Goal: Task Accomplishment & Management: Use online tool/utility

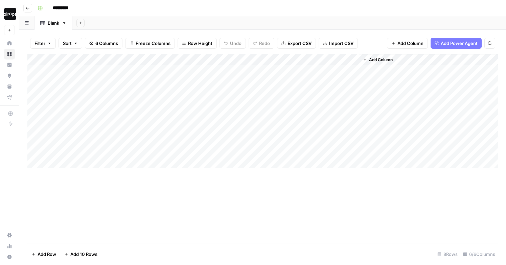
click at [112, 22] on div "Add Sheet" at bounding box center [288, 23] width 433 height 14
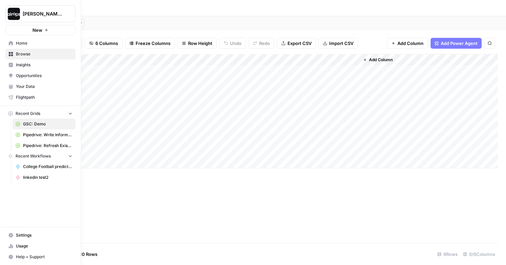
click at [16, 42] on span "Home" at bounding box center [44, 43] width 56 height 6
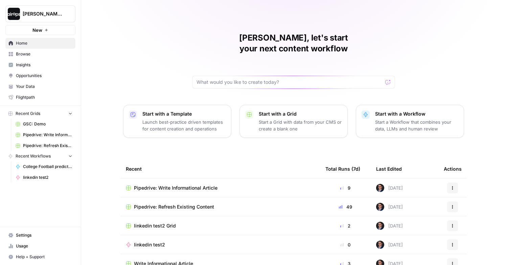
click at [89, 147] on div "Mike, let's start your next content workflow Start with a Template Launch best-…" at bounding box center [293, 161] width 425 height 322
click at [167, 185] on span "Pipedrive: Write Informational Article" at bounding box center [176, 188] width 84 height 7
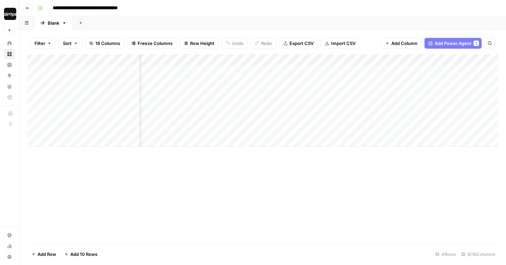
scroll to position [0, 212]
click at [410, 124] on div "Add Column" at bounding box center [262, 100] width 470 height 93
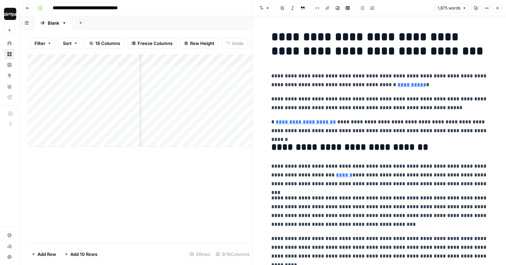
click at [497, 7] on icon "button" at bounding box center [497, 8] width 4 height 4
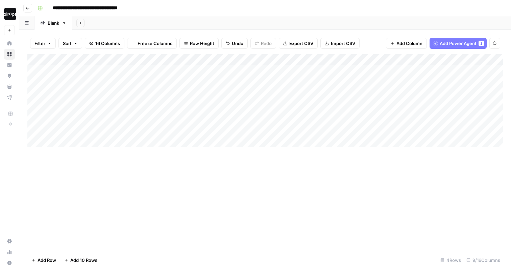
click at [333, 7] on div "**********" at bounding box center [270, 8] width 470 height 11
click at [355, 226] on div "Add Column" at bounding box center [265, 151] width 476 height 194
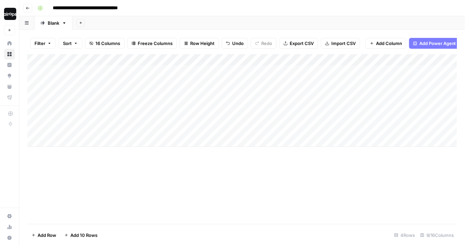
click at [268, 149] on div "Add Column" at bounding box center [241, 139] width 429 height 170
click at [299, 6] on div "**********" at bounding box center [246, 8] width 423 height 11
click at [217, 18] on div "Add Sheet" at bounding box center [268, 23] width 392 height 14
click at [122, 183] on div "Add Column" at bounding box center [241, 139] width 429 height 170
click at [135, 23] on div "Add Sheet" at bounding box center [268, 23] width 392 height 14
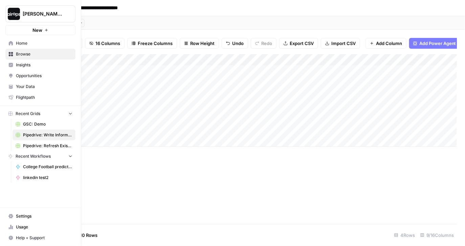
click at [26, 44] on span "Home" at bounding box center [44, 43] width 56 height 6
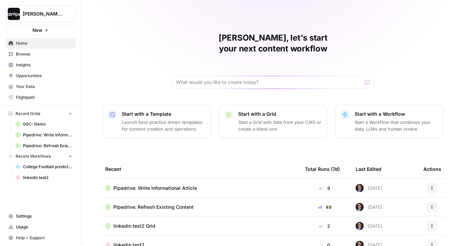
click at [113, 66] on div "Mike, let's start your next content workflow Start with a Template Launch best-…" at bounding box center [272, 161] width 383 height 322
click at [33, 87] on span "Your Data" at bounding box center [44, 87] width 56 height 6
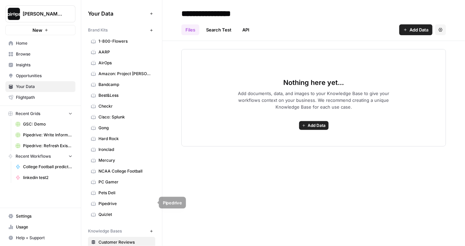
click at [121, 204] on span "Pipedrive" at bounding box center [125, 204] width 54 height 6
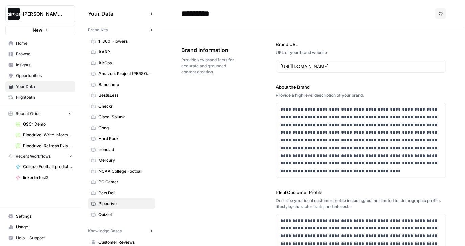
drag, startPoint x: 116, startPoint y: 29, endPoint x: 86, endPoint y: 29, distance: 30.4
click at [86, 29] on div "Your Data Add Data Brand Kits New 1-800-Flowers AARP AirOps Amazon: Project Kui…" at bounding box center [121, 123] width 81 height 246
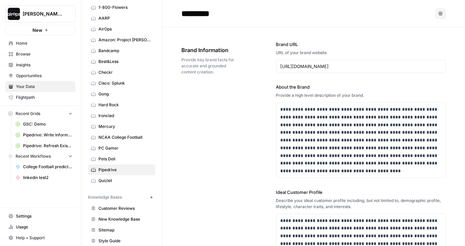
scroll to position [41, 0]
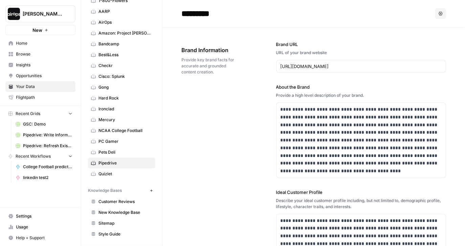
drag, startPoint x: 123, startPoint y: 189, endPoint x: 85, endPoint y: 188, distance: 38.6
click at [85, 188] on div "Your Data Add Data Brand Kits New 1-800-Flowers AARP AirOps Amazon: Project Kui…" at bounding box center [121, 123] width 81 height 246
click at [136, 187] on div "Knowledge Bases" at bounding box center [117, 190] width 59 height 6
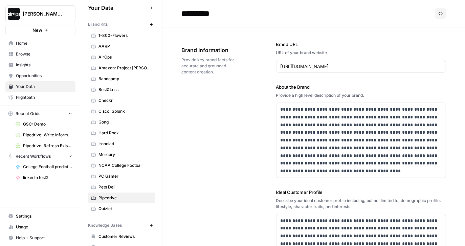
scroll to position [0, 0]
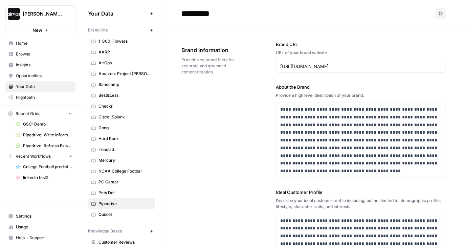
click at [150, 31] on icon "button" at bounding box center [151, 30] width 4 height 4
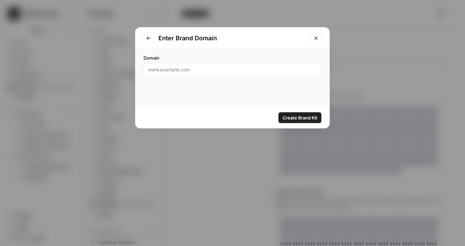
click at [315, 38] on icon "Close modal" at bounding box center [315, 38] width 3 height 3
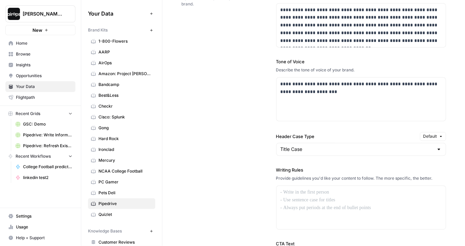
scroll to position [464, 0]
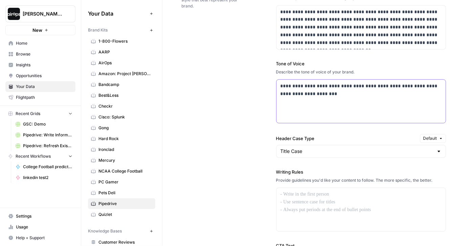
click at [319, 98] on div "**********" at bounding box center [360, 100] width 169 height 43
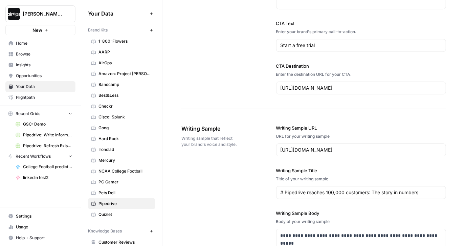
scroll to position [0, 0]
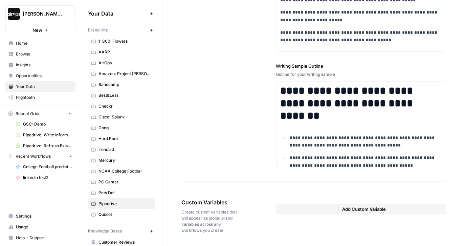
click at [289, 209] on button "Add Custom Variable" at bounding box center [361, 209] width 170 height 11
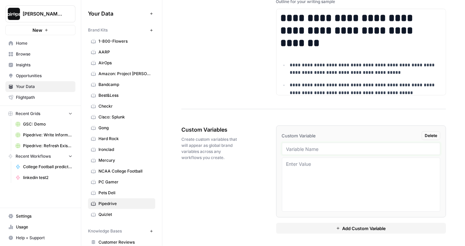
click at [344, 148] on input "text" at bounding box center [361, 149] width 150 height 6
click at [336, 168] on textarea at bounding box center [361, 185] width 150 height 48
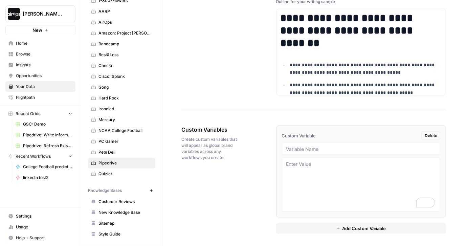
drag, startPoint x: 128, startPoint y: 189, endPoint x: 86, endPoint y: 189, distance: 42.6
click at [85, 189] on div "Your Data Add Data Brand Kits New 1-800-Flowers AARP AirOps Amazon: Project Kui…" at bounding box center [121, 123] width 81 height 246
click at [152, 190] on icon "button" at bounding box center [151, 191] width 4 height 4
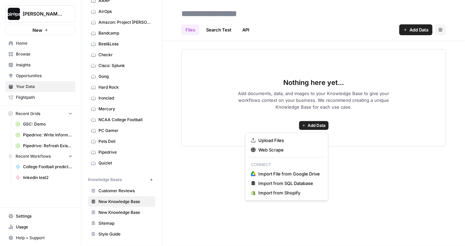
click at [310, 127] on span "Add Data" at bounding box center [317, 125] width 18 height 6
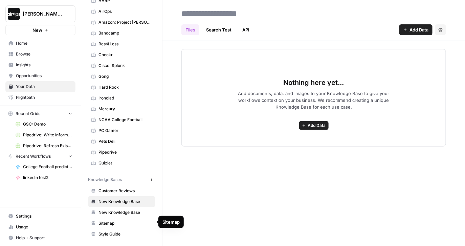
click at [116, 221] on span "Sitemap" at bounding box center [125, 223] width 54 height 6
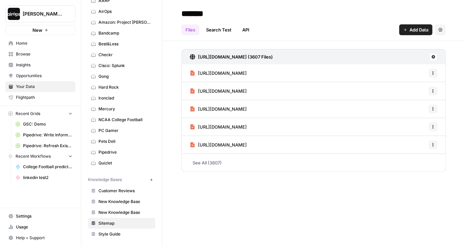
click at [304, 182] on div "******* Files Search Test API Add Data Settings https://www.pipedrive.com/sitem…" at bounding box center [313, 123] width 302 height 246
click at [169, 100] on div "https://www.pipedrive.com/sitemap-index.xml (3607 Files) https://www.pipedrive.…" at bounding box center [313, 109] width 302 height 136
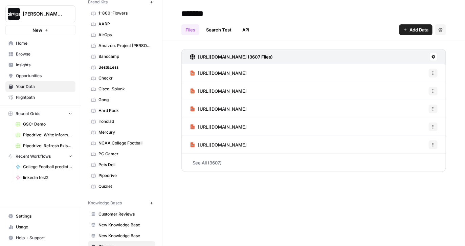
scroll to position [29, 0]
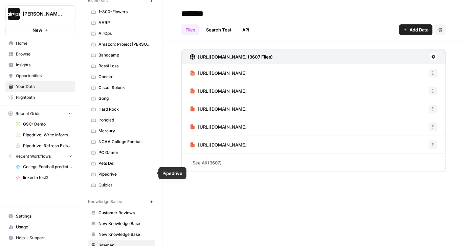
click at [125, 174] on span "Pipedrive" at bounding box center [125, 174] width 54 height 6
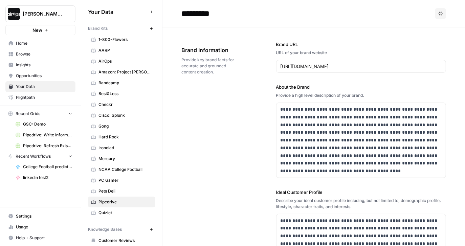
scroll to position [1, 0]
drag, startPoint x: 113, startPoint y: 29, endPoint x: 86, endPoint y: 29, distance: 26.4
click at [86, 29] on div "Your Data Add Data Brand Kits New 1-800-Flowers AARP AirOps Amazon: Project Kui…" at bounding box center [121, 123] width 81 height 246
click at [151, 29] on icon "button" at bounding box center [151, 29] width 2 height 2
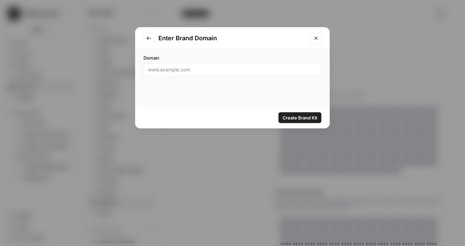
click at [318, 37] on icon "Close modal" at bounding box center [315, 38] width 5 height 5
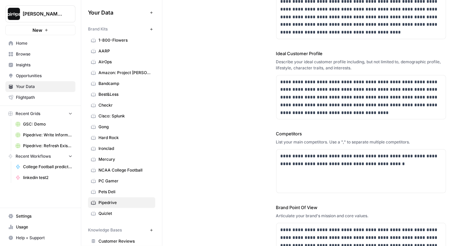
scroll to position [144, 0]
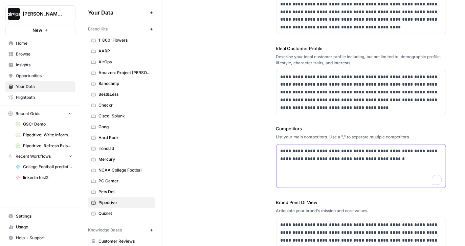
click at [357, 161] on p "**********" at bounding box center [360, 154] width 161 height 15
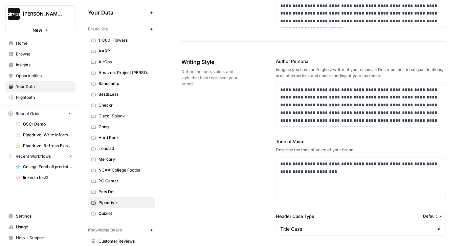
scroll to position [386, 0]
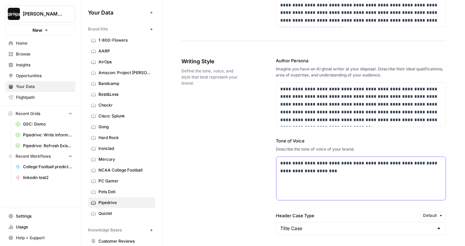
click at [341, 170] on p "**********" at bounding box center [360, 167] width 161 height 15
drag, startPoint x: 352, startPoint y: 175, endPoint x: 269, endPoint y: 157, distance: 85.1
click at [269, 157] on div "**********" at bounding box center [313, 226] width 264 height 364
click at [256, 185] on div "**********" at bounding box center [313, 226] width 264 height 364
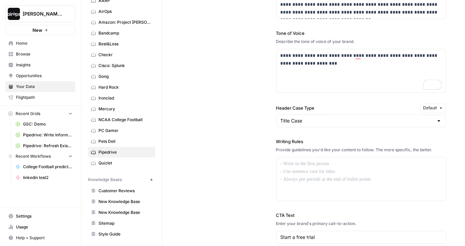
scroll to position [498, 0]
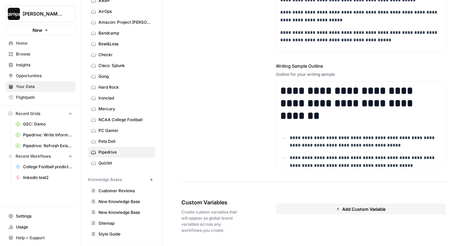
click at [305, 209] on button "Add Custom Variable" at bounding box center [361, 209] width 170 height 11
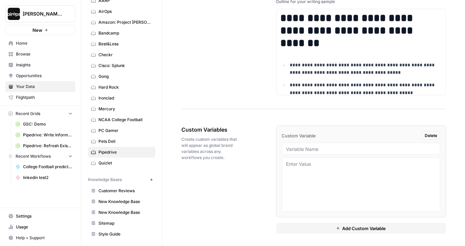
click at [197, 187] on div "Custom Variables Create custom variables that will appear as global brand varia…" at bounding box center [313, 179] width 264 height 135
drag, startPoint x: 129, startPoint y: 177, endPoint x: 83, endPoint y: 176, distance: 46.0
click at [83, 176] on div "Your Data Add Data Brand Kits New 1-800-Flowers AARP AirOps Amazon: Project Kui…" at bounding box center [121, 123] width 81 height 246
click at [134, 203] on span "New Knowledge Base" at bounding box center [125, 201] width 54 height 6
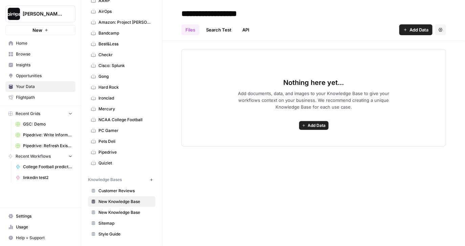
click at [314, 126] on span "Add Data" at bounding box center [317, 125] width 18 height 6
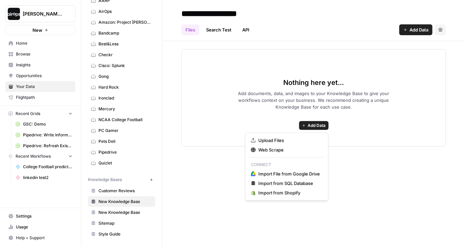
click at [239, 56] on div "Nothing here yet... Add documents, data, and images to your Knowledge Base to g…" at bounding box center [313, 97] width 264 height 97
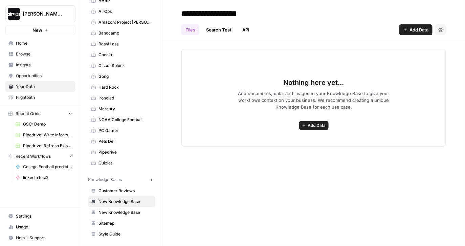
click at [245, 31] on link "API" at bounding box center [245, 29] width 15 height 11
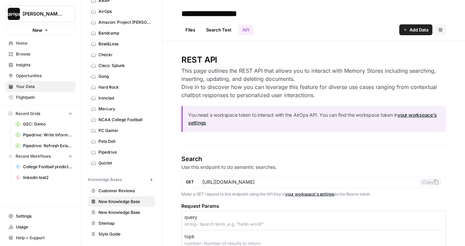
click at [193, 30] on link "Files" at bounding box center [190, 29] width 18 height 11
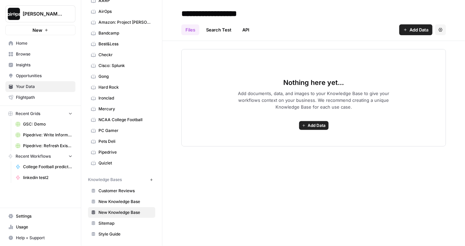
click at [170, 115] on div "Nothing here yet... Add documents, data, and images to your Knowledge Base to g…" at bounding box center [313, 93] width 302 height 105
click at [123, 222] on span "Sitemap" at bounding box center [125, 223] width 54 height 6
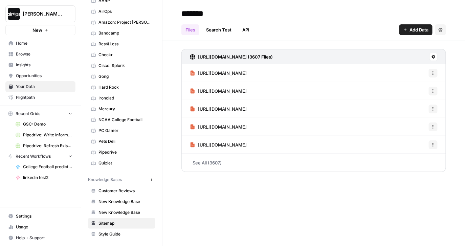
click at [171, 142] on div "https://www.pipedrive.com/sitemap-index.xml (3607 Files) https://www.pipedrive.…" at bounding box center [313, 109] width 302 height 136
click at [175, 112] on div "Mercury" at bounding box center [172, 108] width 26 height 12
click at [172, 128] on div "https://www.pipedrive.com/sitemap-index.xml (3607 Files) https://www.pipedrive.…" at bounding box center [313, 109] width 302 height 136
click at [33, 54] on span "Browse" at bounding box center [44, 54] width 56 height 6
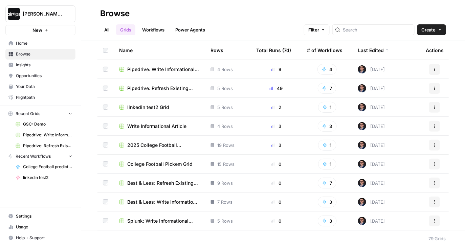
click at [228, 20] on div "All Grids Workflows Power Agents Filter Create" at bounding box center [273, 27] width 346 height 16
click at [166, 69] on span "Pipedrive: Write Informational Article" at bounding box center [163, 69] width 72 height 7
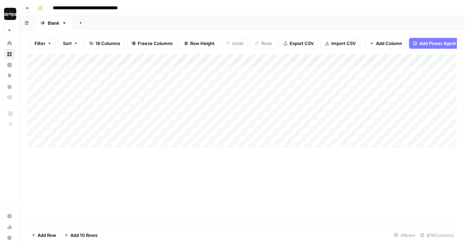
click at [198, 26] on div "Add Sheet" at bounding box center [268, 23] width 392 height 14
click at [91, 124] on div "Add Column" at bounding box center [241, 100] width 429 height 93
click at [113, 75] on div "Add Column" at bounding box center [241, 100] width 429 height 93
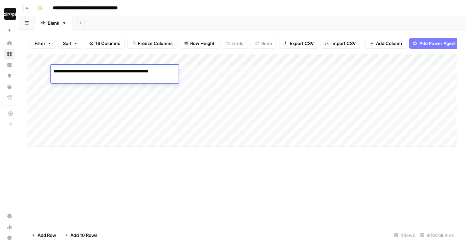
click at [94, 125] on div "Add Column" at bounding box center [241, 100] width 429 height 93
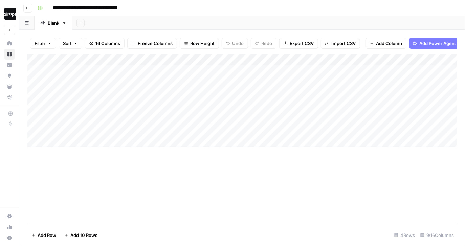
drag, startPoint x: 201, startPoint y: 73, endPoint x: 190, endPoint y: 124, distance: 51.4
click at [190, 124] on div "Add Column" at bounding box center [241, 100] width 429 height 93
click at [237, 70] on div "Add Column" at bounding box center [241, 100] width 429 height 93
drag, startPoint x: 282, startPoint y: 75, endPoint x: 276, endPoint y: 124, distance: 49.8
click at [276, 124] on div "Add Column" at bounding box center [241, 100] width 429 height 93
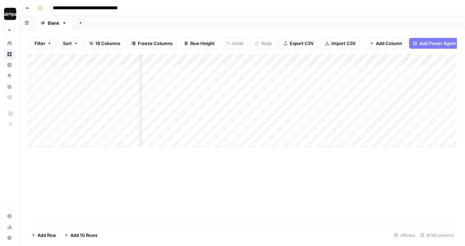
scroll to position [0, 80]
drag, startPoint x: 291, startPoint y: 72, endPoint x: 290, endPoint y: 122, distance: 49.7
click at [290, 122] on div "Add Column" at bounding box center [241, 100] width 429 height 93
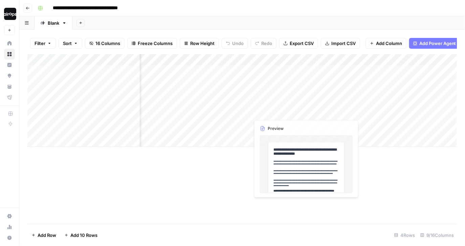
drag, startPoint x: 283, startPoint y: 70, endPoint x: 283, endPoint y: 118, distance: 48.0
click at [283, 118] on div "Add Column" at bounding box center [241, 100] width 429 height 93
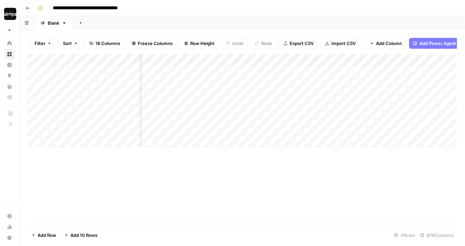
scroll to position [0, 225]
drag, startPoint x: 319, startPoint y: 73, endPoint x: 315, endPoint y: 121, distance: 48.5
click at [315, 121] on div "Add Column" at bounding box center [241, 100] width 429 height 93
drag, startPoint x: 351, startPoint y: 75, endPoint x: 352, endPoint y: 127, distance: 52.1
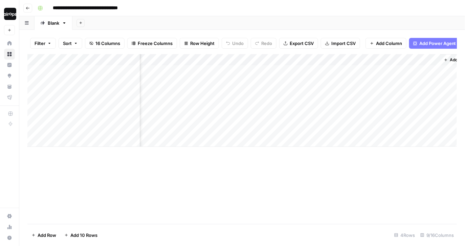
click at [352, 127] on div "Add Column" at bounding box center [241, 100] width 429 height 93
click at [228, 60] on div "Add Column" at bounding box center [241, 100] width 429 height 93
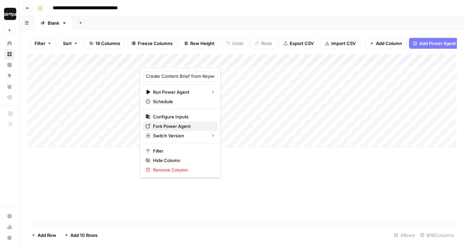
click at [179, 124] on span "Fork Power Agent" at bounding box center [182, 126] width 59 height 7
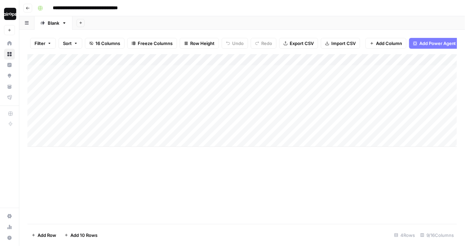
click at [117, 108] on div "Add Column" at bounding box center [241, 100] width 429 height 93
click at [236, 69] on div "Add Column" at bounding box center [241, 100] width 429 height 93
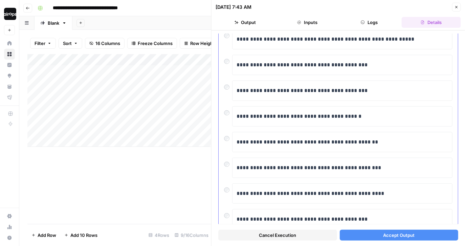
scroll to position [82, 0]
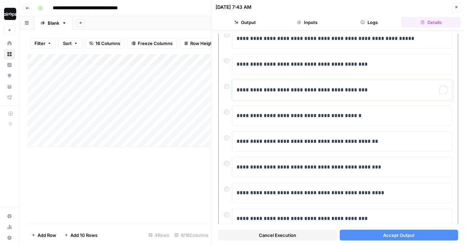
click at [369, 88] on p "**********" at bounding box center [341, 90] width 211 height 9
click at [351, 92] on p "**********" at bounding box center [341, 90] width 211 height 9
drag, startPoint x: 351, startPoint y: 92, endPoint x: 388, endPoint y: 91, distance: 36.9
click at [388, 91] on p "**********" at bounding box center [341, 90] width 211 height 9
click at [373, 232] on button "Accept Output" at bounding box center [398, 235] width 119 height 11
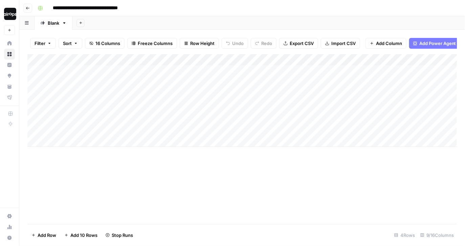
click at [226, 13] on header "**********" at bounding box center [241, 8] width 445 height 16
click at [224, 21] on div "Add Sheet" at bounding box center [268, 23] width 392 height 14
click at [296, 123] on div "Add Column" at bounding box center [241, 100] width 429 height 93
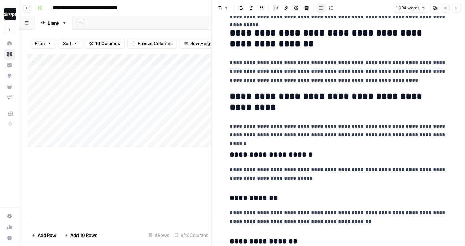
scroll to position [196, 0]
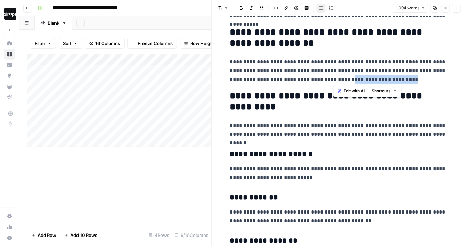
drag, startPoint x: 381, startPoint y: 79, endPoint x: 324, endPoint y: 77, distance: 57.2
click at [324, 77] on p "**********" at bounding box center [338, 70] width 216 height 26
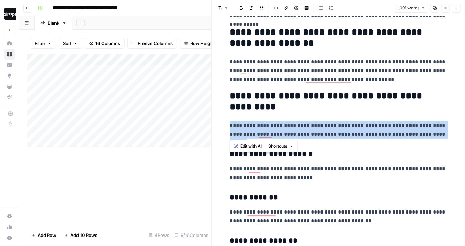
drag, startPoint x: 434, startPoint y: 137, endPoint x: 228, endPoint y: 127, distance: 206.2
click at [243, 145] on span "Edit with AI" at bounding box center [250, 146] width 21 height 6
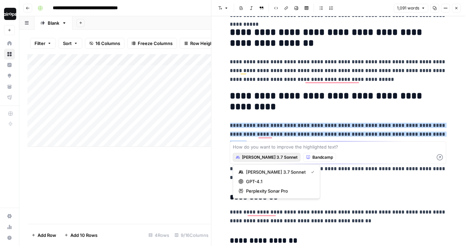
click at [243, 157] on span "Claude 3.7 Sonnet" at bounding box center [269, 157] width 55 height 6
click at [246, 178] on span "GPT-4.1" at bounding box center [279, 181] width 66 height 7
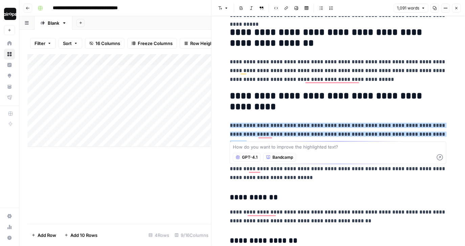
click at [277, 154] on span "Bandcamp" at bounding box center [282, 157] width 21 height 6
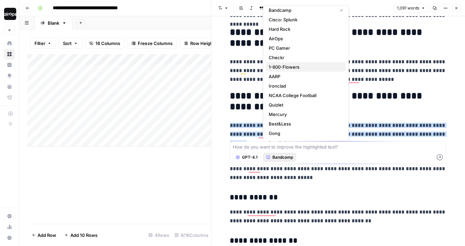
scroll to position [22, 0]
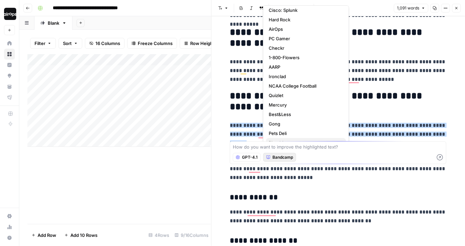
click at [284, 138] on button "Pipedrive" at bounding box center [306, 142] width 80 height 9
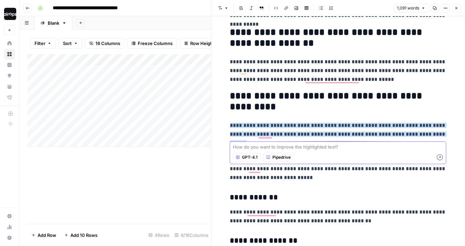
click at [305, 148] on textarea at bounding box center [338, 146] width 210 height 7
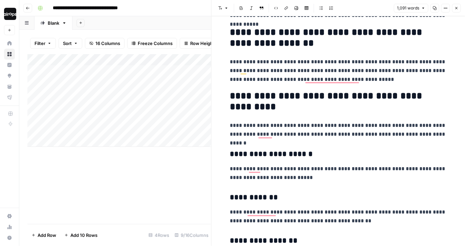
click at [457, 9] on icon "button" at bounding box center [456, 8] width 2 height 2
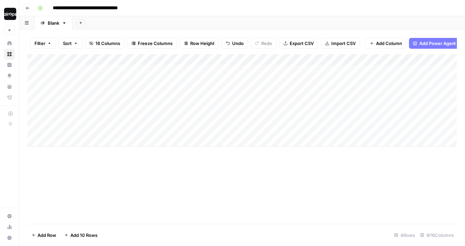
click at [309, 8] on div "**********" at bounding box center [246, 8] width 423 height 11
click at [227, 60] on div "Add Column" at bounding box center [241, 100] width 429 height 93
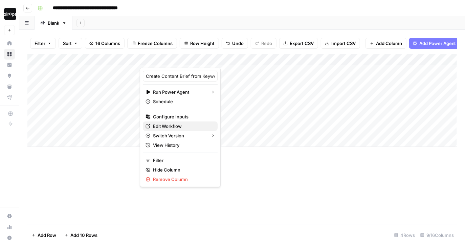
click at [167, 125] on span "Edit Workflow" at bounding box center [182, 126] width 59 height 7
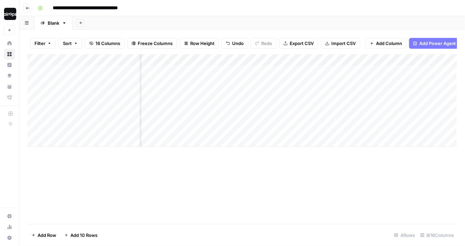
scroll to position [0, 374]
click at [437, 61] on span "Add Column" at bounding box center [441, 60] width 24 height 6
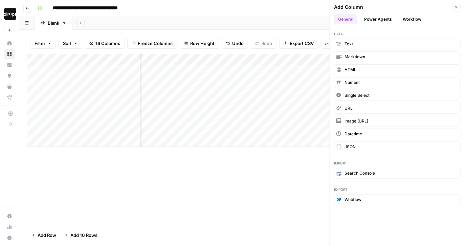
click at [378, 16] on button "Power Agents" at bounding box center [378, 19] width 36 height 10
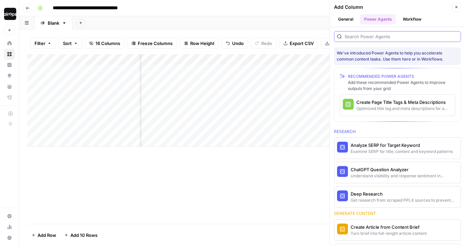
click at [381, 35] on input "search" at bounding box center [400, 36] width 113 height 7
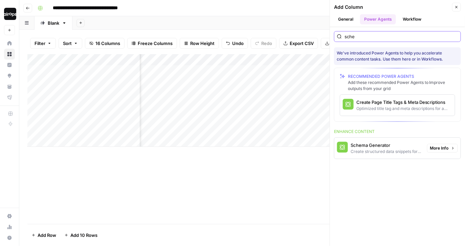
type input "sche"
click at [372, 147] on div "Schema Generator" at bounding box center [385, 145] width 71 height 7
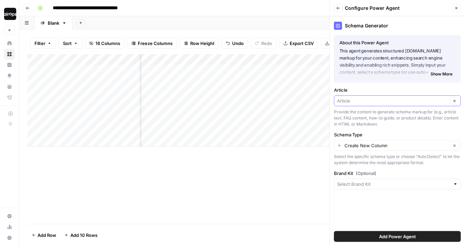
click at [364, 100] on input "Article" at bounding box center [392, 100] width 111 height 7
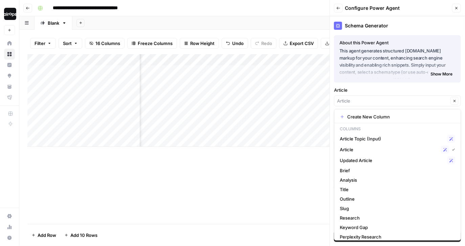
type input "Article"
click at [372, 88] on label "Article" at bounding box center [397, 90] width 127 height 7
click at [372, 97] on input "Article" at bounding box center [392, 100] width 111 height 7
type input "Article"
click at [374, 83] on div "Schema Generator About this Power Agent This agent generates structured schema.…" at bounding box center [397, 131] width 135 height 230
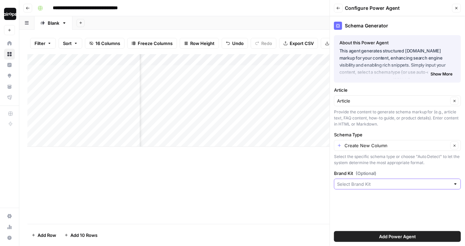
click at [368, 182] on input "Brand Kit (Optional)" at bounding box center [393, 184] width 113 height 7
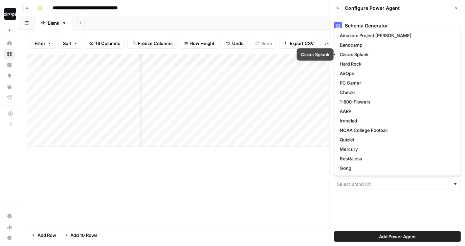
scroll to position [19, 0]
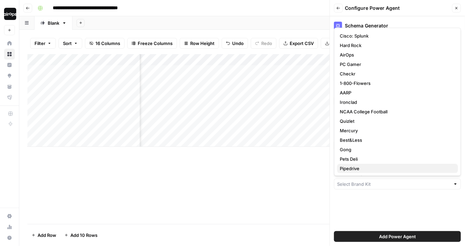
click at [353, 169] on span "Pipedrive" at bounding box center [395, 168] width 113 height 7
type input "Pipedrive"
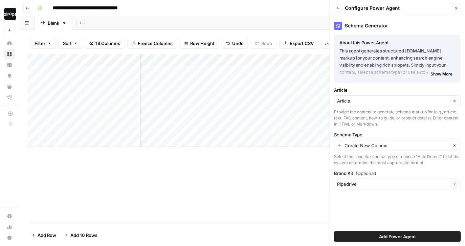
click at [384, 235] on span "Add Power Agent" at bounding box center [397, 236] width 37 height 7
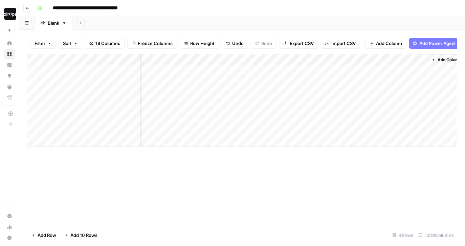
scroll to position [0, 567]
drag, startPoint x: 406, startPoint y: 69, endPoint x: 385, endPoint y: 129, distance: 63.2
click at [385, 129] on div "Add Column" at bounding box center [241, 100] width 429 height 93
drag, startPoint x: 354, startPoint y: 74, endPoint x: 351, endPoint y: 121, distance: 46.4
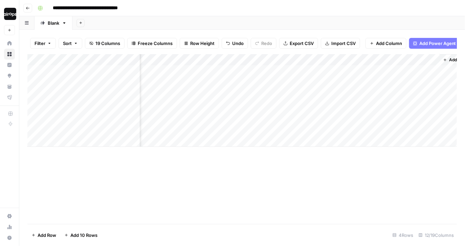
click at [351, 121] on div "Add Column" at bounding box center [241, 100] width 429 height 93
click at [399, 96] on div "Add Column" at bounding box center [241, 100] width 429 height 93
drag, startPoint x: 303, startPoint y: 72, endPoint x: 293, endPoint y: 128, distance: 56.4
click at [293, 128] on div "Add Column" at bounding box center [241, 100] width 429 height 93
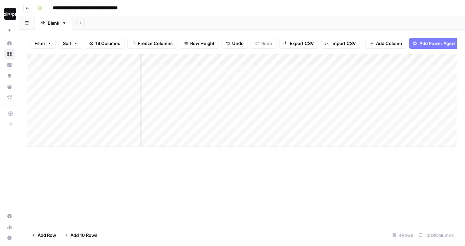
scroll to position [0, 155]
click at [297, 122] on div "Add Column" at bounding box center [241, 100] width 429 height 93
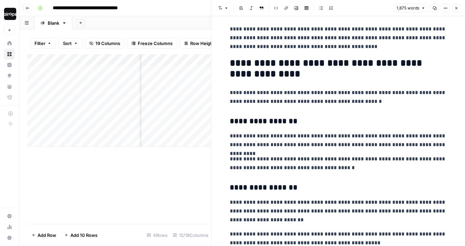
scroll to position [379, 0]
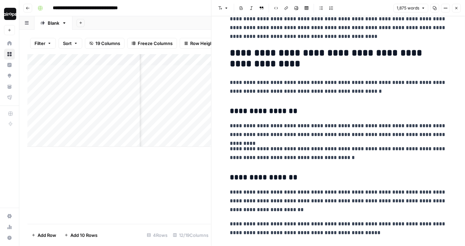
click at [453, 6] on button "Close" at bounding box center [456, 8] width 9 height 9
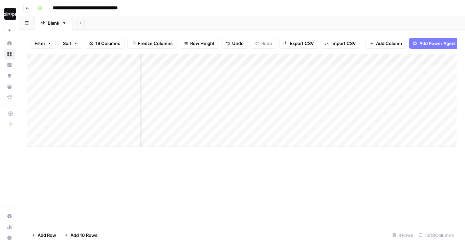
scroll to position [0, 257]
click at [363, 123] on div "Add Column" at bounding box center [241, 100] width 429 height 93
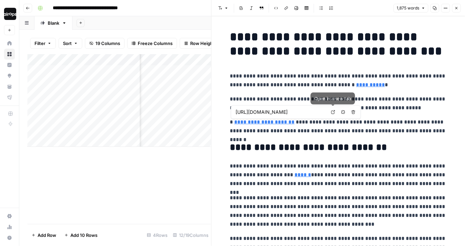
click at [331, 112] on icon at bounding box center [333, 112] width 4 height 4
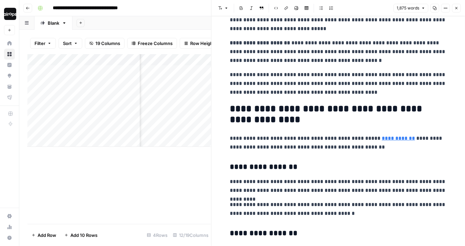
scroll to position [324, 0]
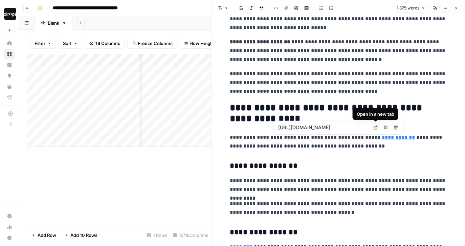
click at [374, 128] on icon at bounding box center [375, 127] width 4 height 4
click at [294, 88] on p "**********" at bounding box center [338, 82] width 216 height 26
click at [456, 9] on icon "button" at bounding box center [456, 8] width 4 height 4
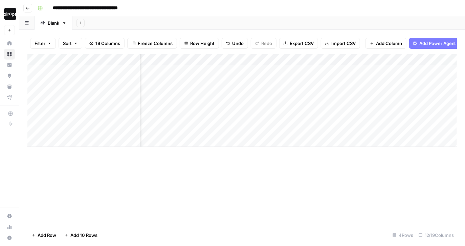
scroll to position [0, 398]
drag, startPoint x: 310, startPoint y: 73, endPoint x: 304, endPoint y: 131, distance: 58.2
click at [304, 131] on div "Add Column" at bounding box center [241, 100] width 429 height 93
click at [291, 173] on div "Add Column" at bounding box center [241, 139] width 429 height 170
click at [327, 88] on div "Add Column" at bounding box center [241, 100] width 429 height 93
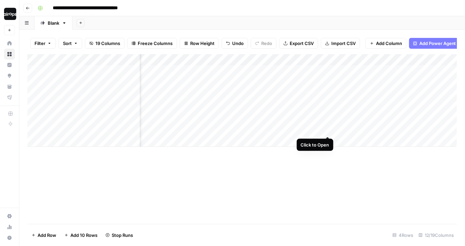
click at [328, 123] on div "Add Column" at bounding box center [241, 100] width 429 height 93
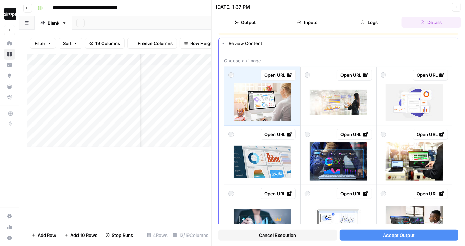
scroll to position [6, 0]
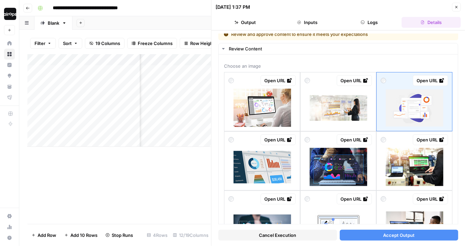
click at [372, 236] on button "Accept Output" at bounding box center [398, 235] width 119 height 11
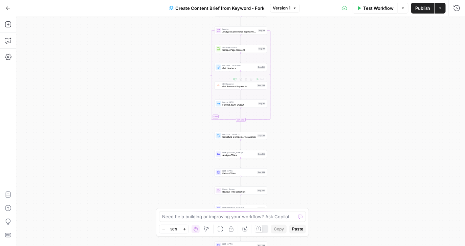
click at [280, 71] on div "Workflow Set Inputs Inputs Google Search Perform Google Search Step 51 Loop Ite…" at bounding box center [240, 131] width 448 height 230
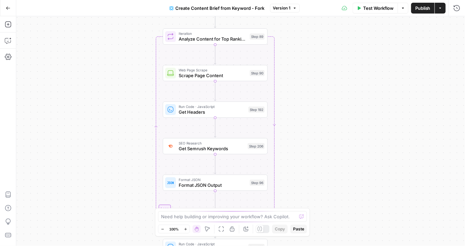
drag, startPoint x: 275, startPoint y: 66, endPoint x: 294, endPoint y: 125, distance: 61.3
click at [294, 125] on div "Workflow Set Inputs Inputs Google Search Perform Google Search Step 51 Loop Ite…" at bounding box center [240, 131] width 448 height 230
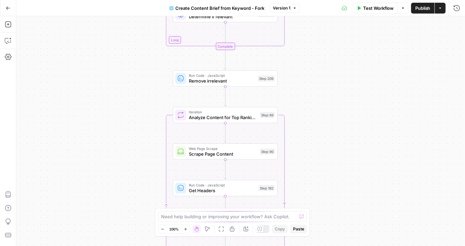
drag, startPoint x: 295, startPoint y: 58, endPoint x: 305, endPoint y: 131, distance: 73.4
click at [305, 131] on div "Workflow Set Inputs Inputs Google Search Perform Google Search Step 51 Loop Ite…" at bounding box center [240, 131] width 448 height 230
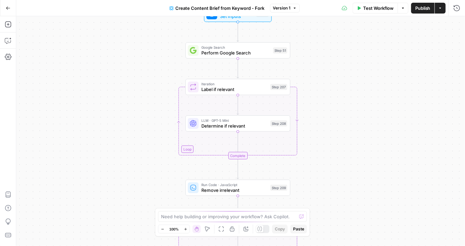
drag, startPoint x: 300, startPoint y: 31, endPoint x: 309, endPoint y: 136, distance: 105.5
click at [309, 136] on div "Workflow Set Inputs Inputs Google Search Perform Google Search Step 51 Loop Ite…" at bounding box center [240, 131] width 448 height 230
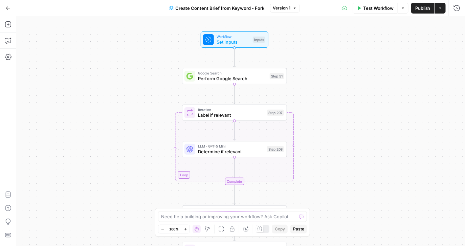
drag, startPoint x: 309, startPoint y: 78, endPoint x: 306, endPoint y: 102, distance: 24.9
click at [306, 102] on div "Workflow Set Inputs Inputs Google Search Perform Google Search Step 51 Loop Ite…" at bounding box center [240, 131] width 448 height 230
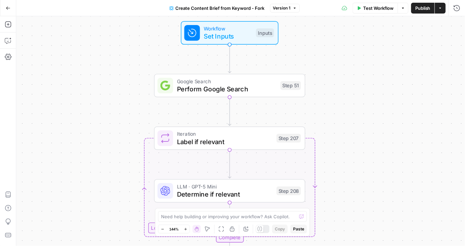
drag, startPoint x: 297, startPoint y: 55, endPoint x: 319, endPoint y: 55, distance: 22.7
click at [319, 55] on div "Workflow Set Inputs Inputs Google Search Perform Google Search Step 51 Loop Ite…" at bounding box center [240, 131] width 448 height 230
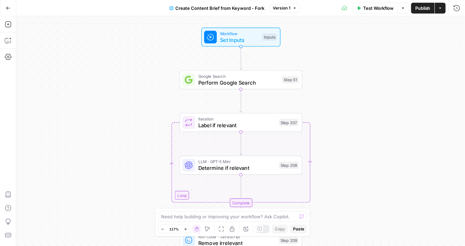
drag, startPoint x: 320, startPoint y: 55, endPoint x: 313, endPoint y: 55, distance: 6.4
click at [313, 55] on div "Workflow Set Inputs Inputs Google Search Perform Google Search Step 51 Loop Ite…" at bounding box center [240, 131] width 448 height 230
click at [7, 24] on icon "button" at bounding box center [8, 24] width 7 height 7
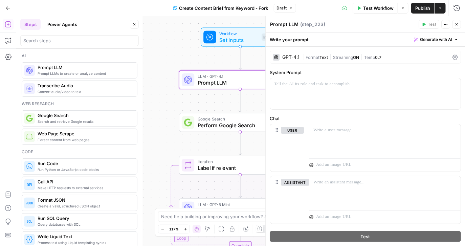
click at [287, 59] on div "GPT-4.1" at bounding box center [290, 57] width 17 height 5
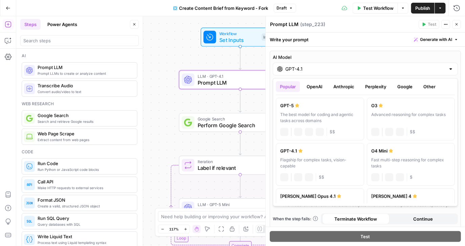
click at [289, 69] on input "GPT-4.1" at bounding box center [365, 69] width 160 height 7
click at [375, 87] on button "Perplexity" at bounding box center [375, 86] width 29 height 11
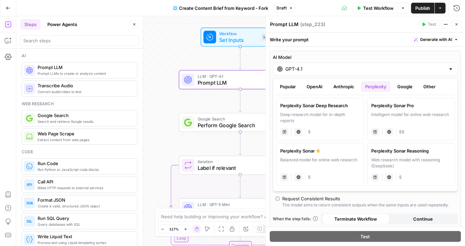
click at [316, 86] on button "OpenAI" at bounding box center [314, 86] width 24 height 11
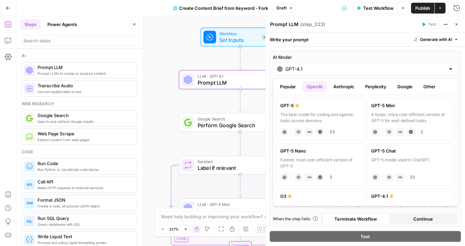
click at [343, 86] on button "Anthropic" at bounding box center [343, 86] width 29 height 11
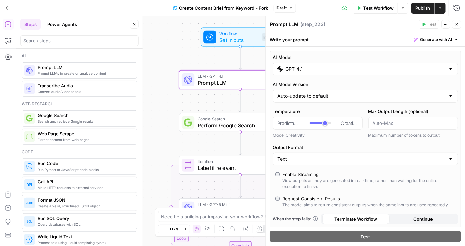
click at [459, 24] on button "Close" at bounding box center [456, 24] width 9 height 9
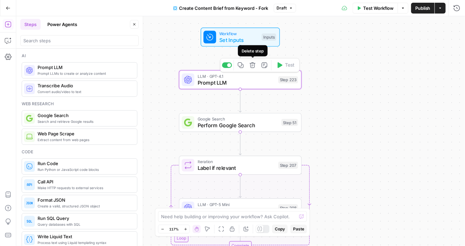
click at [255, 64] on icon "button" at bounding box center [252, 65] width 6 height 6
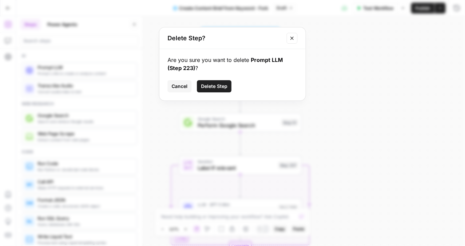
click at [215, 86] on span "Delete Step" at bounding box center [214, 86] width 26 height 7
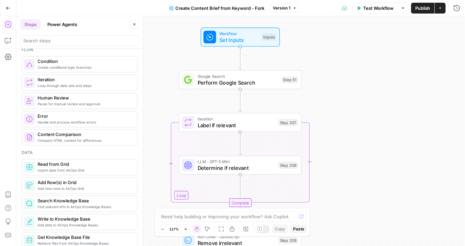
scroll to position [195, 0]
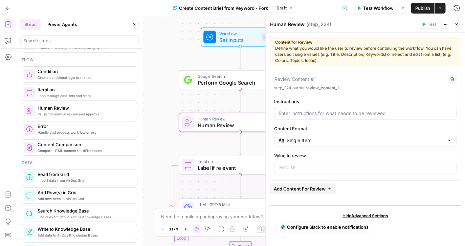
click at [456, 24] on icon "button" at bounding box center [456, 24] width 2 height 2
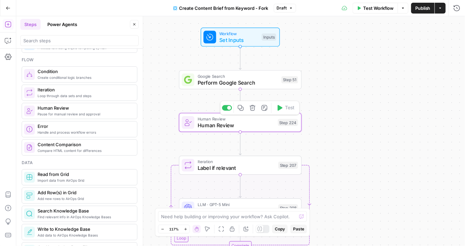
click at [248, 108] on button "Delete step" at bounding box center [252, 108] width 10 height 10
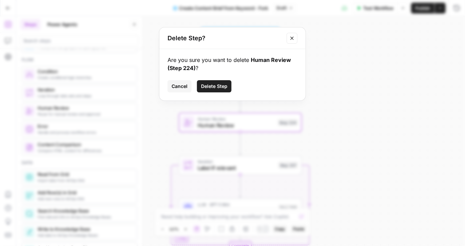
click at [226, 87] on span "Delete Step" at bounding box center [214, 86] width 26 height 7
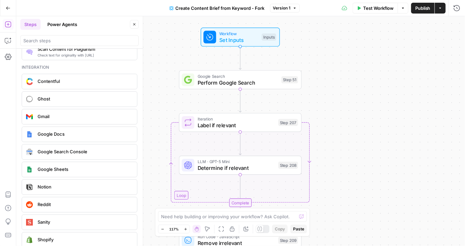
scroll to position [1169, 0]
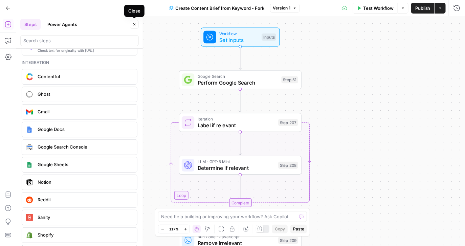
click at [134, 25] on icon "button" at bounding box center [134, 24] width 2 height 2
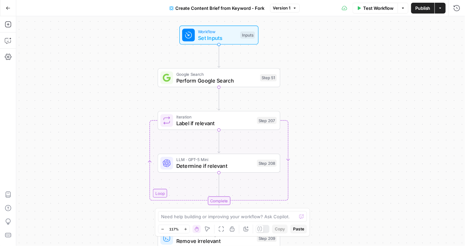
drag, startPoint x: 137, startPoint y: 75, endPoint x: 115, endPoint y: 73, distance: 21.4
click at [115, 73] on div "Workflow Set Inputs Inputs Google Search Perform Google Search Step 51 Loop Ite…" at bounding box center [240, 131] width 448 height 230
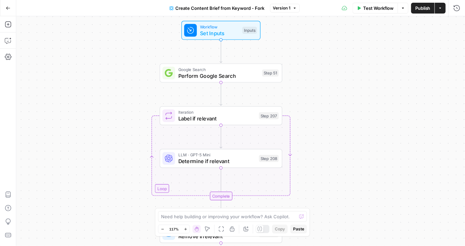
drag, startPoint x: 327, startPoint y: 115, endPoint x: 330, endPoint y: 110, distance: 5.2
click at [330, 110] on div "Workflow Set Inputs Inputs Google Search Perform Google Search Step 51 Loop Ite…" at bounding box center [240, 131] width 448 height 230
click at [221, 32] on span "Set Inputs" at bounding box center [220, 33] width 39 height 8
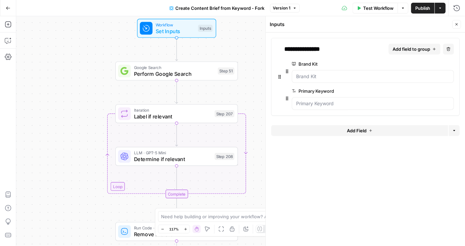
drag, startPoint x: 249, startPoint y: 60, endPoint x: 204, endPoint y: 57, distance: 45.0
click at [204, 57] on div "Workflow Set Inputs Inputs Google Search Perform Google Search Step 51 Loop Ite…" at bounding box center [240, 131] width 448 height 230
drag, startPoint x: 300, startPoint y: 91, endPoint x: 338, endPoint y: 91, distance: 38.9
click at [338, 91] on label "Primary Keyword" at bounding box center [354, 91] width 124 height 7
click at [338, 100] on Keyword "Primary Keyword" at bounding box center [372, 103] width 153 height 7
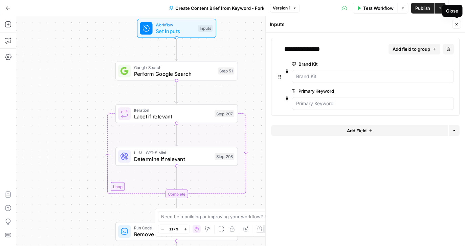
click at [458, 25] on icon "button" at bounding box center [456, 24] width 4 height 4
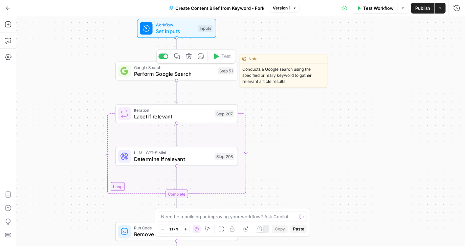
click at [195, 74] on span "Perform Google Search" at bounding box center [174, 74] width 80 height 8
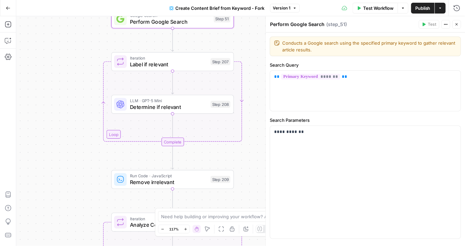
drag, startPoint x: 256, startPoint y: 108, endPoint x: 252, endPoint y: 55, distance: 52.2
click at [252, 55] on div "Workflow Set Inputs Inputs Google Search Perform Google Search Step 51 Loop Ite…" at bounding box center [240, 131] width 448 height 230
click at [187, 108] on span "Determine if relevant" at bounding box center [168, 107] width 77 height 8
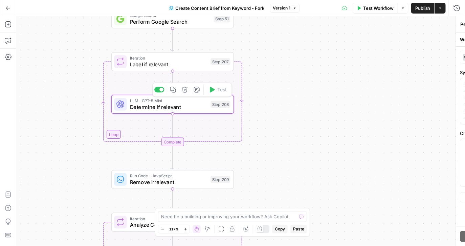
type textarea "Determine if relevant"
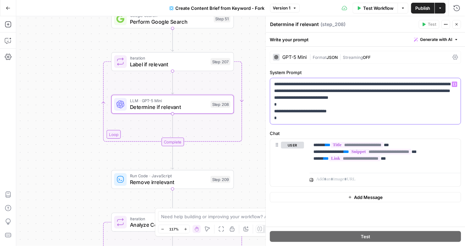
click at [404, 91] on p "**********" at bounding box center [365, 101] width 182 height 41
click at [456, 24] on icon "button" at bounding box center [456, 24] width 2 height 2
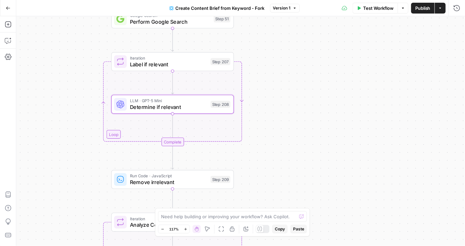
click at [274, 135] on div "Workflow Set Inputs Inputs Google Search Perform Google Search Step 51 Loop Ite…" at bounding box center [240, 131] width 448 height 230
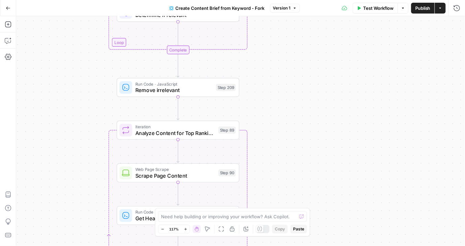
drag, startPoint x: 279, startPoint y: 169, endPoint x: 285, endPoint y: 76, distance: 92.5
click at [285, 76] on div "Workflow Set Inputs Inputs Google Search Perform Google Search Step 51 Loop Ite…" at bounding box center [240, 131] width 448 height 230
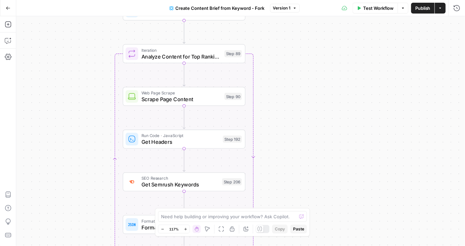
drag, startPoint x: 290, startPoint y: 136, endPoint x: 296, endPoint y: 60, distance: 76.0
click at [296, 60] on div "Workflow Set Inputs Inputs Google Search Perform Google Search Step 51 Loop Ite…" at bounding box center [240, 131] width 448 height 230
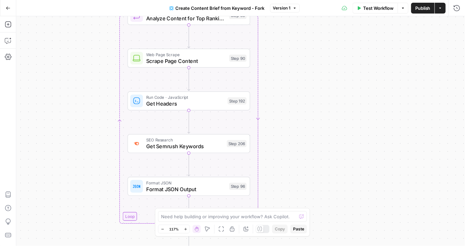
drag, startPoint x: 296, startPoint y: 131, endPoint x: 301, endPoint y: 91, distance: 40.2
click at [301, 91] on div "Workflow Set Inputs Inputs Google Search Perform Google Search Step 51 Loop Ite…" at bounding box center [240, 131] width 448 height 230
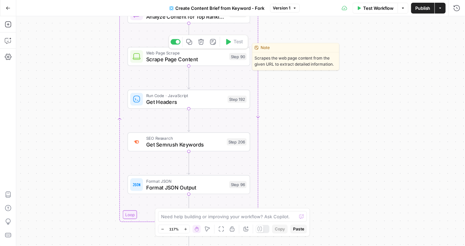
click at [202, 57] on span "Scrape Page Content" at bounding box center [186, 59] width 80 height 8
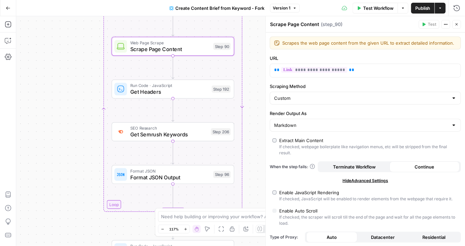
drag, startPoint x: 74, startPoint y: 123, endPoint x: 58, endPoint y: 113, distance: 18.9
click at [58, 113] on div "Workflow Set Inputs Inputs Google Search Perform Google Search Step 51 Loop Ite…" at bounding box center [240, 131] width 448 height 230
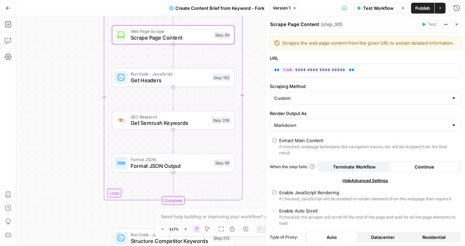
drag, startPoint x: 84, startPoint y: 122, endPoint x: 84, endPoint y: 111, distance: 11.2
click at [84, 111] on div "Workflow Set Inputs Inputs Google Search Perform Google Search Step 51 Loop Ite…" at bounding box center [240, 131] width 448 height 230
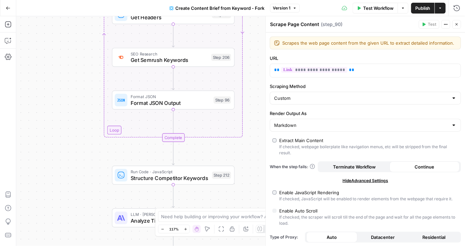
drag, startPoint x: 92, startPoint y: 181, endPoint x: 92, endPoint y: 118, distance: 62.6
click at [92, 118] on div "Workflow Set Inputs Inputs Google Search Perform Google Search Step 51 Loop Ite…" at bounding box center [240, 131] width 448 height 230
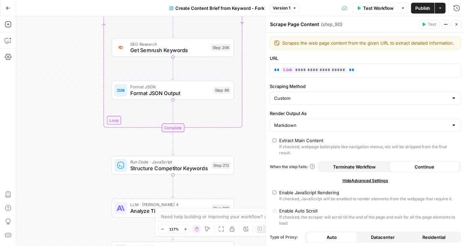
drag, startPoint x: 92, startPoint y: 151, endPoint x: 91, endPoint y: 135, distance: 16.2
click at [91, 135] on div "Workflow Set Inputs Inputs Google Search Perform Google Search Step 51 Loop Ite…" at bounding box center [240, 131] width 448 height 230
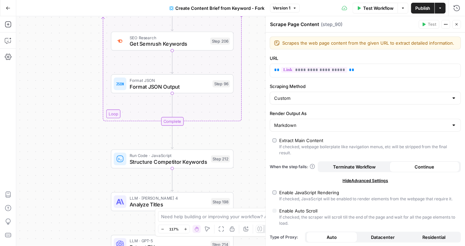
click at [457, 24] on icon "button" at bounding box center [456, 24] width 4 height 4
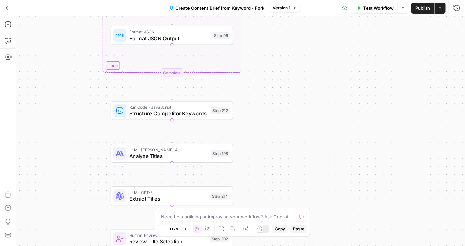
drag, startPoint x: 298, startPoint y: 164, endPoint x: 297, endPoint y: 110, distance: 54.5
click at [297, 110] on div "Workflow Set Inputs Inputs Google Search Perform Google Search Step 51 Loop Ite…" at bounding box center [240, 131] width 448 height 230
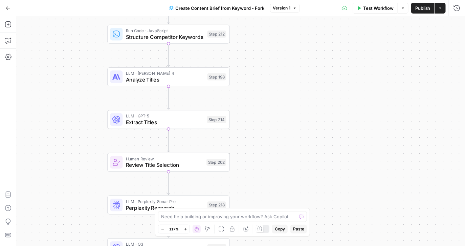
drag, startPoint x: 296, startPoint y: 118, endPoint x: 294, endPoint y: 43, distance: 75.4
click at [294, 43] on div "Workflow Set Inputs Inputs Google Search Perform Google Search Step 51 Loop Ite…" at bounding box center [240, 131] width 448 height 230
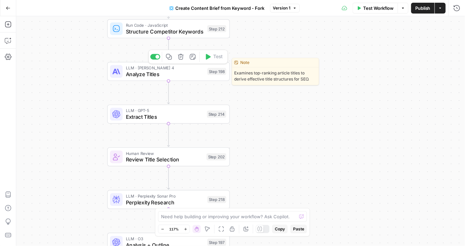
click at [181, 72] on span "Analyze Titles" at bounding box center [165, 74] width 78 height 8
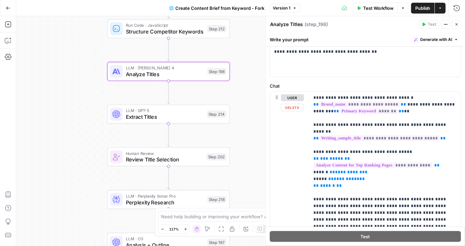
scroll to position [51, 0]
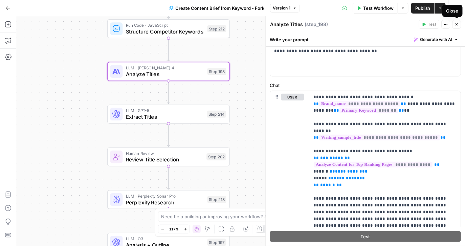
click at [457, 24] on icon "button" at bounding box center [456, 24] width 4 height 4
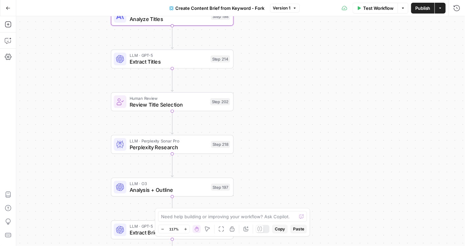
drag, startPoint x: 280, startPoint y: 182, endPoint x: 284, endPoint y: 124, distance: 57.6
click at [284, 124] on div "Workflow Set Inputs Inputs Google Search Perform Google Search Step 51 Loop Ite…" at bounding box center [240, 131] width 448 height 230
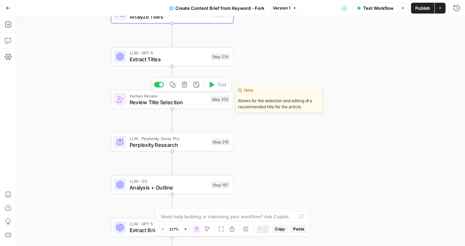
click at [182, 104] on span "Review Title Selection" at bounding box center [168, 102] width 77 height 8
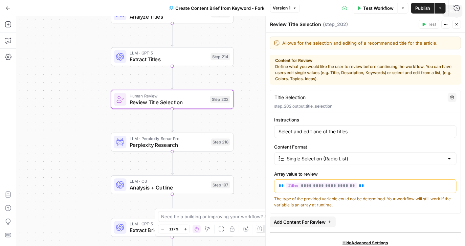
click at [457, 23] on icon "button" at bounding box center [456, 24] width 2 height 2
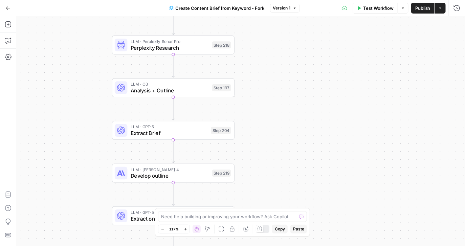
drag, startPoint x: 337, startPoint y: 152, endPoint x: 338, endPoint y: 55, distance: 97.1
click at [338, 55] on div "Workflow Set Inputs Inputs Google Search Perform Google Search Step 51 Loop Ite…" at bounding box center [240, 131] width 448 height 230
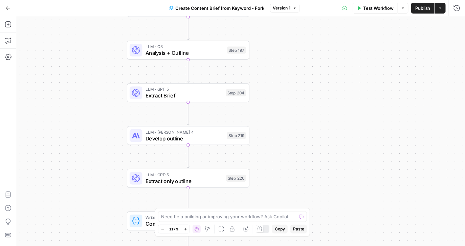
drag, startPoint x: 248, startPoint y: 103, endPoint x: 262, endPoint y: 59, distance: 46.2
click at [262, 59] on div "Workflow Set Inputs Inputs Google Search Perform Google Search Step 51 Loop Ite…" at bounding box center [240, 131] width 448 height 230
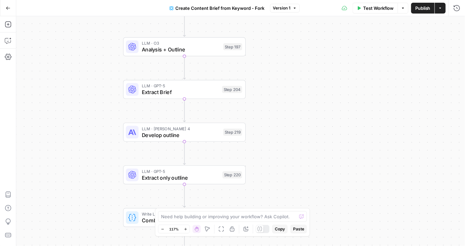
drag, startPoint x: 266, startPoint y: 112, endPoint x: 263, endPoint y: 118, distance: 6.8
click at [263, 118] on div "Workflow Set Inputs Inputs Google Search Perform Google Search Step 51 Loop Ite…" at bounding box center [240, 131] width 448 height 230
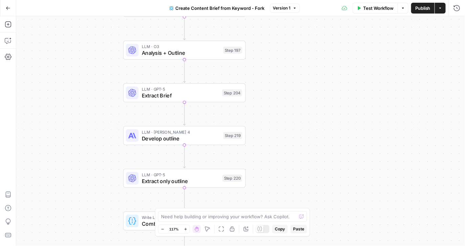
click at [192, 96] on span "Extract Brief" at bounding box center [180, 96] width 77 height 8
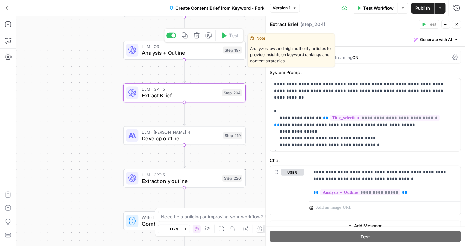
click at [184, 51] on span "Analysis + Outline" at bounding box center [181, 53] width 78 height 8
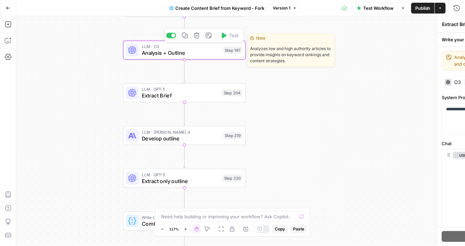
type textarea "Analysis + Outline"
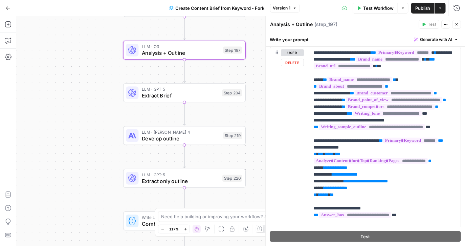
scroll to position [101, 0]
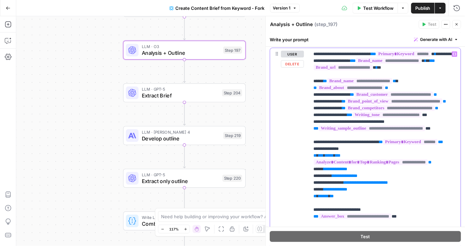
drag, startPoint x: 312, startPoint y: 129, endPoint x: 351, endPoint y: 128, distance: 38.6
click at [351, 128] on div "**********" at bounding box center [384, 186] width 151 height 276
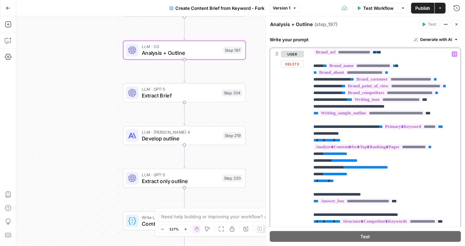
scroll to position [15, 0]
drag, startPoint x: 310, startPoint y: 132, endPoint x: 411, endPoint y: 133, distance: 101.4
click at [411, 133] on div "**********" at bounding box center [384, 185] width 151 height 275
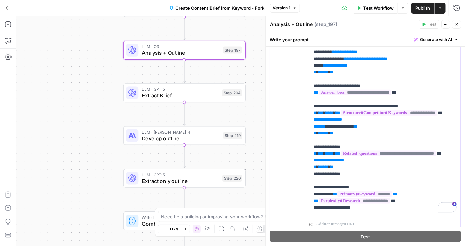
scroll to position [204, 0]
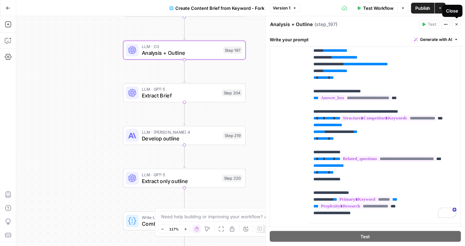
click at [456, 25] on icon "button" at bounding box center [456, 24] width 4 height 4
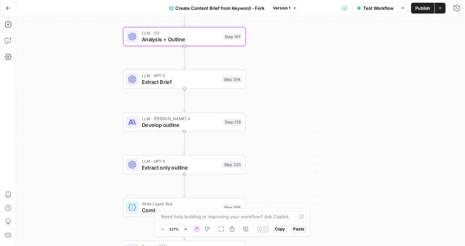
drag, startPoint x: 302, startPoint y: 120, endPoint x: 302, endPoint y: 106, distance: 14.2
click at [302, 106] on div "Workflow Set Inputs Inputs Google Search Perform Google Search Step 51 Loop Ite…" at bounding box center [240, 131] width 448 height 230
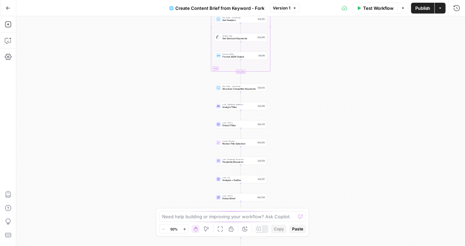
drag, startPoint x: 302, startPoint y: 183, endPoint x: 301, endPoint y: 102, distance: 81.2
click at [301, 102] on div "Workflow Set Inputs Inputs Google Search Perform Google Search Step 51 Loop Ite…" at bounding box center [240, 131] width 448 height 230
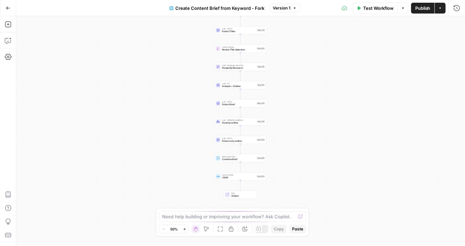
drag, startPoint x: 293, startPoint y: 180, endPoint x: 293, endPoint y: 119, distance: 60.9
click at [293, 119] on div "Workflow Set Inputs Inputs Google Search Perform Google Search Step 51 Loop Ite…" at bounding box center [240, 131] width 448 height 230
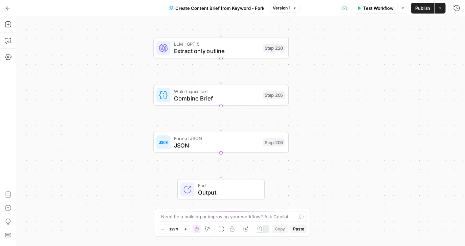
drag, startPoint x: 276, startPoint y: 166, endPoint x: 302, endPoint y: 121, distance: 51.8
click at [302, 121] on div "Workflow Set Inputs Inputs Google Search Perform Google Search Step 51 Loop Ite…" at bounding box center [240, 131] width 448 height 230
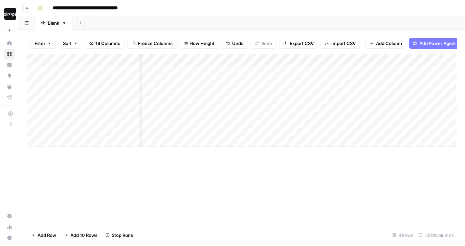
scroll to position [0, 275]
click at [203, 20] on div "Add Sheet" at bounding box center [268, 23] width 392 height 14
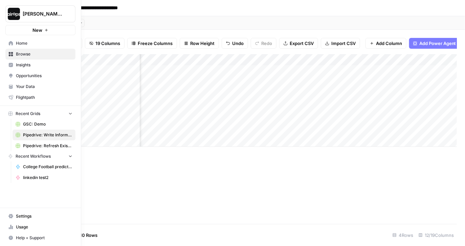
click at [15, 86] on link "Your Data" at bounding box center [40, 86] width 70 height 11
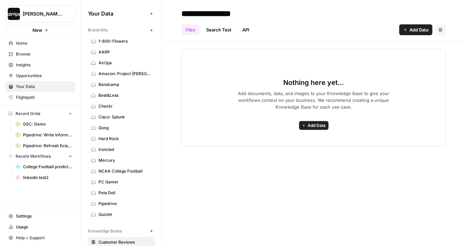
scroll to position [51, 0]
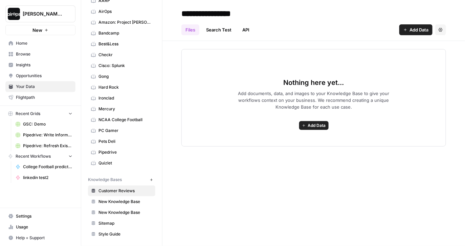
click at [150, 178] on icon "button" at bounding box center [151, 180] width 4 height 4
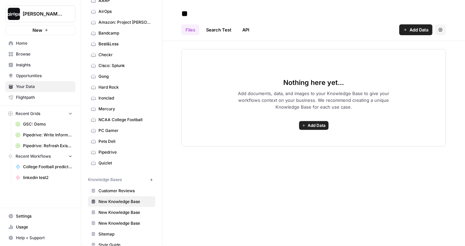
type input "*"
type input "******"
click at [260, 127] on div "Nothing here yet... Add documents, data, and images to your Knowledge Base to g…" at bounding box center [313, 97] width 264 height 97
click at [247, 27] on link "API" at bounding box center [245, 29] width 15 height 11
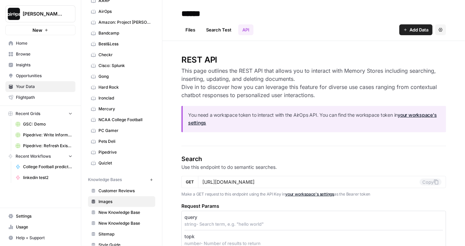
click at [190, 29] on link "Files" at bounding box center [190, 29] width 18 height 11
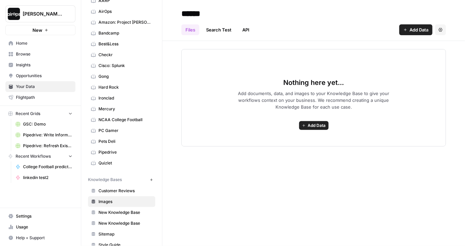
click at [440, 28] on icon "button" at bounding box center [440, 30] width 4 height 4
click at [334, 68] on div "Nothing here yet... Add documents, data, and images to your Knowledge Base to g…" at bounding box center [313, 97] width 264 height 97
click at [209, 66] on div "Nothing here yet... Add documents, data, and images to your Knowledge Base to g…" at bounding box center [313, 97] width 264 height 97
click at [171, 49] on div "Nothing here yet... Add documents, data, and images to your Knowledge Base to g…" at bounding box center [313, 93] width 302 height 105
click at [440, 28] on icon "button" at bounding box center [440, 30] width 4 height 4
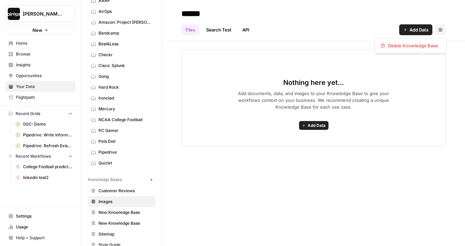
click at [313, 63] on div "Nothing here yet... Add documents, data, and images to your Knowledge Base to g…" at bounding box center [313, 97] width 264 height 97
click at [29, 52] on span "Browse" at bounding box center [44, 54] width 56 height 6
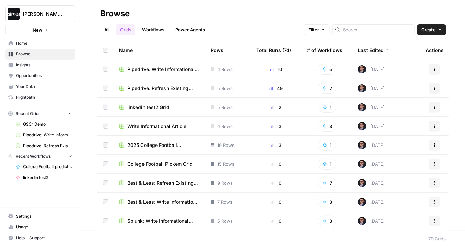
click at [154, 71] on span "Pipedrive: Write Informational Article" at bounding box center [163, 69] width 72 height 7
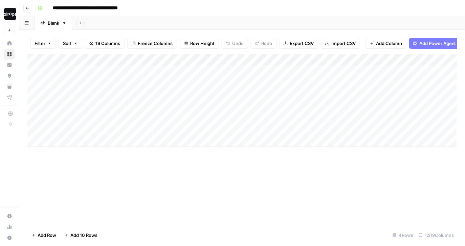
click at [249, 20] on div "Add Sheet" at bounding box center [268, 23] width 392 height 14
click at [235, 60] on div "Add Column" at bounding box center [241, 100] width 429 height 93
click at [233, 23] on div "Add Sheet" at bounding box center [268, 23] width 392 height 14
click at [369, 19] on div "Add Sheet" at bounding box center [268, 23] width 392 height 14
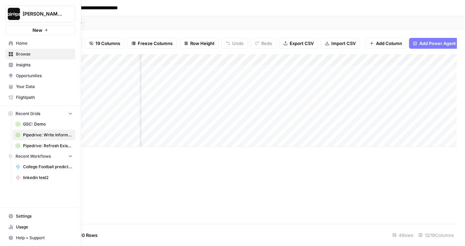
click at [9, 53] on icon at bounding box center [11, 54] width 4 height 4
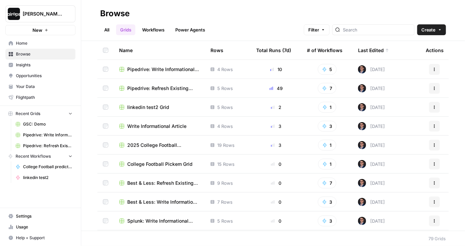
click at [142, 89] on span "Pipedrive: Refresh Existing Content" at bounding box center [163, 88] width 72 height 7
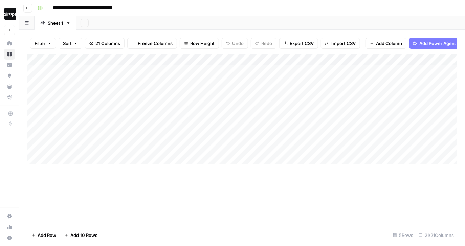
click at [190, 19] on div "Add Sheet" at bounding box center [270, 23] width 388 height 14
drag, startPoint x: 132, startPoint y: 75, endPoint x: 116, endPoint y: 145, distance: 72.6
click at [116, 145] on div "Add Column" at bounding box center [241, 109] width 429 height 110
click at [126, 186] on div "Add Column" at bounding box center [241, 139] width 429 height 170
click at [128, 148] on div "Add Column" at bounding box center [241, 109] width 429 height 110
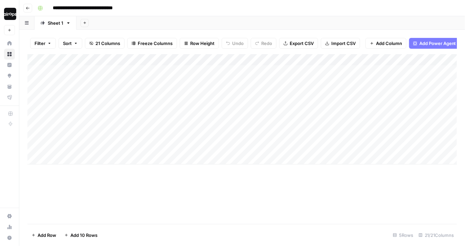
click at [128, 142] on div "Add Column" at bounding box center [241, 109] width 429 height 110
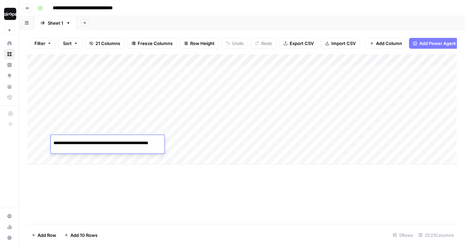
scroll to position [0, 16]
click at [133, 169] on div "Add Column" at bounding box center [241, 139] width 429 height 170
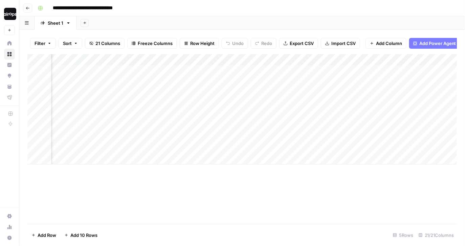
scroll to position [0, 53]
drag, startPoint x: 155, startPoint y: 73, endPoint x: 148, endPoint y: 143, distance: 70.0
click at [148, 143] on div "Add Column" at bounding box center [241, 109] width 429 height 110
drag, startPoint x: 193, startPoint y: 74, endPoint x: 189, endPoint y: 146, distance: 72.8
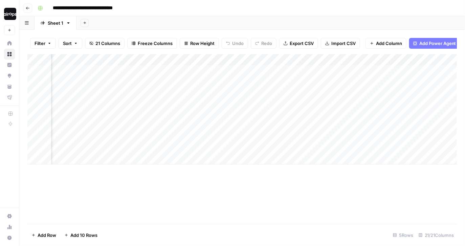
click at [189, 147] on div "Add Column" at bounding box center [241, 109] width 429 height 110
click at [282, 141] on div "Add Column" at bounding box center [241, 109] width 429 height 110
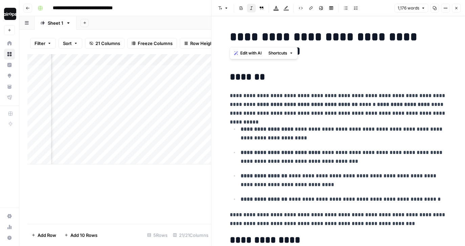
drag, startPoint x: 230, startPoint y: 36, endPoint x: 318, endPoint y: 40, distance: 88.4
click at [318, 40] on h1 "**********" at bounding box center [338, 44] width 216 height 28
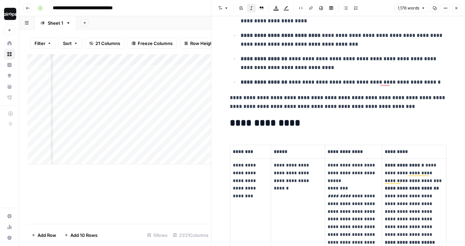
scroll to position [134, 0]
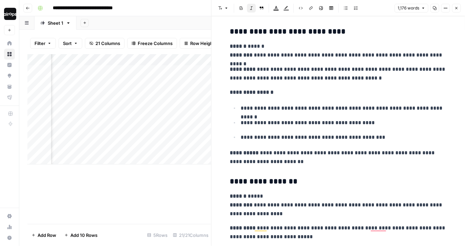
click at [458, 8] on span "Close" at bounding box center [458, 8] width 0 height 0
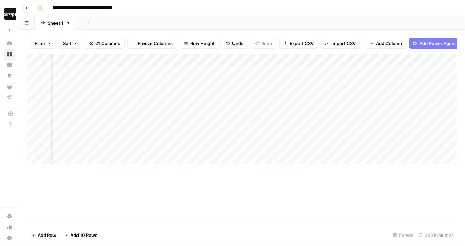
drag, startPoint x: 231, startPoint y: 73, endPoint x: 219, endPoint y: 153, distance: 81.1
click at [219, 153] on div "Add Column" at bounding box center [241, 109] width 429 height 110
drag, startPoint x: 179, startPoint y: 74, endPoint x: 169, endPoint y: 148, distance: 74.7
click at [169, 148] on div "Add Column" at bounding box center [241, 109] width 429 height 110
click at [267, 143] on div "Add Column" at bounding box center [241, 109] width 429 height 110
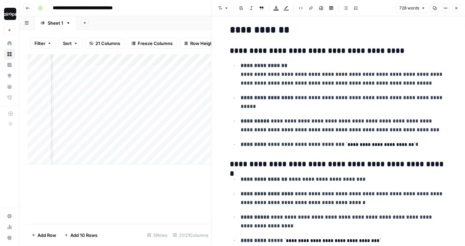
click at [456, 10] on button "Close" at bounding box center [456, 8] width 9 height 9
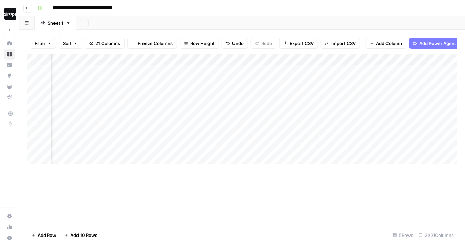
drag, startPoint x: 221, startPoint y: 71, endPoint x: 212, endPoint y: 155, distance: 84.7
click at [212, 155] on div "Add Column" at bounding box center [241, 109] width 429 height 110
click at [310, 141] on div "Add Column" at bounding box center [241, 109] width 429 height 110
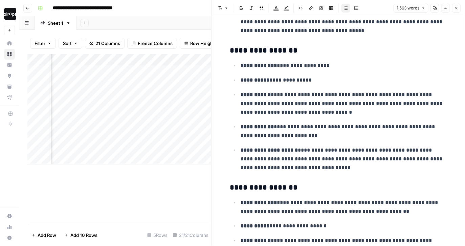
scroll to position [419, 0]
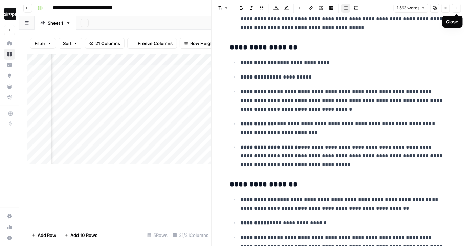
click at [458, 9] on icon "button" at bounding box center [456, 8] width 4 height 4
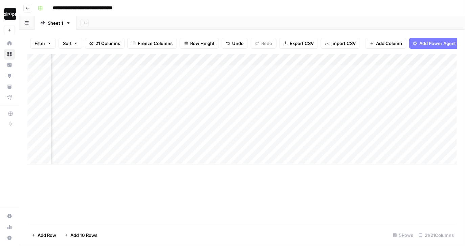
scroll to position [0, 1057]
drag, startPoint x: 242, startPoint y: 73, endPoint x: 237, endPoint y: 143, distance: 69.8
click at [237, 143] on div "Add Column" at bounding box center [241, 109] width 429 height 110
click at [225, 145] on div "Add Column" at bounding box center [241, 109] width 429 height 110
drag, startPoint x: 231, startPoint y: 72, endPoint x: 227, endPoint y: 146, distance: 74.5
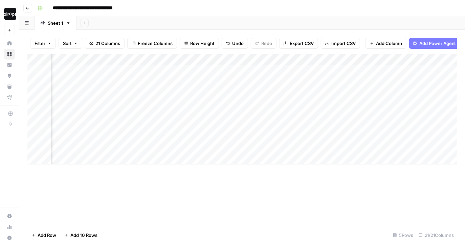
click at [227, 146] on div "Add Column" at bounding box center [241, 109] width 429 height 110
click at [222, 141] on div "Add Column" at bounding box center [241, 109] width 429 height 110
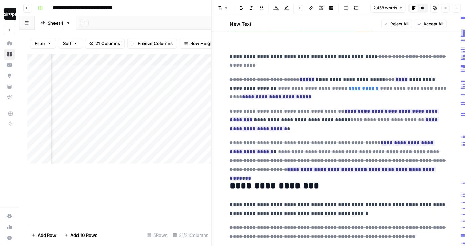
scroll to position [202, 0]
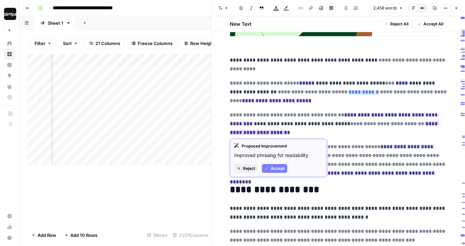
click at [281, 169] on span "Accept" at bounding box center [278, 168] width 14 height 6
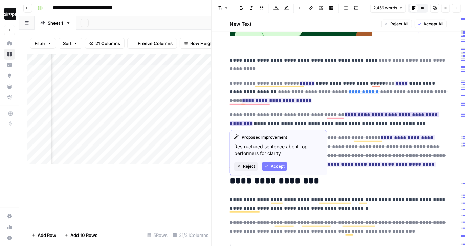
click at [250, 166] on span "Reject" at bounding box center [249, 166] width 12 height 6
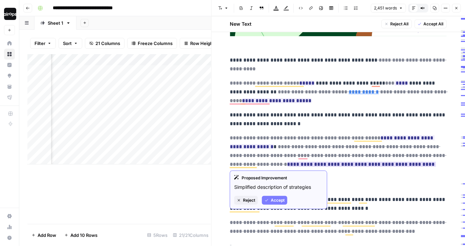
click at [269, 199] on button "Accept" at bounding box center [274, 200] width 25 height 9
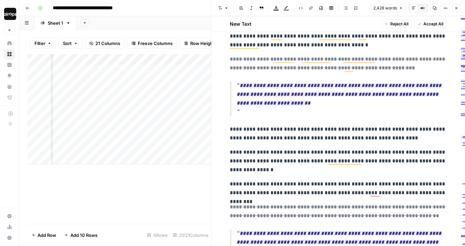
scroll to position [361, 0]
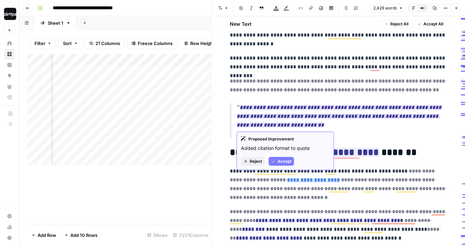
click at [253, 160] on span "Reject" at bounding box center [256, 161] width 12 height 6
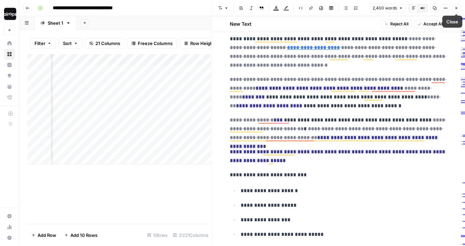
click at [455, 8] on icon "button" at bounding box center [456, 8] width 2 height 2
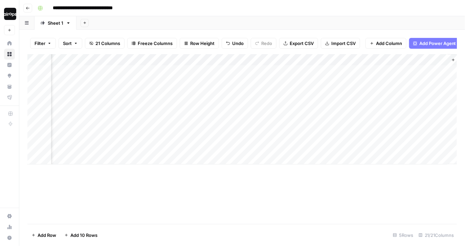
drag, startPoint x: 241, startPoint y: 71, endPoint x: 238, endPoint y: 146, distance: 75.5
click at [238, 146] on div "Add Column" at bounding box center [241, 109] width 429 height 110
click at [442, 60] on span "Add Column" at bounding box center [441, 60] width 24 height 6
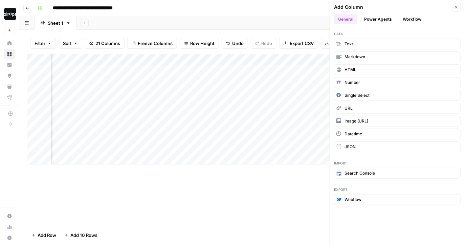
click at [383, 21] on button "Power Agents" at bounding box center [378, 19] width 36 height 10
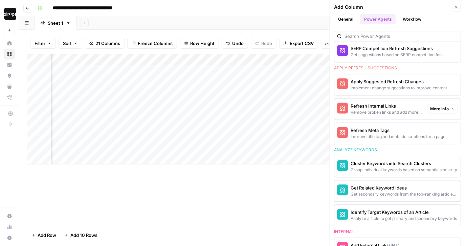
scroll to position [439, 0]
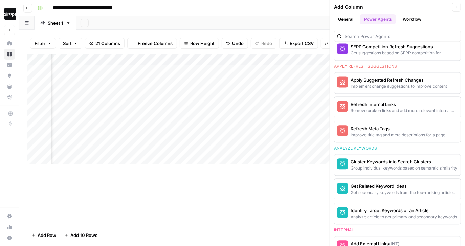
click at [456, 6] on icon "button" at bounding box center [456, 7] width 4 height 4
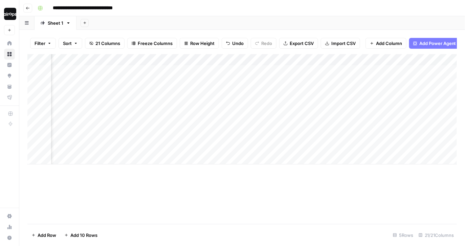
scroll to position [0, 856]
drag, startPoint x: 256, startPoint y: 77, endPoint x: 247, endPoint y: 142, distance: 65.9
click at [247, 142] on div "Add Column" at bounding box center [241, 109] width 429 height 110
drag, startPoint x: 260, startPoint y: 75, endPoint x: 240, endPoint y: 144, distance: 72.2
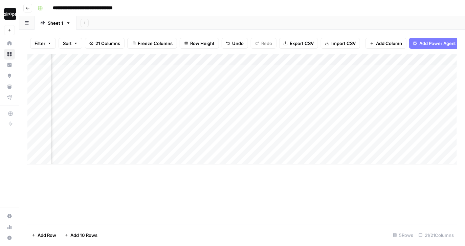
click at [240, 144] on div "Add Column" at bounding box center [241, 109] width 429 height 110
click at [187, 20] on div "Add Sheet" at bounding box center [270, 23] width 388 height 14
click at [168, 21] on div "Add Sheet" at bounding box center [270, 23] width 388 height 14
click at [157, 20] on div "Add Sheet" at bounding box center [270, 23] width 388 height 14
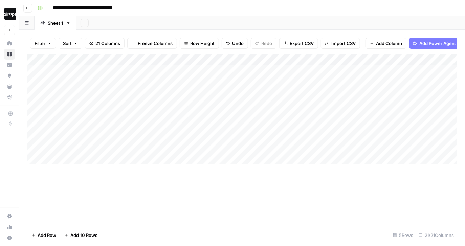
click at [222, 60] on div "Add Column" at bounding box center [241, 109] width 429 height 110
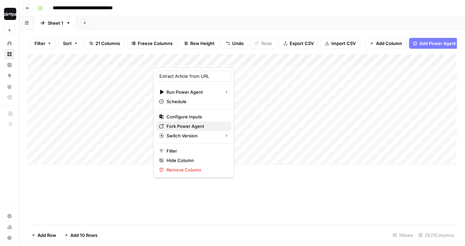
click at [186, 126] on span "Fork Power Agent" at bounding box center [195, 126] width 59 height 7
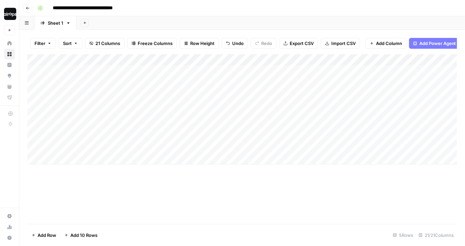
click at [178, 22] on div "Add Sheet" at bounding box center [270, 23] width 388 height 14
click at [280, 127] on div "Add Column" at bounding box center [241, 109] width 429 height 110
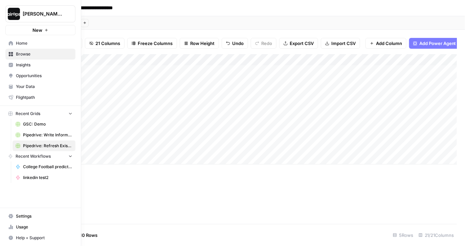
click at [26, 45] on span "Home" at bounding box center [44, 43] width 56 height 6
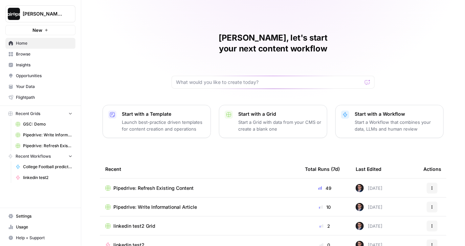
click at [362, 119] on p "Start a Workflow that combines your data, LLMs and human review" at bounding box center [395, 126] width 83 height 14
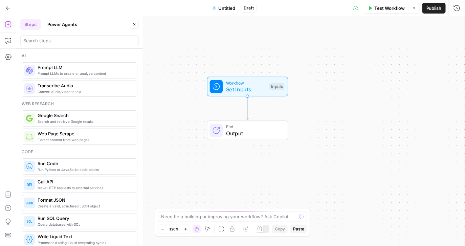
drag, startPoint x: 310, startPoint y: 146, endPoint x: 317, endPoint y: 123, distance: 23.6
click at [317, 123] on div "Workflow Set Inputs Inputs End Output" at bounding box center [240, 131] width 448 height 230
click at [8, 40] on icon "button" at bounding box center [8, 40] width 7 height 7
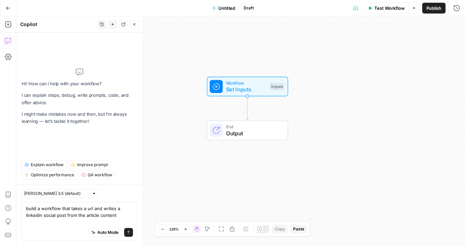
type textarea "build a workflow that takes a url and writes a linkedin social post from the ar…"
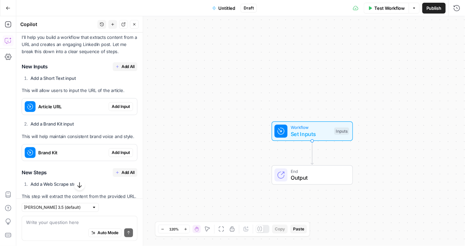
scroll to position [95, 0]
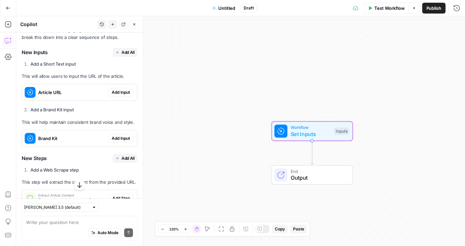
click at [118, 91] on span "Add Input" at bounding box center [121, 92] width 18 height 6
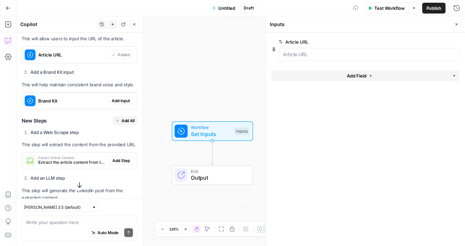
scroll to position [153, 0]
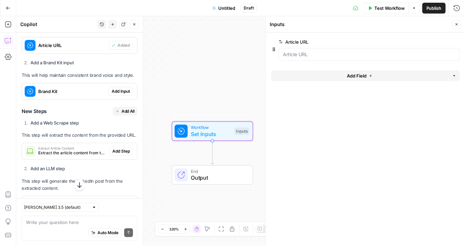
click at [118, 91] on span "Add Input" at bounding box center [121, 91] width 18 height 6
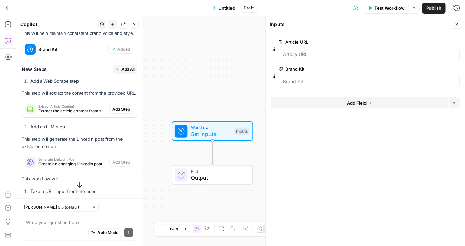
scroll to position [196, 0]
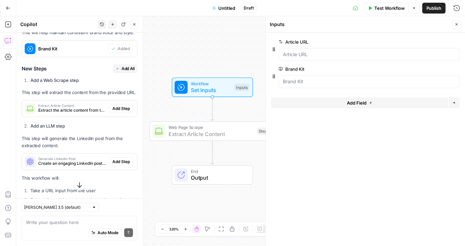
click at [116, 108] on span "Add Step" at bounding box center [121, 108] width 18 height 6
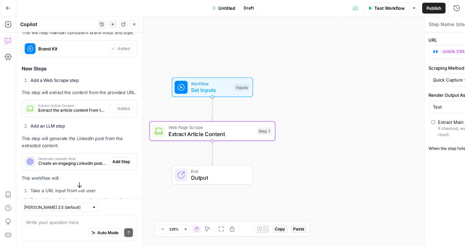
type textarea "Extract Article Content"
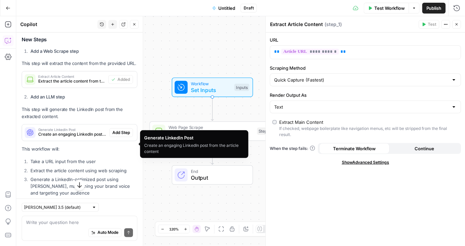
scroll to position [236, 0]
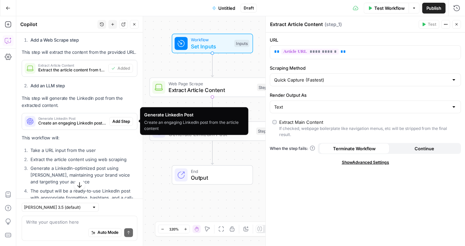
click at [118, 120] on span "Add Step" at bounding box center [121, 121] width 18 height 6
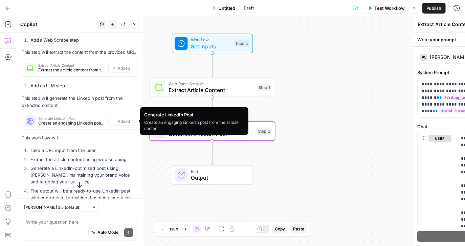
type textarea "Generate LinkedIn Post"
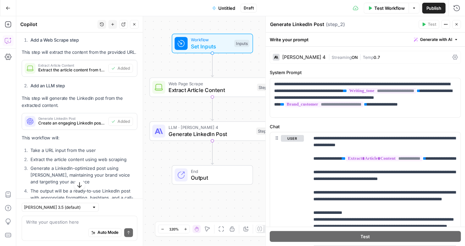
click at [136, 26] on icon "button" at bounding box center [134, 24] width 4 height 4
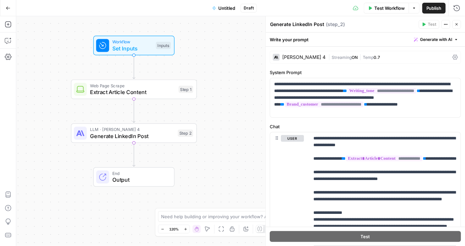
drag, startPoint x: 132, startPoint y: 71, endPoint x: 54, endPoint y: 73, distance: 77.8
click at [54, 73] on div "Workflow Set Inputs Inputs Web Page Scrape Extract Article Content Step 1 LLM ·…" at bounding box center [240, 131] width 448 height 230
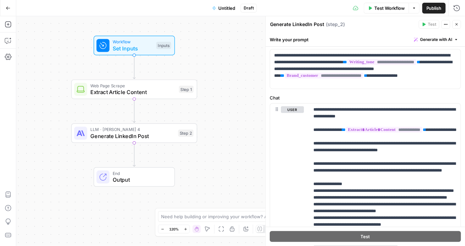
scroll to position [28, 0]
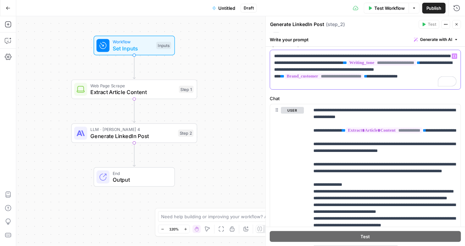
drag, startPoint x: 274, startPoint y: 57, endPoint x: 415, endPoint y: 62, distance: 140.7
click at [415, 62] on p "**********" at bounding box center [365, 70] width 182 height 34
click at [417, 73] on p "**********" at bounding box center [365, 70] width 182 height 34
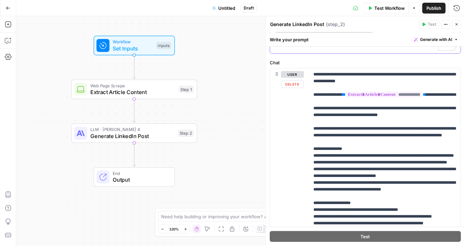
scroll to position [80, 0]
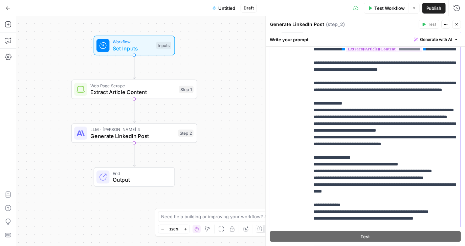
drag, startPoint x: 310, startPoint y: 85, endPoint x: 365, endPoint y: 202, distance: 129.3
click at [365, 201] on div "**********" at bounding box center [384, 160] width 151 height 275
click at [301, 190] on div "user Delete" at bounding box center [292, 169] width 23 height 286
click at [341, 174] on p "**********" at bounding box center [384, 212] width 143 height 372
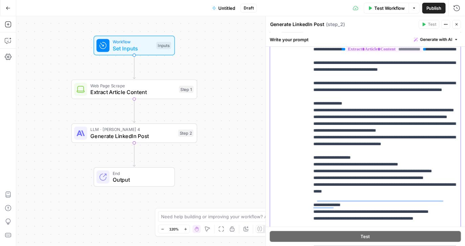
scroll to position [10, 0]
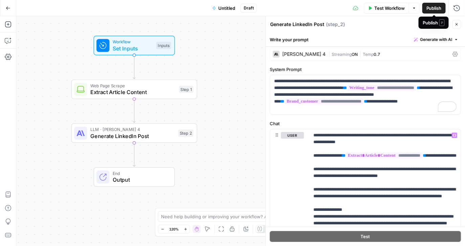
click at [428, 9] on span "Publish" at bounding box center [433, 8] width 15 height 7
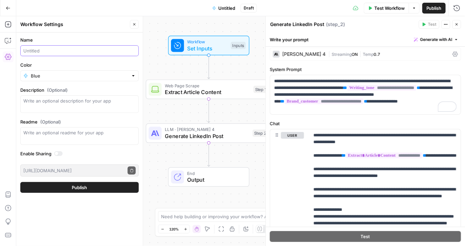
click at [63, 51] on input "Name" at bounding box center [79, 50] width 112 height 7
type input "linkedintest"
click at [92, 187] on button "Publish" at bounding box center [79, 187] width 118 height 11
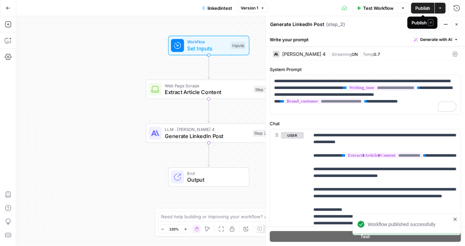
click at [438, 9] on icon "button" at bounding box center [440, 8] width 4 height 4
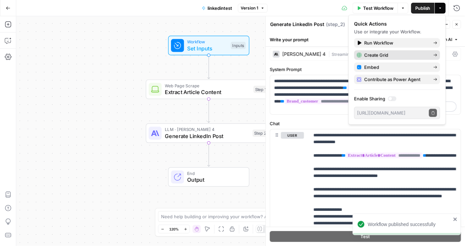
click at [382, 55] on span "Create Grid" at bounding box center [396, 55] width 64 height 7
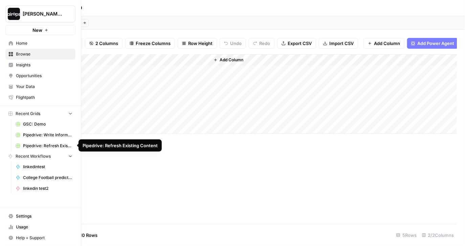
click at [40, 143] on span "Pipedrive: Refresh Existing Content" at bounding box center [47, 146] width 49 height 6
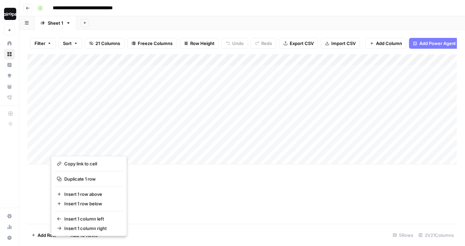
click at [108, 143] on button "button" at bounding box center [102, 144] width 102 height 18
click at [131, 149] on button "button" at bounding box center [102, 144] width 102 height 18
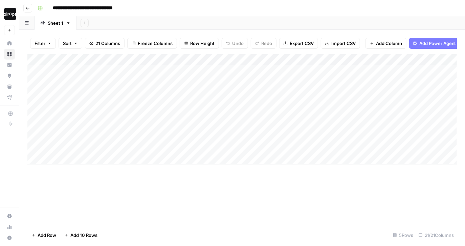
click at [160, 180] on div "Add Column" at bounding box center [241, 139] width 429 height 170
click at [124, 152] on div "Add Column" at bounding box center [241, 109] width 429 height 110
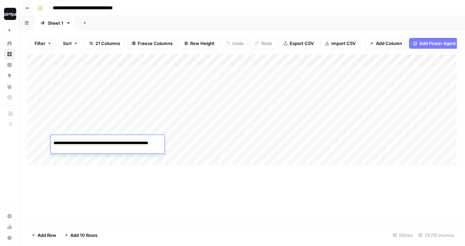
click at [124, 152] on div "**********" at bounding box center [108, 144] width 114 height 19
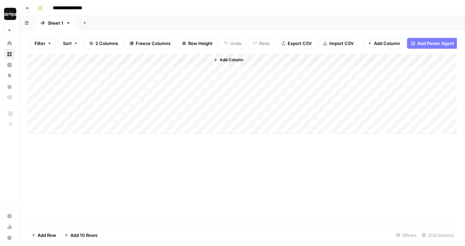
click at [109, 73] on div "Add Column" at bounding box center [241, 94] width 429 height 80
type textarea "**********"
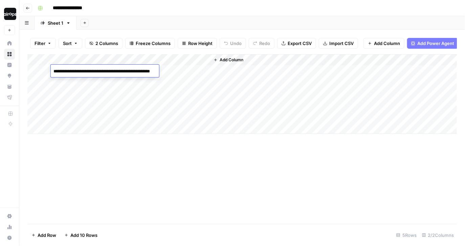
click at [169, 174] on div "Add Column" at bounding box center [241, 139] width 429 height 170
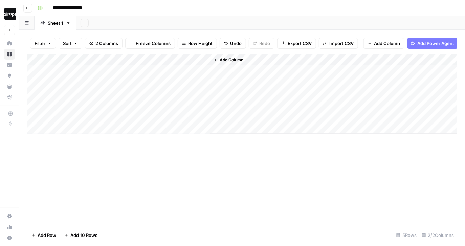
click at [177, 71] on div "Add Column" at bounding box center [241, 94] width 429 height 80
click at [195, 59] on div "Add Column" at bounding box center [241, 94] width 429 height 80
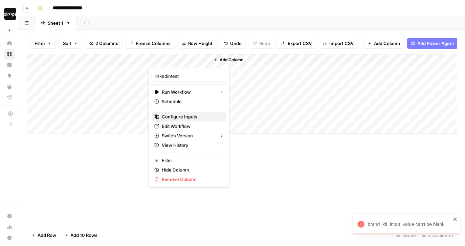
click at [183, 115] on span "Configure Inputs" at bounding box center [191, 116] width 59 height 7
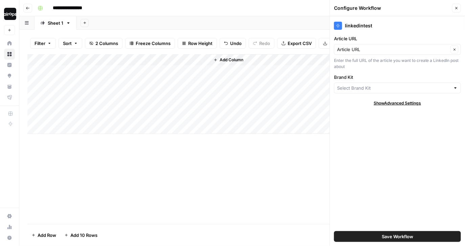
click at [376, 84] on div at bounding box center [397, 88] width 127 height 11
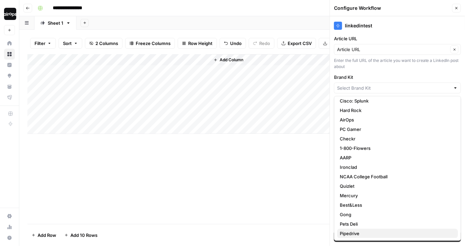
click at [354, 230] on span "Pipedrive" at bounding box center [395, 233] width 113 height 7
type input "Pipedrive"
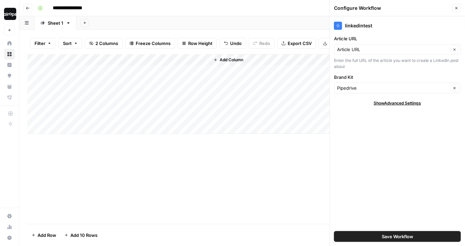
click at [365, 233] on button "Save Workflow" at bounding box center [397, 236] width 127 height 11
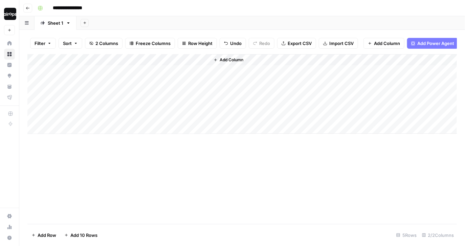
click at [179, 70] on div "Add Column" at bounding box center [241, 94] width 429 height 80
click at [201, 39] on button "Row Height" at bounding box center [197, 43] width 39 height 11
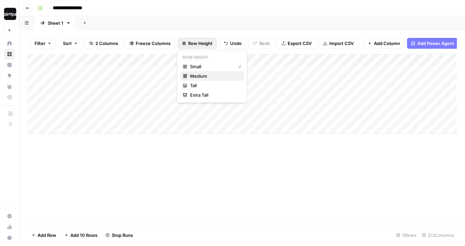
click at [199, 75] on span "Medium" at bounding box center [214, 76] width 49 height 7
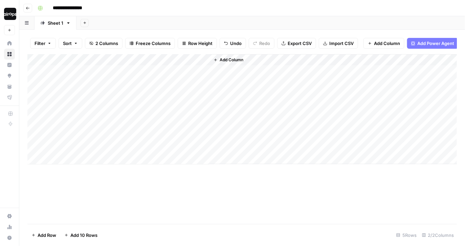
click at [210, 18] on div "Add Sheet" at bounding box center [270, 23] width 388 height 14
click at [262, 71] on div "Add Column" at bounding box center [241, 109] width 429 height 110
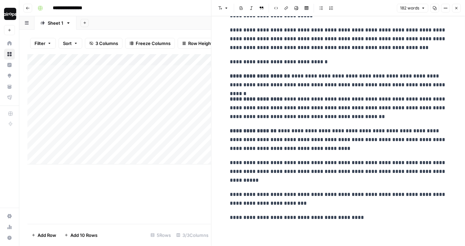
scroll to position [27, 0]
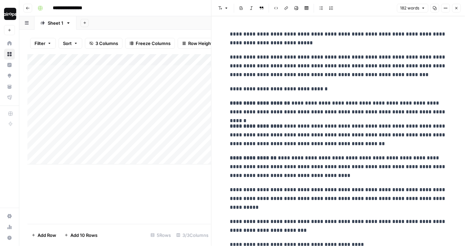
click at [456, 9] on icon "button" at bounding box center [456, 8] width 4 height 4
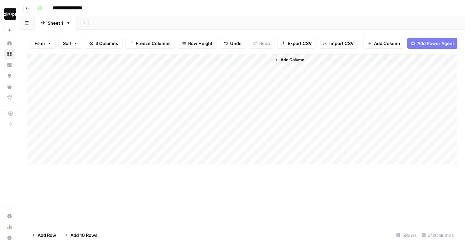
click at [149, 173] on div "Add Column" at bounding box center [241, 139] width 429 height 170
click at [104, 21] on div "Add Sheet" at bounding box center [270, 23] width 388 height 14
click at [8, 10] on img "Workspace: Dille-Sandbox" at bounding box center [10, 14] width 12 height 12
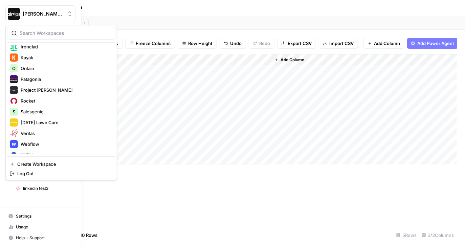
scroll to position [208, 0]
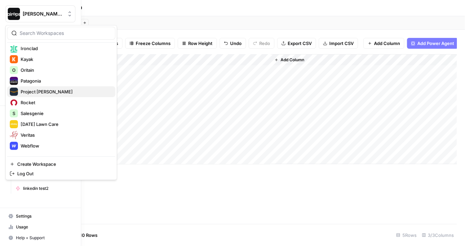
click at [45, 89] on span "Project [PERSON_NAME]" at bounding box center [65, 91] width 89 height 7
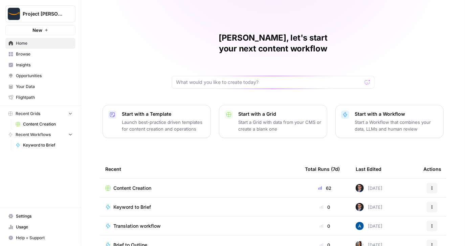
click at [82, 13] on icon "button" at bounding box center [82, 13] width 5 height 5
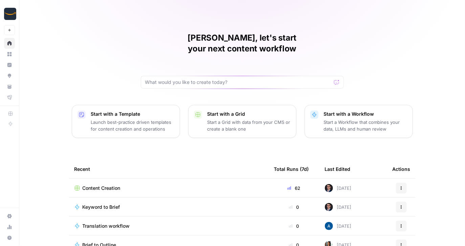
click at [99, 54] on div "[PERSON_NAME], let's start your next content workflow Start with a Template Lau…" at bounding box center [241, 142] width 445 height 284
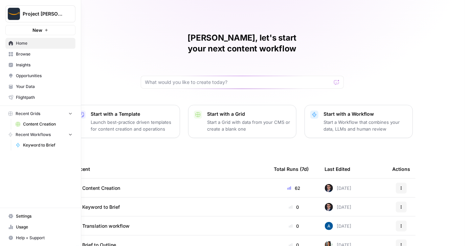
click at [28, 128] on link "Content Creation" at bounding box center [44, 124] width 63 height 11
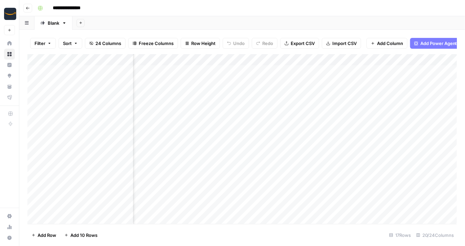
scroll to position [0, 937]
click at [255, 72] on div "Add Column" at bounding box center [241, 139] width 429 height 170
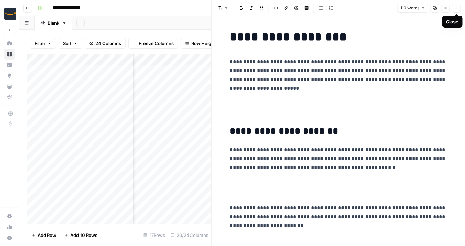
click at [455, 11] on button "Close" at bounding box center [456, 8] width 9 height 9
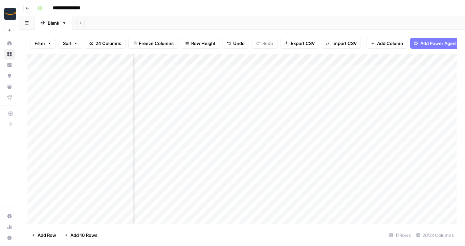
scroll to position [0, 1029]
drag, startPoint x: 320, startPoint y: 76, endPoint x: 320, endPoint y: 187, distance: 110.6
click at [320, 187] on div "Add Column" at bounding box center [241, 139] width 429 height 170
drag, startPoint x: 325, startPoint y: 78, endPoint x: 321, endPoint y: 195, distance: 117.1
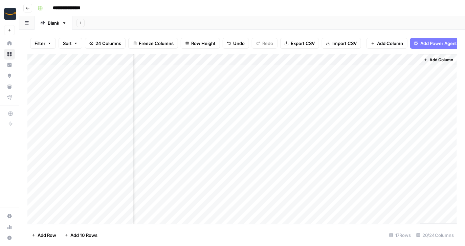
click at [321, 195] on div "Add Column" at bounding box center [241, 139] width 429 height 170
click at [415, 142] on div "Add Column" at bounding box center [241, 139] width 429 height 170
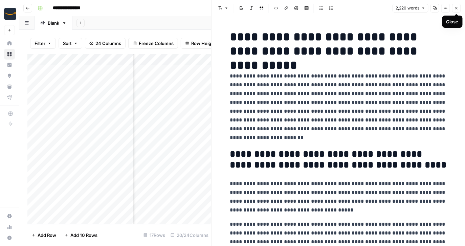
click at [457, 7] on icon "button" at bounding box center [456, 8] width 4 height 4
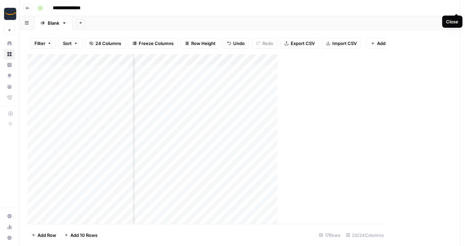
scroll to position [0, 1079]
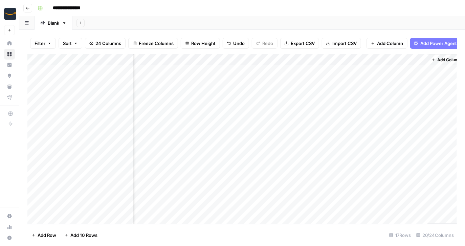
drag, startPoint x: 266, startPoint y: 70, endPoint x: 264, endPoint y: 198, distance: 127.8
click at [264, 198] on div "Add Column" at bounding box center [241, 139] width 429 height 170
drag, startPoint x: 341, startPoint y: 74, endPoint x: 330, endPoint y: 189, distance: 115.8
click at [330, 189] on div "Add Column" at bounding box center [241, 139] width 429 height 170
click at [174, 8] on div "**********" at bounding box center [246, 8] width 423 height 11
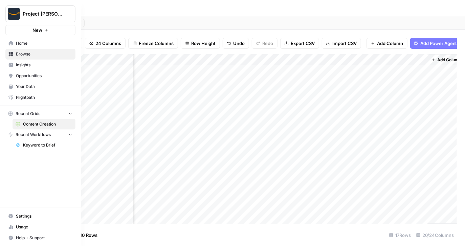
click at [22, 44] on span "Home" at bounding box center [44, 43] width 56 height 6
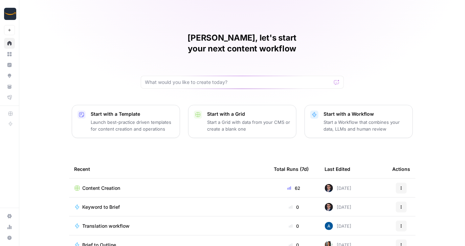
click at [97, 50] on div "Mike, let's start your next content workflow Start with a Template Launch best-…" at bounding box center [241, 142] width 445 height 284
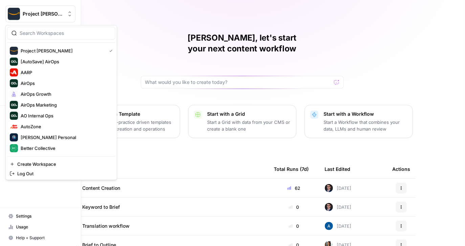
click at [23, 19] on button "Project Kuiper" at bounding box center [40, 13] width 70 height 17
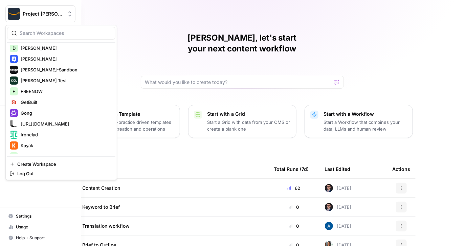
scroll to position [128, 0]
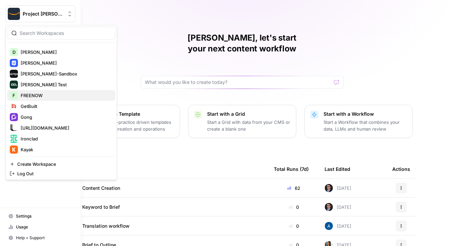
click at [40, 95] on span "FREENOW" at bounding box center [65, 95] width 89 height 7
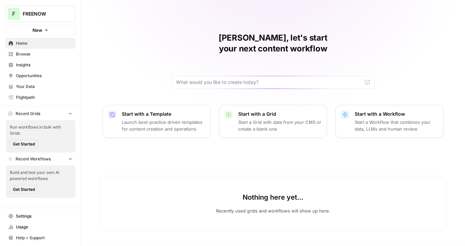
click at [22, 65] on span "Insights" at bounding box center [44, 65] width 56 height 6
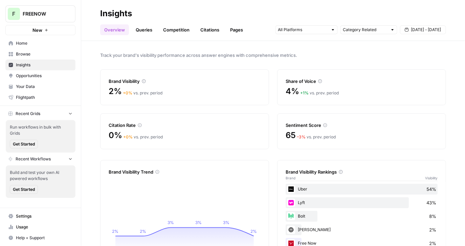
click at [31, 43] on span "Home" at bounding box center [44, 43] width 56 height 6
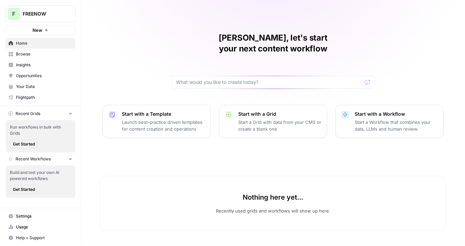
click at [33, 65] on span "Insights" at bounding box center [44, 65] width 56 height 6
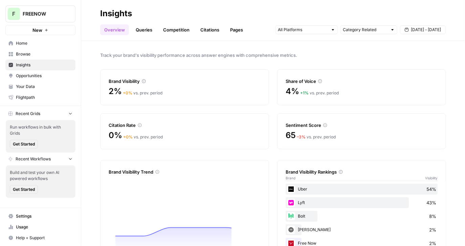
click at [39, 43] on span "Home" at bounding box center [44, 43] width 56 height 6
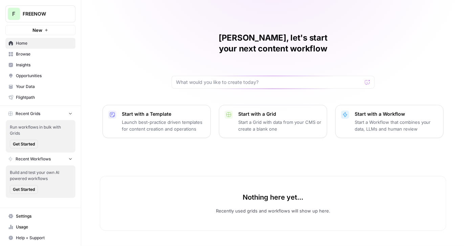
click at [36, 15] on span "FREENOW" at bounding box center [43, 13] width 41 height 7
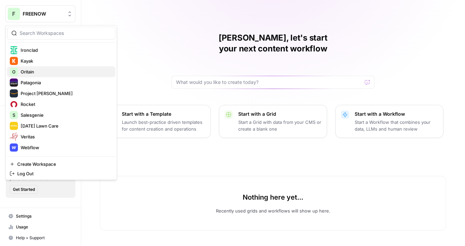
scroll to position [207, 0]
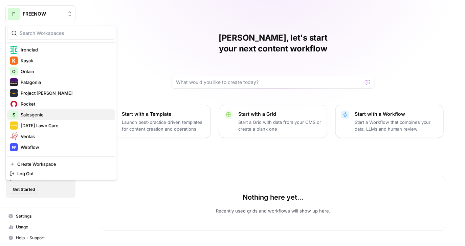
click at [52, 113] on span "Salesgenie" at bounding box center [65, 114] width 89 height 7
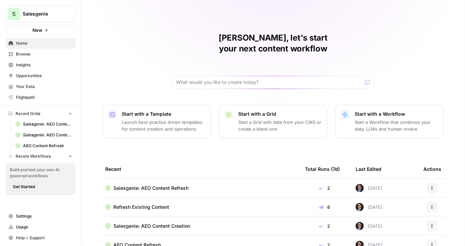
click at [89, 80] on div "[PERSON_NAME], let's start your next content workflow Start with a Template Lau…" at bounding box center [272, 151] width 383 height 303
click at [30, 68] on span "Insights" at bounding box center [44, 65] width 56 height 6
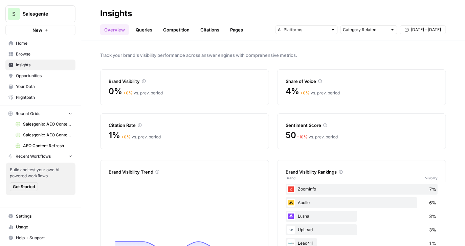
click at [29, 45] on span "Home" at bounding box center [44, 43] width 56 height 6
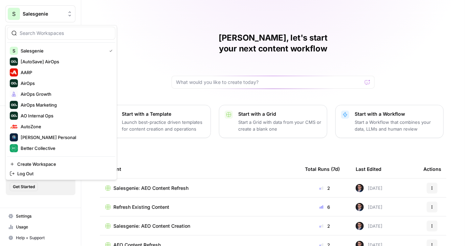
click at [42, 17] on span "Salesgenie" at bounding box center [43, 13] width 41 height 7
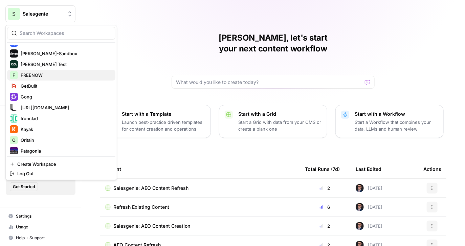
scroll to position [150, 0]
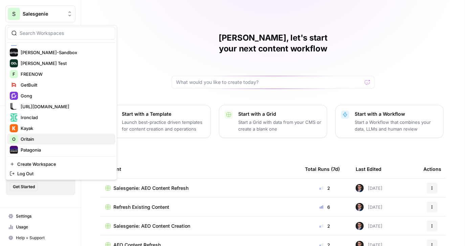
click at [38, 139] on span "Oritain" at bounding box center [65, 139] width 89 height 7
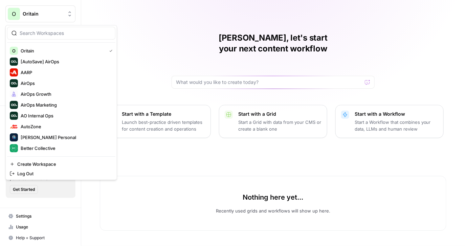
click at [53, 13] on span "Oritain" at bounding box center [43, 13] width 41 height 7
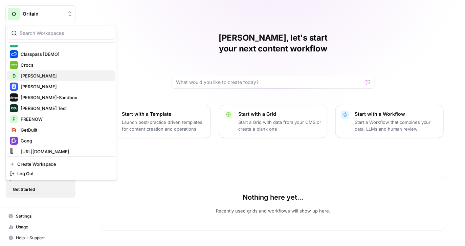
scroll to position [112, 0]
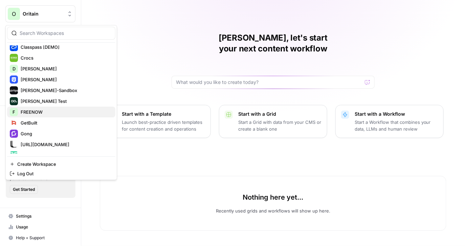
click at [59, 109] on span "FREENOW" at bounding box center [65, 112] width 89 height 7
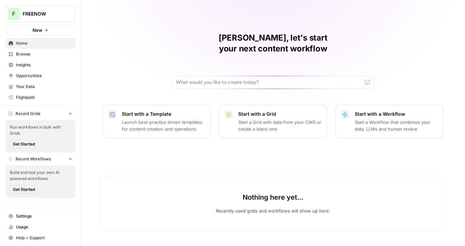
click at [122, 69] on div "[PERSON_NAME], let's start your next content workflow Start with a Template Lau…" at bounding box center [272, 123] width 383 height 246
click at [123, 72] on div "[PERSON_NAME], let's start your next content workflow Start with a Template Lau…" at bounding box center [272, 123] width 383 height 246
click at [113, 38] on div "[PERSON_NAME], let's start your next content workflow Start with a Template Lau…" at bounding box center [272, 123] width 383 height 246
click at [118, 64] on div "[PERSON_NAME], let's start your next content workflow Start with a Template Lau…" at bounding box center [272, 123] width 383 height 246
click at [98, 62] on div "[PERSON_NAME], let's start your next content workflow Start with a Template Lau…" at bounding box center [272, 123] width 383 height 246
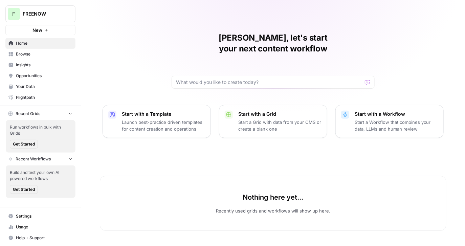
click at [89, 98] on div "[PERSON_NAME], let's start your next content workflow Start with a Template Lau…" at bounding box center [272, 123] width 383 height 246
click at [34, 64] on span "Insights" at bounding box center [44, 65] width 56 height 6
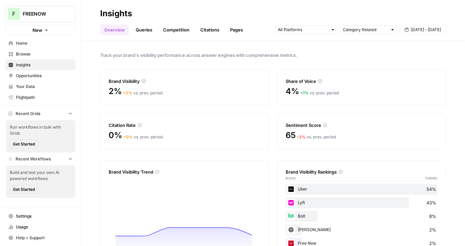
click at [116, 46] on div "Track your brand's visibility performance across answer engines with comprehens…" at bounding box center [272, 143] width 383 height 205
click at [375, 29] on input "text" at bounding box center [365, 29] width 45 height 7
type input "Category Related"
click at [312, 55] on span "Track your brand's visibility performance across answer engines with comprehens…" at bounding box center [273, 55] width 346 height 7
click at [331, 32] on div at bounding box center [332, 29] width 5 height 5
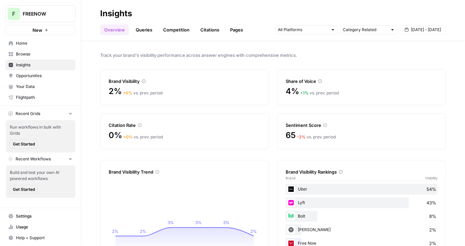
click at [364, 54] on span "Track your brand's visibility performance across answer engines with comprehens…" at bounding box center [273, 55] width 346 height 7
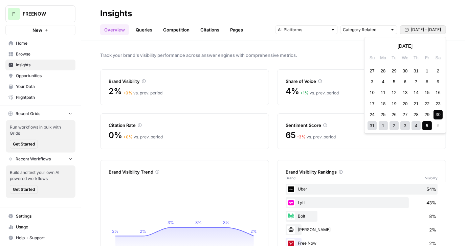
click at [414, 26] on button "[DATE] - [DATE]" at bounding box center [423, 29] width 46 height 9
click at [324, 51] on div "Track your brand's visibility performance across answer engines with comprehens…" at bounding box center [272, 143] width 383 height 205
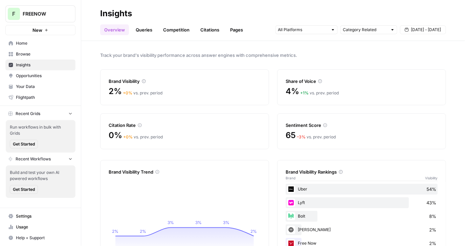
click at [147, 31] on link "Queries" at bounding box center [144, 29] width 25 height 11
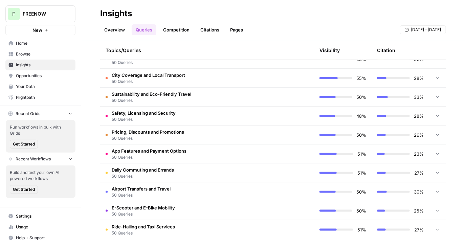
scroll to position [169, 0]
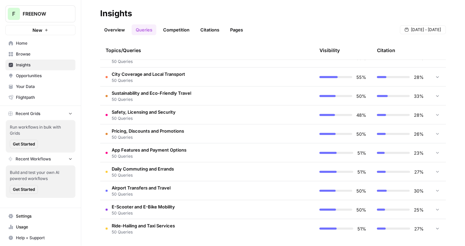
click at [162, 114] on span "Safety, Licensing and Security" at bounding box center [144, 112] width 64 height 7
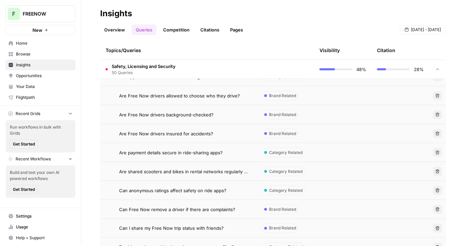
scroll to position [246, 0]
click at [253, 147] on td "Are payment details secure in ride-sharing apps?" at bounding box center [178, 151] width 156 height 19
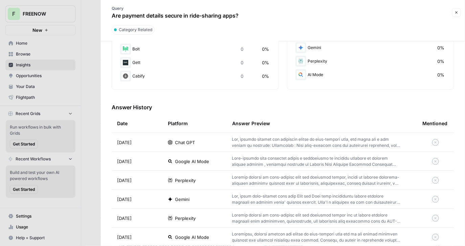
scroll to position [148, 0]
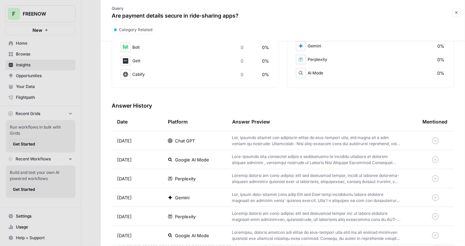
click at [144, 141] on td "Sep 4, 2025" at bounding box center [137, 140] width 51 height 19
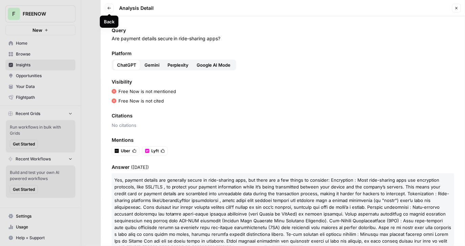
click at [109, 8] on icon "button" at bounding box center [109, 8] width 3 height 3
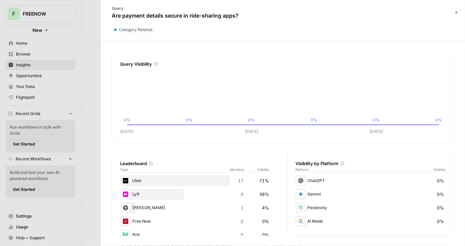
click at [458, 14] on button "Close" at bounding box center [456, 12] width 9 height 9
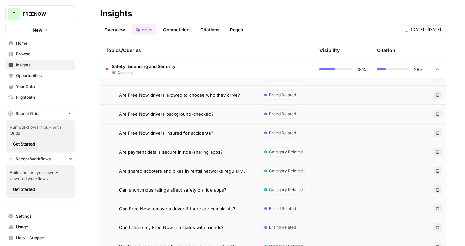
click at [30, 75] on span "Opportunities" at bounding box center [44, 76] width 56 height 6
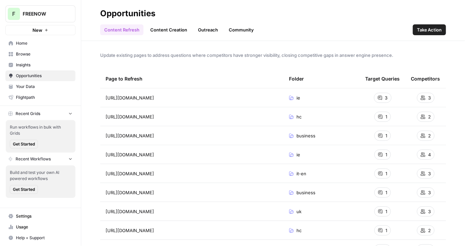
drag, startPoint x: 92, startPoint y: 75, endPoint x: 146, endPoint y: 78, distance: 54.2
click at [146, 78] on div "Update existing pages to address questions where competitors have stronger visi…" at bounding box center [272, 143] width 383 height 205
click at [418, 30] on span "Take Action" at bounding box center [429, 29] width 25 height 7
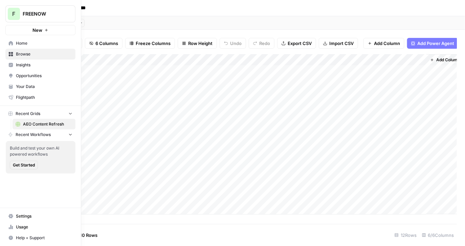
click at [8, 75] on icon at bounding box center [10, 75] width 5 height 5
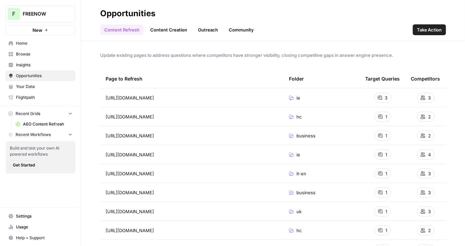
click at [164, 28] on link "Content Creation" at bounding box center [168, 29] width 45 height 11
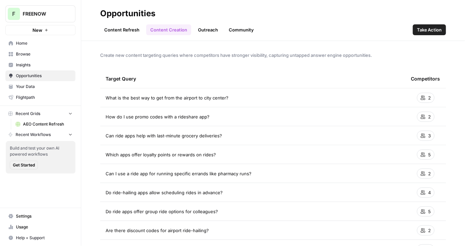
drag, startPoint x: 234, startPoint y: 96, endPoint x: 101, endPoint y: 77, distance: 134.1
click at [204, 81] on div "Target Query" at bounding box center [252, 78] width 294 height 19
click at [458, 111] on div "Create new content targeting queries where competitors have stronger visibility…" at bounding box center [272, 143] width 383 height 205
click at [429, 31] on span "Take Action" at bounding box center [429, 29] width 25 height 7
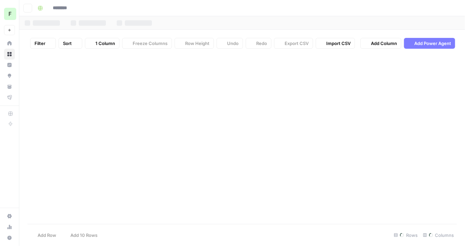
type input "**********"
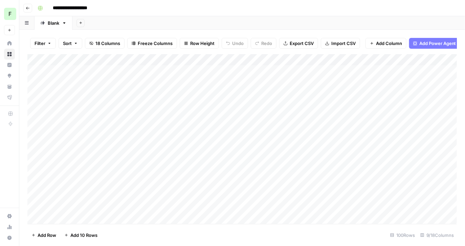
drag, startPoint x: 160, startPoint y: 72, endPoint x: 169, endPoint y: 226, distance: 154.5
click at [169, 226] on div "Filter Sort 18 Columns Freeze Columns Row Height Undo Redo Export CSV Import CS…" at bounding box center [241, 138] width 445 height 216
drag, startPoint x: 336, startPoint y: 66, endPoint x: 332, endPoint y: 200, distance: 134.0
click at [332, 200] on div "Add Column" at bounding box center [241, 139] width 429 height 170
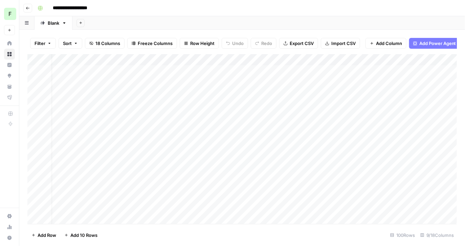
scroll to position [0, 0]
click at [186, 22] on div "Add Sheet" at bounding box center [268, 23] width 392 height 14
click at [160, 68] on div "Add Column" at bounding box center [241, 139] width 429 height 170
click at [160, 21] on div "Add Sheet" at bounding box center [268, 23] width 392 height 14
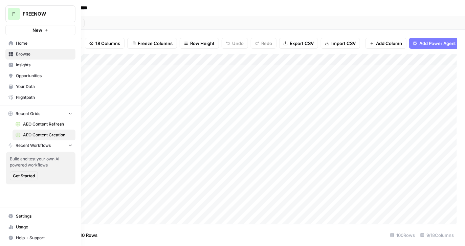
click at [25, 63] on span "Insights" at bounding box center [44, 65] width 56 height 6
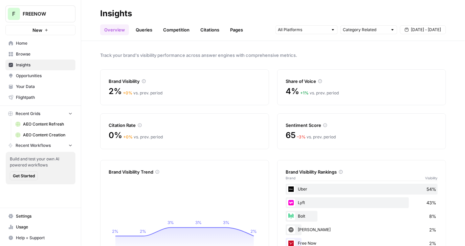
click at [173, 29] on link "Competition" at bounding box center [176, 29] width 34 height 11
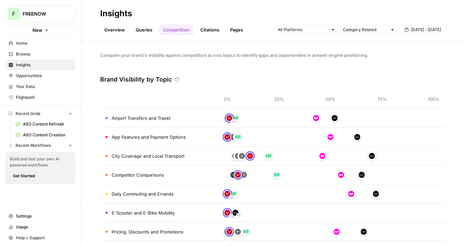
click at [212, 30] on link "Citations" at bounding box center [209, 29] width 27 height 11
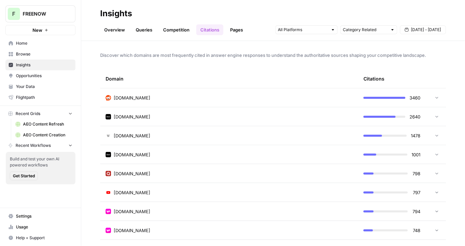
click at [237, 30] on link "Pages" at bounding box center [236, 29] width 21 height 11
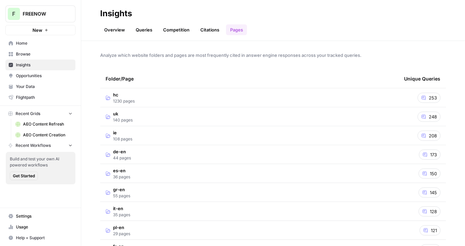
click at [173, 28] on link "Competition" at bounding box center [176, 29] width 34 height 11
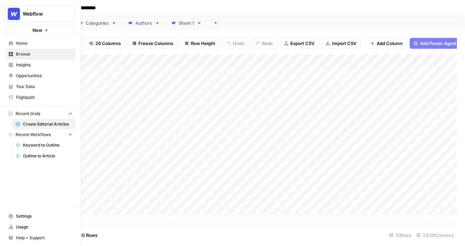
click at [14, 45] on link "Home" at bounding box center [40, 43] width 70 height 11
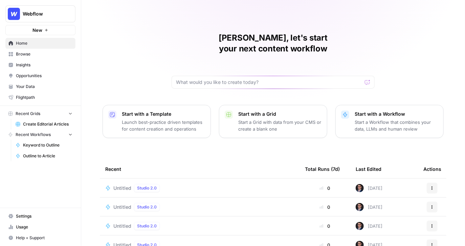
click at [44, 15] on span "Webflow" at bounding box center [43, 13] width 41 height 7
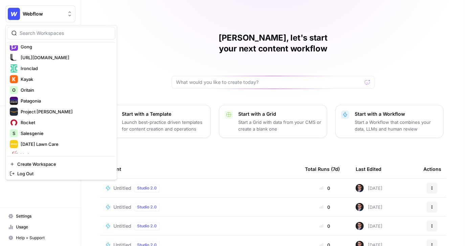
scroll to position [220, 0]
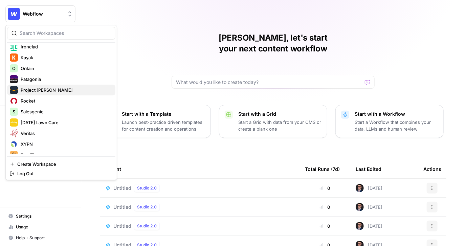
click at [51, 89] on span "Project [PERSON_NAME]" at bounding box center [65, 90] width 89 height 7
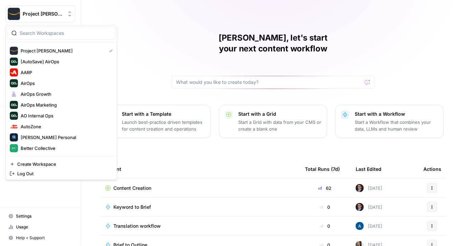
click at [65, 15] on div "Project [PERSON_NAME]" at bounding box center [48, 13] width 50 height 7
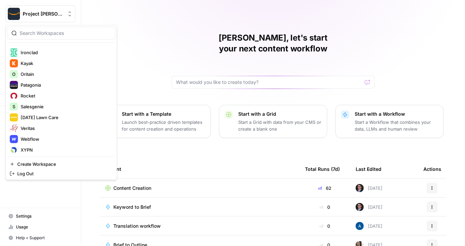
scroll to position [222, 0]
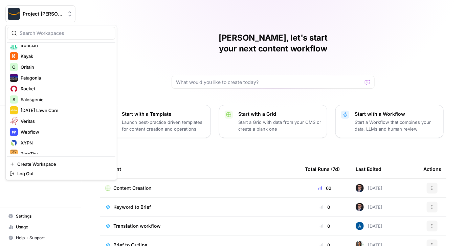
click at [144, 64] on div "[PERSON_NAME], let's start your next content workflow Start with a Template Lau…" at bounding box center [272, 142] width 383 height 284
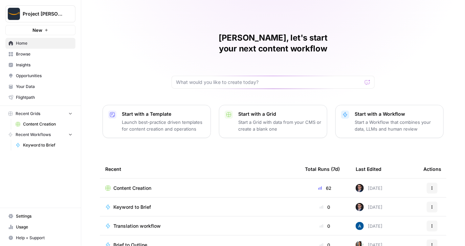
click at [91, 108] on div "[PERSON_NAME], let's start your next content workflow Start with a Template Lau…" at bounding box center [272, 142] width 383 height 284
click at [91, 111] on div "[PERSON_NAME], let's start your next content workflow Start with a Template Lau…" at bounding box center [272, 142] width 383 height 284
click at [37, 123] on span "Content Creation" at bounding box center [47, 124] width 49 height 6
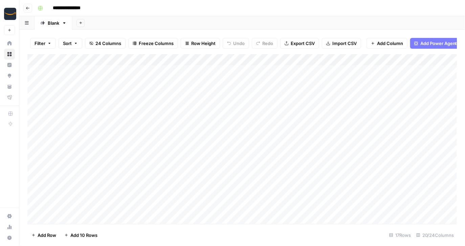
click at [149, 19] on div "Add Sheet" at bounding box center [268, 23] width 392 height 14
drag, startPoint x: 117, startPoint y: 77, endPoint x: 112, endPoint y: 198, distance: 121.2
click at [112, 198] on div "Add Column" at bounding box center [241, 139] width 429 height 170
click at [122, 110] on div "Add Column" at bounding box center [241, 139] width 429 height 170
drag, startPoint x: 163, startPoint y: 74, endPoint x: 151, endPoint y: 188, distance: 114.6
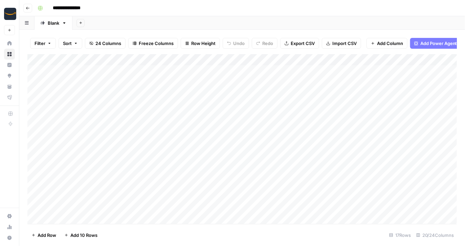
click at [151, 188] on div "Add Column" at bounding box center [241, 139] width 429 height 170
drag, startPoint x: 244, startPoint y: 79, endPoint x: 218, endPoint y: 186, distance: 110.2
click at [218, 186] on div "Add Column" at bounding box center [241, 139] width 429 height 170
click at [245, 80] on div "Add Column" at bounding box center [241, 139] width 429 height 170
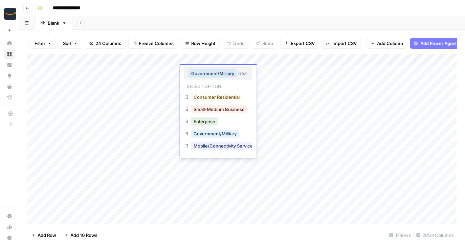
click at [166, 98] on div "Add Column" at bounding box center [241, 139] width 429 height 170
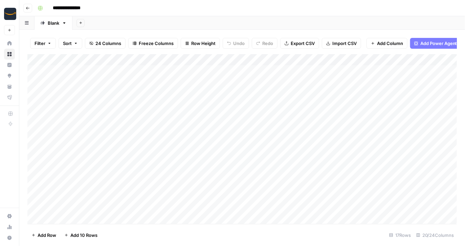
click at [237, 107] on div "Add Column" at bounding box center [241, 139] width 429 height 170
click at [286, 87] on div "Add Column" at bounding box center [241, 139] width 429 height 170
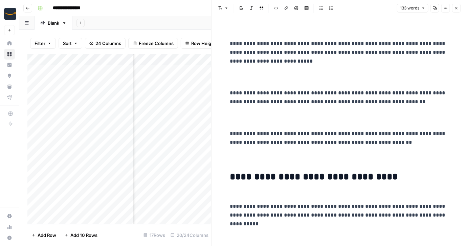
scroll to position [164, 0]
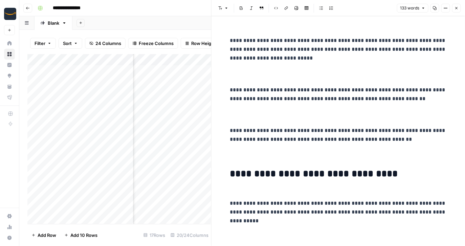
click at [456, 8] on icon "button" at bounding box center [456, 8] width 2 height 2
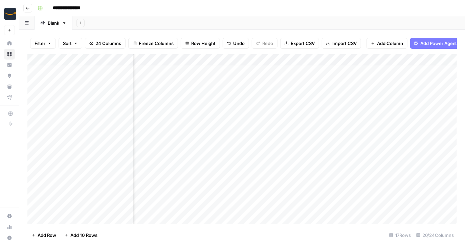
scroll to position [0, 997]
drag, startPoint x: 352, startPoint y: 73, endPoint x: 349, endPoint y: 206, distance: 132.2
click at [349, 206] on div "Add Column" at bounding box center [241, 139] width 429 height 170
click at [412, 89] on div "Add Column" at bounding box center [241, 139] width 429 height 170
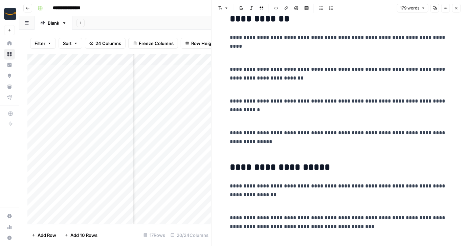
scroll to position [89, 0]
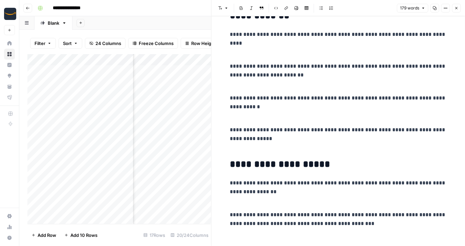
click at [459, 8] on button "Close" at bounding box center [456, 8] width 9 height 9
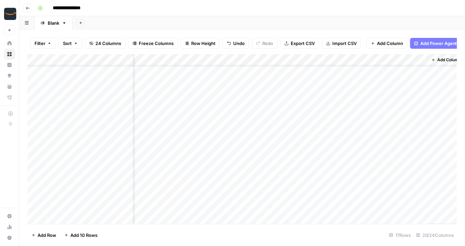
scroll to position [37, 1079]
click at [413, 103] on div "Add Column" at bounding box center [241, 139] width 429 height 170
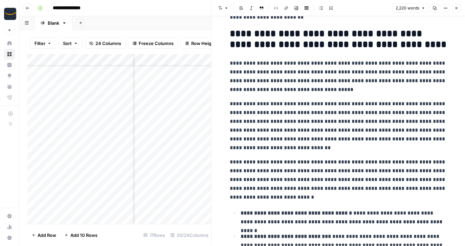
scroll to position [125, 0]
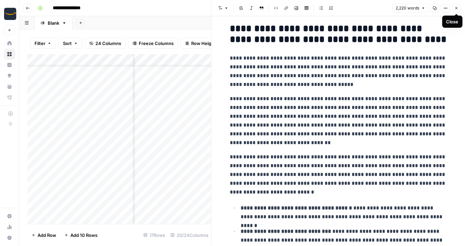
click at [456, 8] on icon "button" at bounding box center [456, 8] width 4 height 4
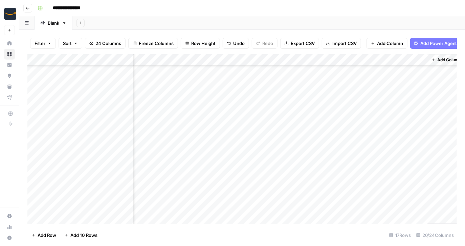
scroll to position [61, 1079]
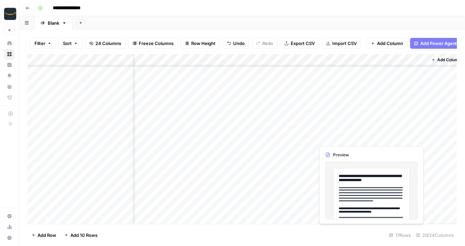
click at [412, 131] on div "Add Column" at bounding box center [241, 139] width 429 height 170
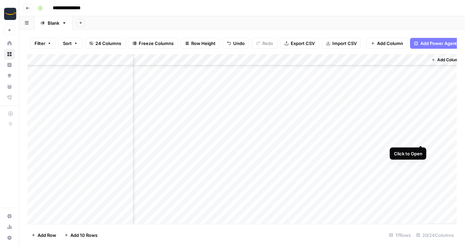
click at [419, 132] on div "Add Column" at bounding box center [241, 139] width 429 height 170
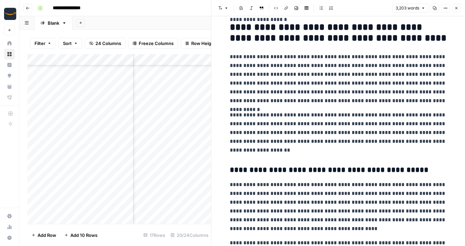
scroll to position [118, 0]
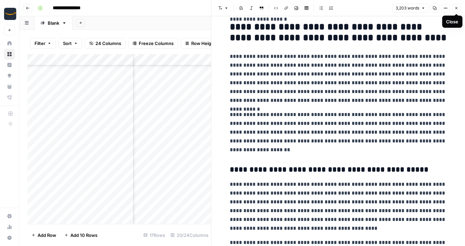
click at [456, 8] on icon "button" at bounding box center [456, 8] width 2 height 2
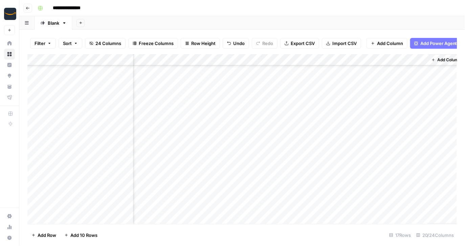
click at [13, 15] on img "Workspace: Project Kuiper" at bounding box center [10, 14] width 12 height 12
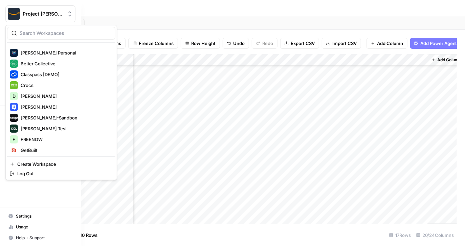
scroll to position [85, 0]
click at [41, 116] on span "[PERSON_NAME]-Sandbox" at bounding box center [65, 117] width 89 height 7
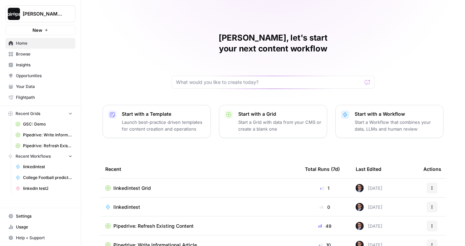
click at [138, 40] on div "[PERSON_NAME], let's start your next content workflow Start with a Template Lau…" at bounding box center [272, 161] width 383 height 322
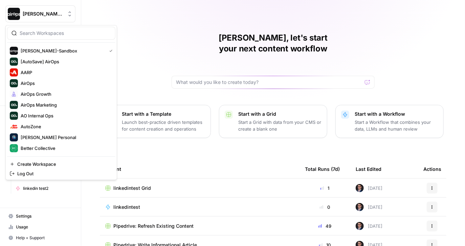
click at [53, 15] on span "[PERSON_NAME]-Sandbox" at bounding box center [43, 13] width 41 height 7
click at [96, 11] on div "[PERSON_NAME], let's start your next content workflow Start with a Template Lau…" at bounding box center [272, 161] width 383 height 322
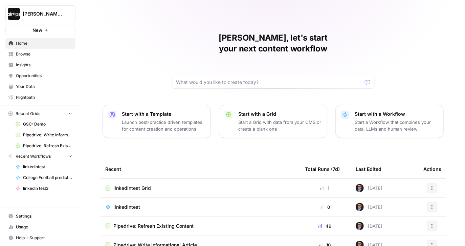
click at [35, 88] on span "Your Data" at bounding box center [44, 87] width 56 height 6
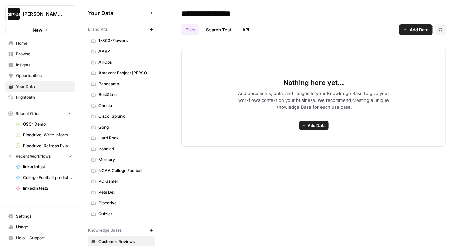
scroll to position [10, 0]
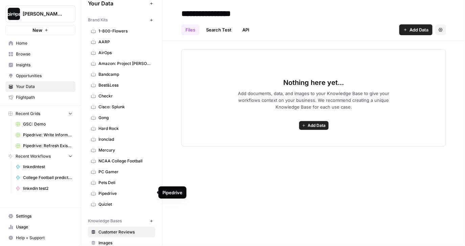
click at [115, 190] on span "Pipedrive" at bounding box center [125, 193] width 54 height 6
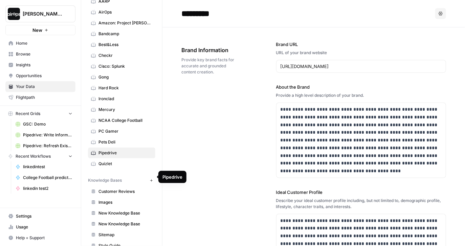
scroll to position [62, 0]
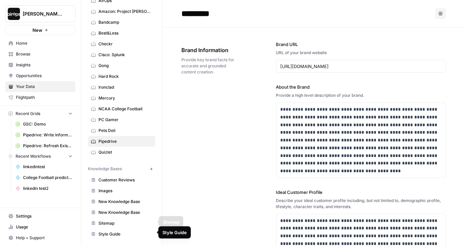
click at [119, 225] on link "Sitemap" at bounding box center [121, 223] width 67 height 11
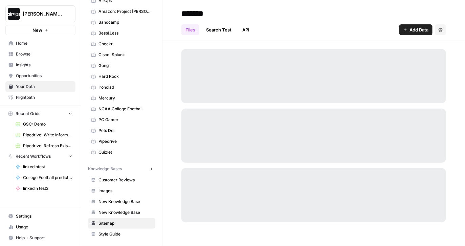
click at [45, 134] on span "Pipedrive: Write Informational Article" at bounding box center [47, 135] width 49 height 6
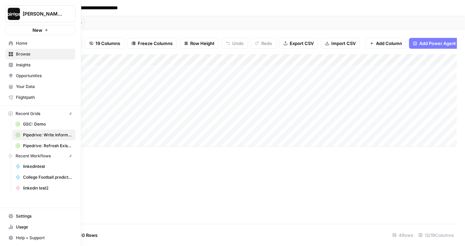
click at [10, 45] on icon at bounding box center [10, 43] width 5 height 5
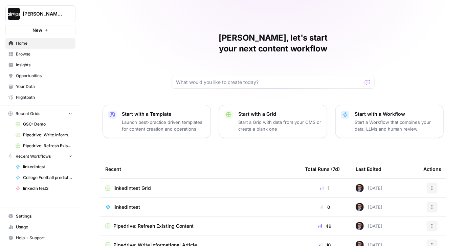
click at [160, 119] on p "Launch best-practice driven templates for content creation and operations" at bounding box center [163, 126] width 83 height 14
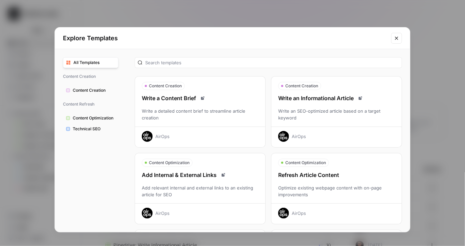
click at [324, 103] on div "Write an Informational Article Write an SEO-optimized article based on a target…" at bounding box center [336, 118] width 130 height 48
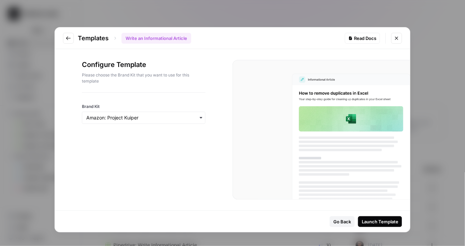
click at [202, 118] on icon "button" at bounding box center [200, 117] width 5 height 5
click at [69, 38] on icon "Go to previous step" at bounding box center [68, 38] width 5 height 5
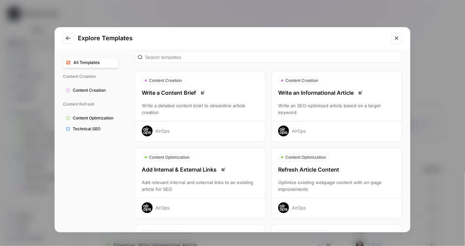
scroll to position [0, 0]
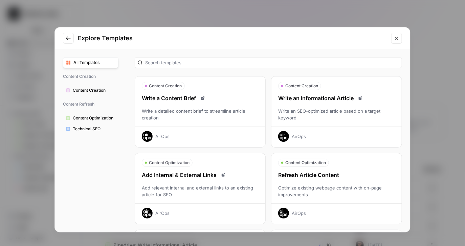
click at [327, 105] on div "Write an Informational Article Write an SEO-optimized article based on a target…" at bounding box center [336, 118] width 130 height 48
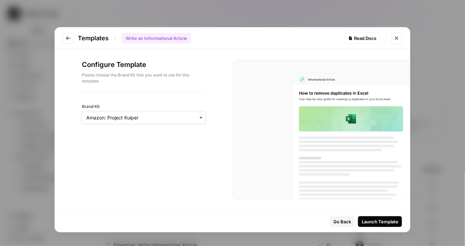
click at [176, 119] on input "Brand Kit" at bounding box center [143, 117] width 115 height 7
click at [122, 160] on div "NCAA College Football" at bounding box center [143, 160] width 123 height 13
click at [192, 143] on div "Configure Template Please choose the Brand Kit that you want to use for this te…" at bounding box center [144, 129] width 178 height 161
click at [379, 223] on div "Launch Template" at bounding box center [379, 221] width 37 height 7
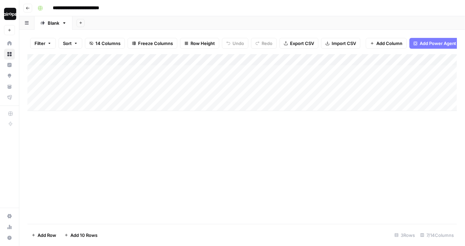
click at [194, 41] on span "Row Height" at bounding box center [202, 43] width 24 height 7
click at [202, 78] on span "Medium" at bounding box center [216, 76] width 49 height 7
click at [187, 140] on div "Add Column" at bounding box center [241, 139] width 429 height 170
drag, startPoint x: 99, startPoint y: 74, endPoint x: 97, endPoint y: 106, distance: 31.8
click at [97, 106] on div "Add Column" at bounding box center [241, 91] width 429 height 75
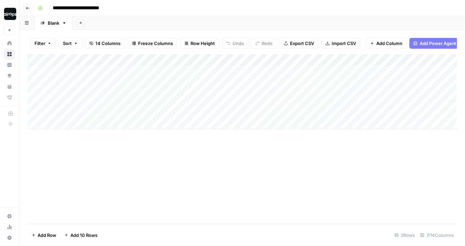
click at [135, 165] on div "Add Column" at bounding box center [241, 139] width 429 height 170
click at [106, 108] on div "Add Column" at bounding box center [241, 91] width 429 height 75
drag, startPoint x: 109, startPoint y: 68, endPoint x: 106, endPoint y: 112, distance: 44.1
click at [106, 112] on div "Add Column" at bounding box center [241, 91] width 429 height 75
click at [109, 106] on div "Add Column" at bounding box center [241, 91] width 429 height 75
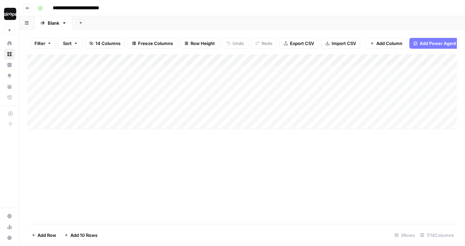
click at [71, 124] on div "Add Column" at bounding box center [241, 91] width 429 height 75
click at [66, 145] on div "Add Column" at bounding box center [241, 100] width 429 height 93
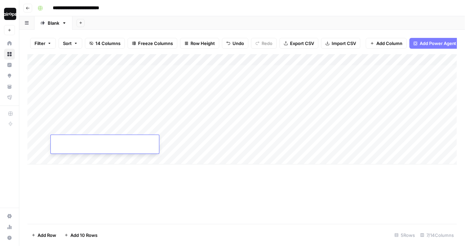
click at [66, 162] on div "Add Column" at bounding box center [241, 109] width 429 height 110
click at [103, 195] on div "Add Column" at bounding box center [241, 139] width 429 height 170
click at [98, 224] on div "Add Column" at bounding box center [241, 139] width 429 height 170
click at [186, 108] on div "Add Column" at bounding box center [241, 118] width 429 height 128
drag, startPoint x: 277, startPoint y: 74, endPoint x: 268, endPoint y: 199, distance: 125.4
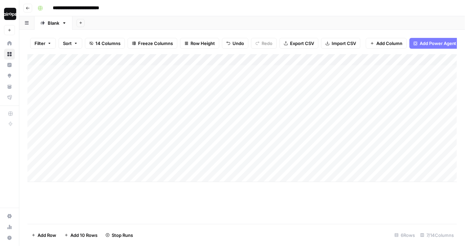
click at [268, 199] on div "Add Column" at bounding box center [241, 139] width 429 height 170
click at [215, 81] on div "Add Column" at bounding box center [241, 118] width 429 height 128
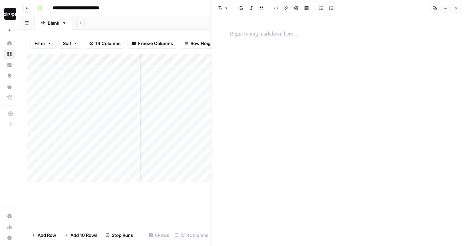
click at [455, 14] on header "Font style Bold Italic Block quote Code block Link Image Insert Table Bulleted …" at bounding box center [337, 8] width 253 height 16
click at [456, 7] on icon "button" at bounding box center [456, 8] width 4 height 4
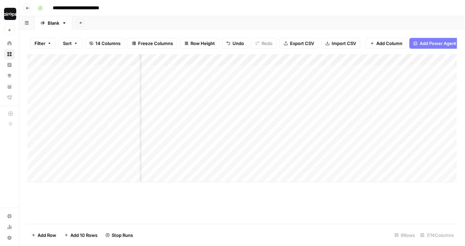
drag, startPoint x: 294, startPoint y: 73, endPoint x: 291, endPoint y: 181, distance: 107.9
click at [291, 181] on div "Add Column" at bounding box center [241, 118] width 429 height 128
drag, startPoint x: 383, startPoint y: 78, endPoint x: 383, endPoint y: 147, distance: 69.7
click at [383, 147] on div "Add Column" at bounding box center [241, 118] width 429 height 128
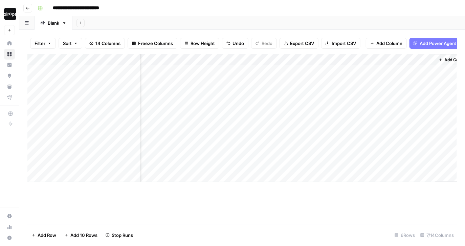
drag, startPoint x: 323, startPoint y: 67, endPoint x: 316, endPoint y: 166, distance: 98.9
click at [316, 166] on div "Add Column" at bounding box center [241, 118] width 429 height 128
click at [227, 60] on div "Add Column" at bounding box center [241, 118] width 429 height 128
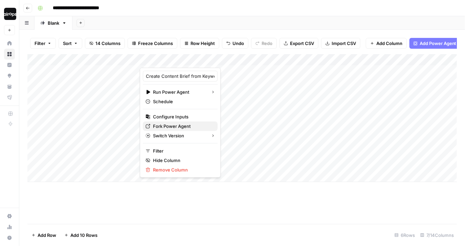
click at [177, 126] on span "Fork Power Agent" at bounding box center [182, 126] width 59 height 7
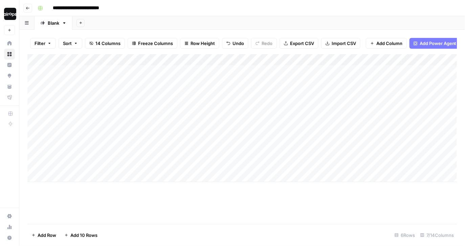
click at [227, 58] on div "Add Column" at bounding box center [241, 118] width 429 height 128
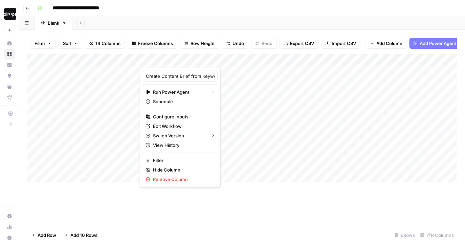
click at [252, 27] on div "Add Sheet" at bounding box center [268, 23] width 392 height 14
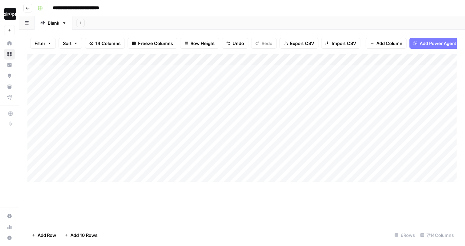
click at [294, 20] on div "Add Sheet" at bounding box center [268, 23] width 392 height 14
click at [117, 110] on div "Add Column" at bounding box center [241, 118] width 429 height 128
click at [235, 105] on div "Add Column" at bounding box center [241, 118] width 429 height 128
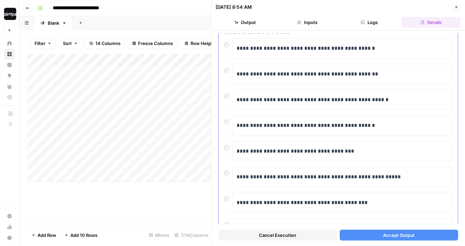
scroll to position [50, 0]
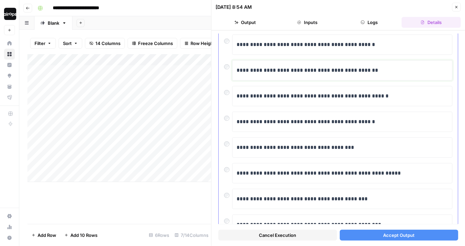
click at [377, 70] on p "**********" at bounding box center [341, 70] width 211 height 9
click at [377, 237] on button "Accept Output" at bounding box center [398, 235] width 119 height 11
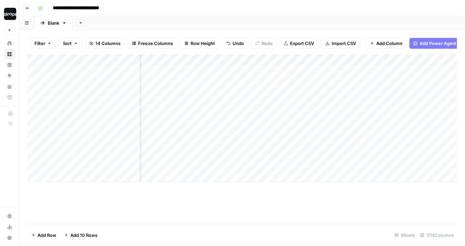
scroll to position [0, 85]
drag, startPoint x: 283, startPoint y: 78, endPoint x: 282, endPoint y: 155, distance: 76.4
click at [282, 155] on div "Add Column" at bounding box center [241, 118] width 429 height 128
click at [287, 17] on div "Add Sheet" at bounding box center [268, 23] width 392 height 14
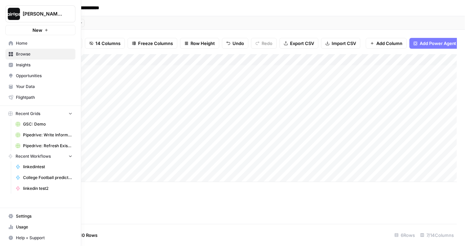
click at [9, 45] on icon at bounding box center [11, 43] width 4 height 4
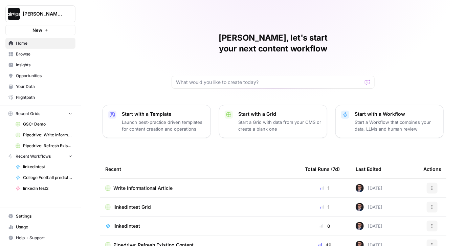
click at [158, 119] on p "Launch best-practice driven templates for content creation and operations" at bounding box center [163, 126] width 83 height 14
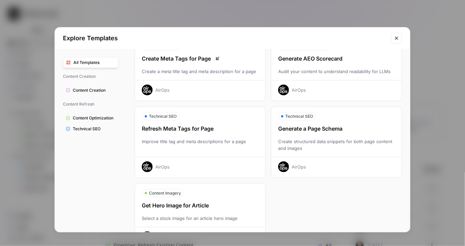
scroll to position [216, 0]
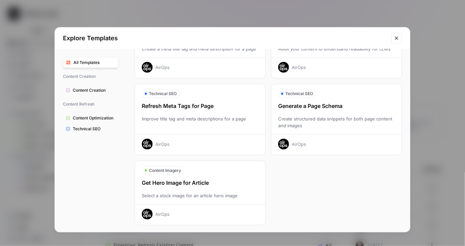
click at [396, 38] on icon "Close modal" at bounding box center [396, 38] width 3 height 3
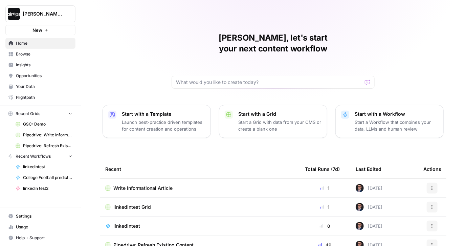
click at [385, 39] on div "Mike, let's start your next content workflow Start with a Template Launch best-…" at bounding box center [272, 161] width 383 height 322
click at [140, 68] on div "Mike, let's start your next content workflow Start with a Template Launch best-…" at bounding box center [272, 161] width 383 height 322
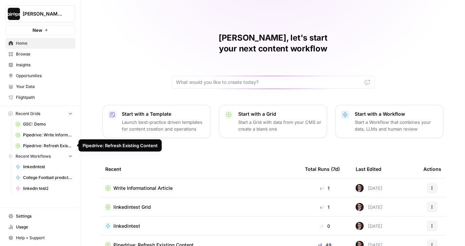
click at [50, 147] on span "Pipedrive: Refresh Existing Content" at bounding box center [47, 146] width 49 height 6
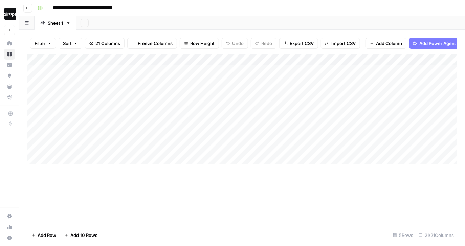
click at [220, 20] on div "Add Sheet" at bounding box center [270, 23] width 388 height 14
drag, startPoint x: 114, startPoint y: 79, endPoint x: 102, endPoint y: 149, distance: 70.7
click at [102, 149] on div "Add Column" at bounding box center [241, 109] width 429 height 110
click at [134, 185] on div "Add Column" at bounding box center [241, 139] width 429 height 170
click at [136, 149] on div "Add Column" at bounding box center [241, 109] width 429 height 110
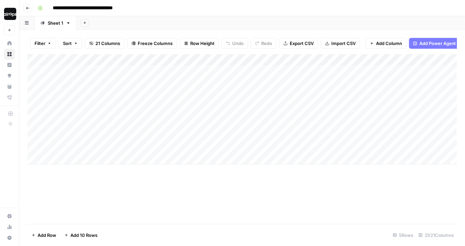
click at [130, 142] on div "Add Column" at bounding box center [241, 109] width 429 height 110
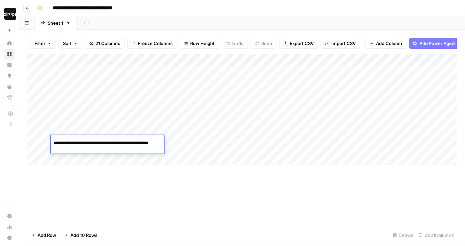
scroll to position [0, 16]
click at [176, 173] on div "Add Column" at bounding box center [241, 139] width 429 height 170
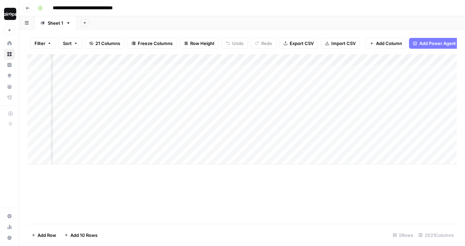
scroll to position [0, 64]
drag, startPoint x: 162, startPoint y: 76, endPoint x: 156, endPoint y: 152, distance: 76.6
click at [156, 152] on div "Add Column" at bounding box center [241, 109] width 429 height 110
click at [279, 140] on div "Add Column" at bounding box center [241, 109] width 429 height 110
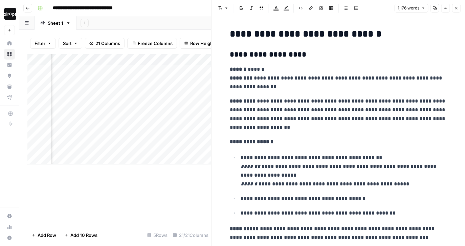
scroll to position [1135, 0]
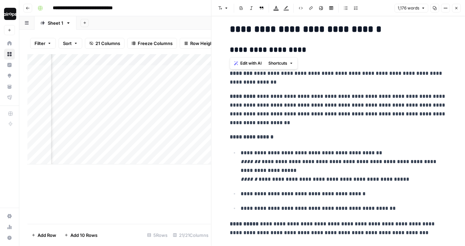
drag, startPoint x: 229, startPoint y: 52, endPoint x: 312, endPoint y: 53, distance: 82.5
click at [312, 53] on div "**********" at bounding box center [338, 20] width 225 height 2257
click at [328, 95] on p "**********" at bounding box center [338, 109] width 216 height 35
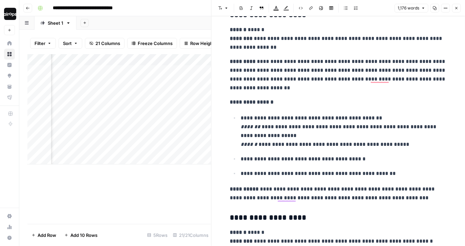
scroll to position [0, 0]
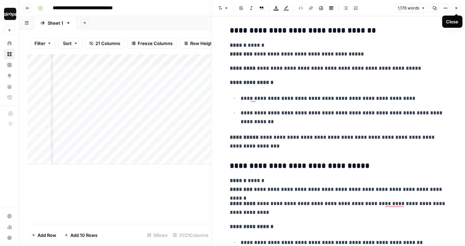
click at [456, 8] on icon "button" at bounding box center [456, 8] width 2 height 2
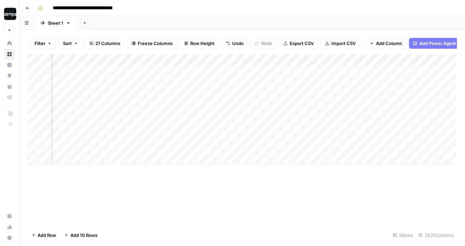
drag, startPoint x: 213, startPoint y: 73, endPoint x: 209, endPoint y: 151, distance: 78.9
click at [209, 151] on div "Add Column" at bounding box center [241, 109] width 429 height 110
click at [310, 123] on div "Add Column" at bounding box center [241, 109] width 429 height 110
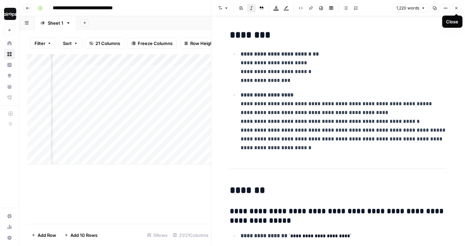
click at [457, 8] on icon "button" at bounding box center [456, 8] width 4 height 4
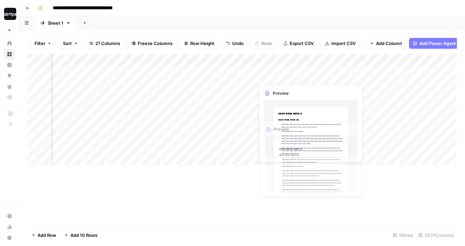
drag, startPoint x: 262, startPoint y: 70, endPoint x: 261, endPoint y: 148, distance: 78.5
click at [261, 148] on div "Add Column" at bounding box center [241, 109] width 429 height 110
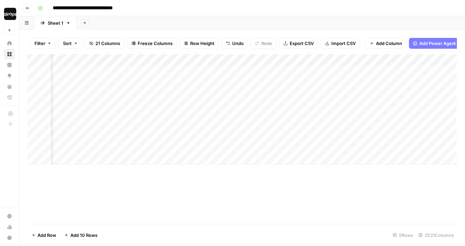
click at [302, 141] on div "Add Column" at bounding box center [241, 109] width 429 height 110
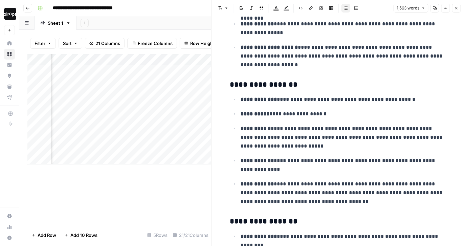
click at [458, 9] on icon "button" at bounding box center [456, 8] width 4 height 4
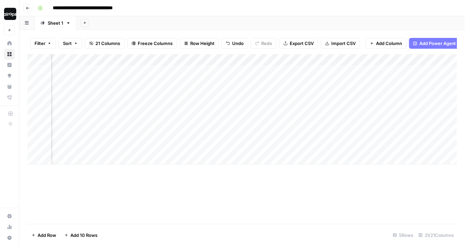
drag, startPoint x: 272, startPoint y: 75, endPoint x: 269, endPoint y: 144, distance: 69.4
click at [269, 144] on div "Add Column" at bounding box center [241, 109] width 429 height 110
click at [340, 140] on div "Add Column" at bounding box center [241, 109] width 429 height 110
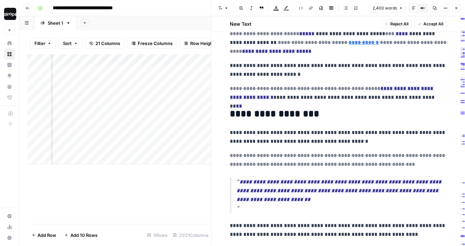
scroll to position [254, 0]
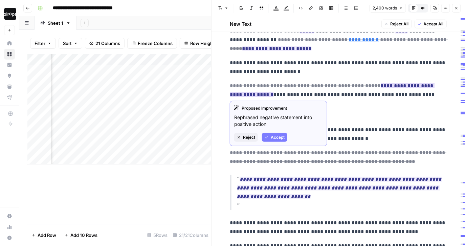
click at [268, 134] on button "Accept" at bounding box center [274, 137] width 25 height 9
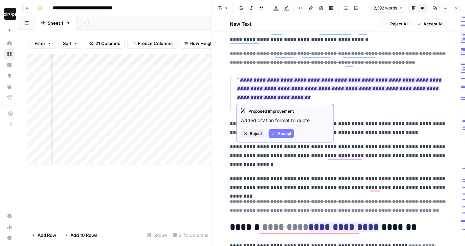
scroll to position [353, 0]
click at [282, 134] on span "Accept" at bounding box center [284, 134] width 14 height 6
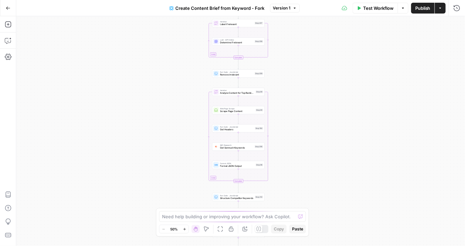
drag, startPoint x: 284, startPoint y: 51, endPoint x: 280, endPoint y: 138, distance: 86.6
click at [280, 138] on div "Workflow Set Inputs Inputs Google Search Perform Google Search Step 51 Loop Ite…" at bounding box center [240, 131] width 448 height 230
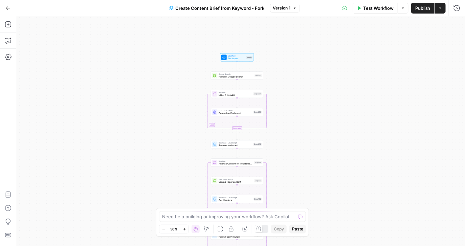
drag, startPoint x: 280, startPoint y: 65, endPoint x: 280, endPoint y: 115, distance: 50.0
click at [280, 115] on div "Workflow Set Inputs Inputs Google Search Perform Google Search Step 51 Loop Ite…" at bounding box center [240, 131] width 448 height 230
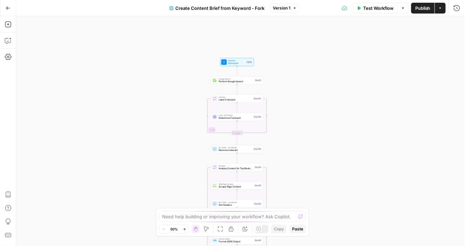
click at [273, 83] on div "Workflow Set Inputs Inputs Google Search Perform Google Search Step 51 Loop Ite…" at bounding box center [240, 131] width 448 height 230
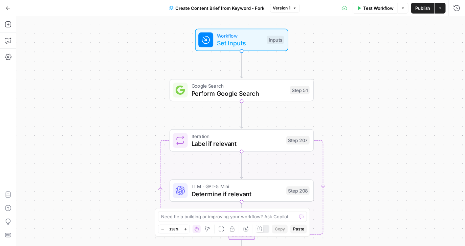
drag, startPoint x: 266, startPoint y: 80, endPoint x: 332, endPoint y: 94, distance: 67.6
click at [332, 94] on div "Workflow Set Inputs Inputs Google Search Perform Google Search Step 51 Loop Ite…" at bounding box center [240, 131] width 448 height 230
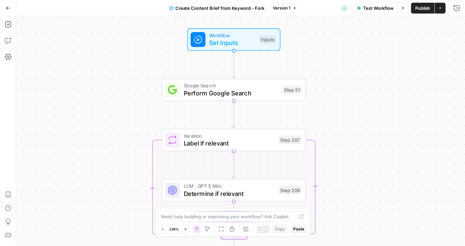
drag, startPoint x: 343, startPoint y: 89, endPoint x: 334, endPoint y: 88, distance: 8.5
click at [334, 88] on div "Workflow Set Inputs Inputs Google Search Perform Google Search Step 51 Loop Ite…" at bounding box center [240, 131] width 448 height 230
click at [243, 40] on span "Set Inputs" at bounding box center [232, 42] width 46 height 9
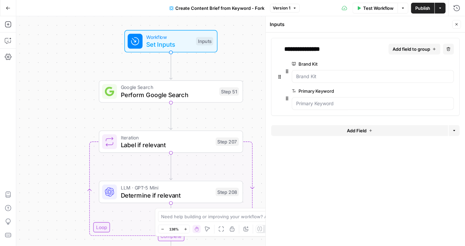
drag, startPoint x: 249, startPoint y: 63, endPoint x: 183, endPoint y: 65, distance: 66.0
click at [182, 65] on div "Workflow Set Inputs Inputs Google Search Perform Google Search Step 51 Loop Ite…" at bounding box center [240, 131] width 448 height 230
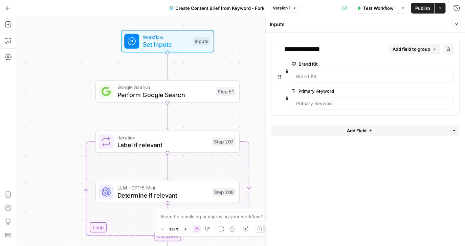
click at [456, 25] on icon "button" at bounding box center [456, 24] width 2 height 2
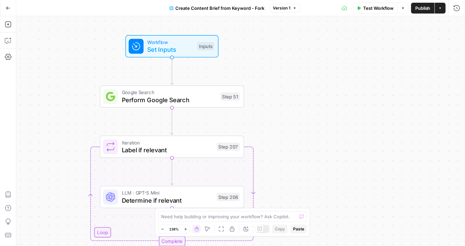
drag, startPoint x: 299, startPoint y: 77, endPoint x: 309, endPoint y: 83, distance: 12.1
click at [309, 83] on div "Workflow Set Inputs Inputs Google Search Perform Google Search Step 51 Loop Ite…" at bounding box center [240, 131] width 448 height 230
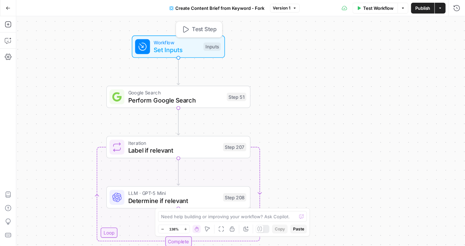
click at [176, 48] on span "Set Inputs" at bounding box center [177, 49] width 46 height 9
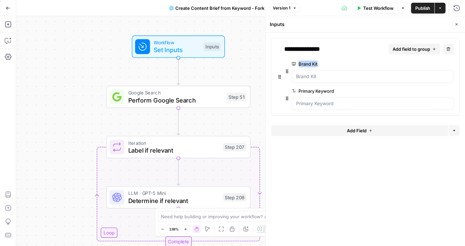
drag, startPoint x: 321, startPoint y: 63, endPoint x: 317, endPoint y: 63, distance: 4.1
click at [317, 63] on label "Brand Kit" at bounding box center [354, 64] width 124 height 7
click at [334, 91] on label "Primary Keyword" at bounding box center [354, 91] width 124 height 7
click at [448, 24] on div "Inputs" at bounding box center [360, 24] width 180 height 7
click at [456, 24] on icon "button" at bounding box center [456, 24] width 2 height 2
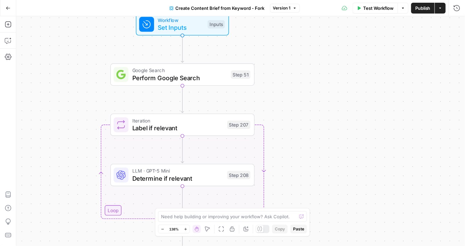
drag, startPoint x: 316, startPoint y: 125, endPoint x: 321, endPoint y: 99, distance: 26.6
click at [321, 99] on div "Workflow Set Inputs Inputs Google Search Perform Google Search Step 51 Loop Ite…" at bounding box center [240, 131] width 448 height 230
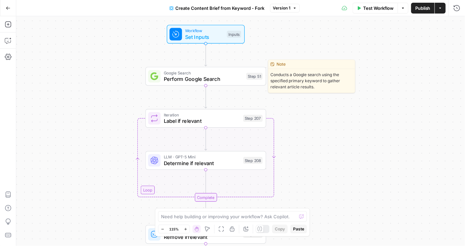
click at [218, 79] on span "Perform Google Search" at bounding box center [203, 79] width 79 height 8
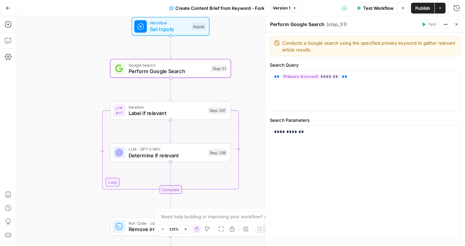
drag, startPoint x: 248, startPoint y: 103, endPoint x: 212, endPoint y: 96, distance: 35.9
click at [212, 95] on div "Workflow Set Inputs Inputs Google Search Perform Google Search Step 51 Loop Ite…" at bounding box center [240, 131] width 448 height 230
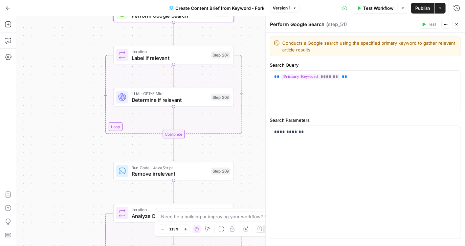
drag, startPoint x: 255, startPoint y: 131, endPoint x: 258, endPoint y: 75, distance: 56.2
click at [258, 75] on div "Workflow Set Inputs Inputs Google Search Perform Google Search Step 51 Loop Ite…" at bounding box center [240, 131] width 448 height 230
click at [178, 96] on span "Determine if relevant" at bounding box center [170, 100] width 76 height 8
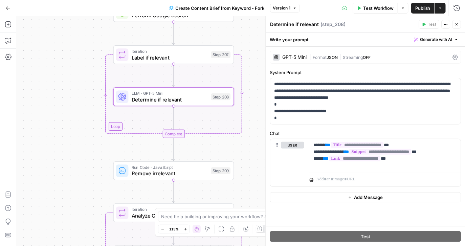
click at [83, 104] on div "Workflow Set Inputs Inputs Google Search Perform Google Search Step 51 Loop Ite…" at bounding box center [240, 131] width 448 height 230
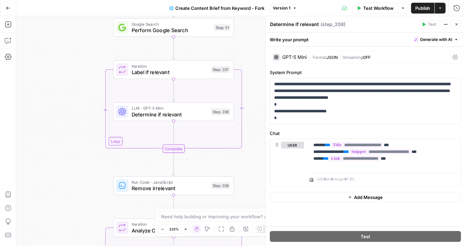
drag, startPoint x: 88, startPoint y: 96, endPoint x: 88, endPoint y: 117, distance: 21.3
click at [88, 117] on div "Workflow Set Inputs Inputs Google Search Perform Google Search Step 51 Loop Ite…" at bounding box center [240, 131] width 448 height 230
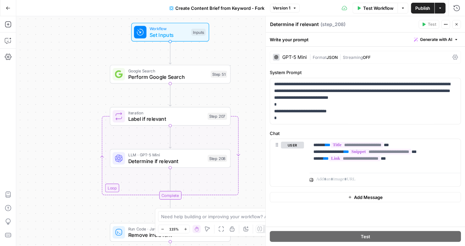
drag, startPoint x: 110, startPoint y: 57, endPoint x: 107, endPoint y: 97, distance: 40.4
click at [107, 97] on div "Workflow Set Inputs Inputs Google Search Perform Google Search Step 51 Loop Ite…" at bounding box center [240, 131] width 448 height 230
drag, startPoint x: 265, startPoint y: 112, endPoint x: 265, endPoint y: 100, distance: 12.2
click at [265, 100] on body "[PERSON_NAME]-Sandbox New Home Browse Insights Opportunities Your Data Flightpa…" at bounding box center [232, 123] width 465 height 246
drag, startPoint x: 258, startPoint y: 112, endPoint x: 257, endPoint y: 66, distance: 45.3
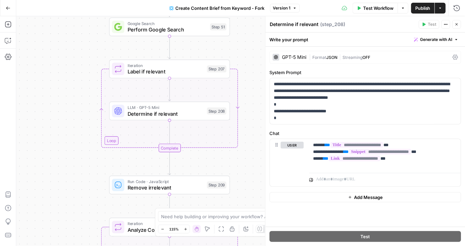
drag, startPoint x: 260, startPoint y: 102, endPoint x: 259, endPoint y: 55, distance: 47.3
click at [259, 55] on div "Workflow Set Inputs Inputs Google Search Perform Google Search Step 51 Loop Ite…" at bounding box center [240, 131] width 448 height 230
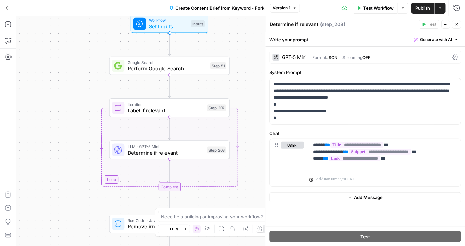
drag, startPoint x: 254, startPoint y: 92, endPoint x: 254, endPoint y: 131, distance: 38.9
click at [254, 131] on div "Workflow Set Inputs Inputs Google Search Perform Google Search Step 51 Loop Ite…" at bounding box center [240, 131] width 448 height 230
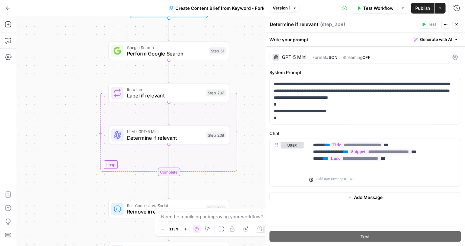
drag, startPoint x: 253, startPoint y: 90, endPoint x: 252, endPoint y: 75, distance: 14.6
click at [252, 75] on div "Workflow Set Inputs Inputs Google Search Perform Google Search Step 51 Loop Ite…" at bounding box center [240, 131] width 448 height 230
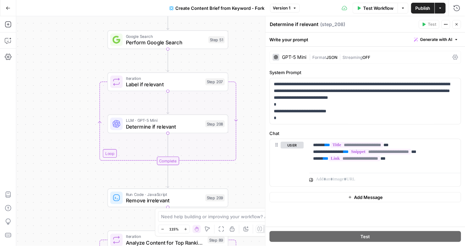
drag, startPoint x: 251, startPoint y: 105, endPoint x: 250, endPoint y: 94, distance: 11.5
click at [250, 94] on div "Workflow Set Inputs Inputs Google Search Perform Google Search Step 51 Loop Ite…" at bounding box center [240, 131] width 448 height 230
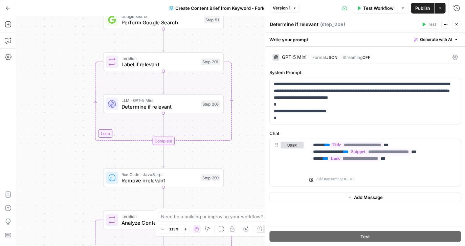
drag, startPoint x: 252, startPoint y: 133, endPoint x: 248, endPoint y: 113, distance: 20.4
click at [248, 113] on div "Workflow Set Inputs Inputs Google Search Perform Google Search Step 51 Loop Ite…" at bounding box center [240, 131] width 448 height 230
click at [165, 105] on span "Determine if relevant" at bounding box center [159, 107] width 76 height 8
click at [405, 91] on p "**********" at bounding box center [365, 101] width 183 height 41
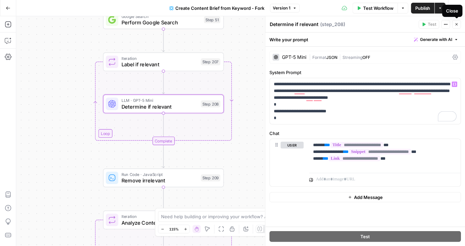
click at [456, 25] on icon "button" at bounding box center [456, 24] width 4 height 4
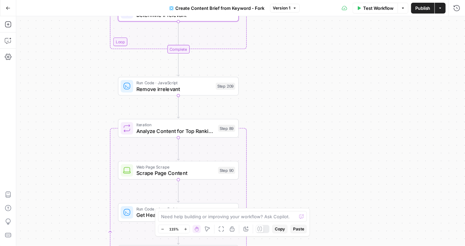
drag, startPoint x: 305, startPoint y: 154, endPoint x: 321, endPoint y: 57, distance: 98.1
click at [321, 57] on div "Workflow Set Inputs Inputs Google Search Perform Google Search Step 51 Loop Ite…" at bounding box center [240, 131] width 448 height 230
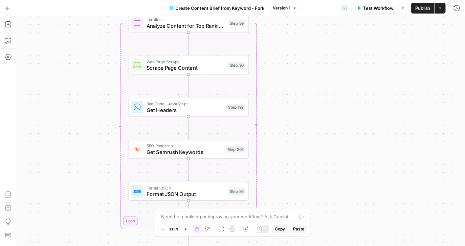
drag, startPoint x: 286, startPoint y: 129, endPoint x: 296, endPoint y: 29, distance: 100.5
click at [296, 29] on div "Workflow Set Inputs Inputs Google Search Perform Google Search Step 51 Loop Ite…" at bounding box center [240, 131] width 448 height 230
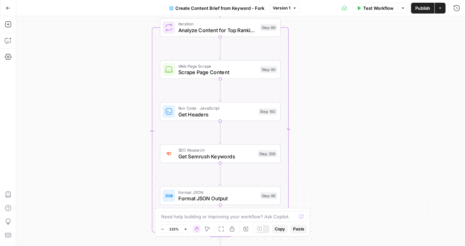
drag, startPoint x: 298, startPoint y: 55, endPoint x: 329, endPoint y: 60, distance: 31.8
click at [329, 60] on div "Workflow Set Inputs Inputs Google Search Perform Google Search Step 51 Loop Ite…" at bounding box center [240, 131] width 448 height 230
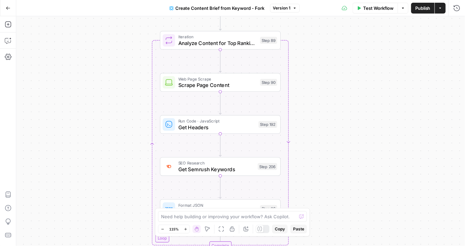
drag, startPoint x: 324, startPoint y: 77, endPoint x: 324, endPoint y: 89, distance: 11.8
click at [324, 89] on div "Workflow Set Inputs Inputs Google Search Perform Google Search Step 51 Loop Ite…" at bounding box center [240, 131] width 448 height 230
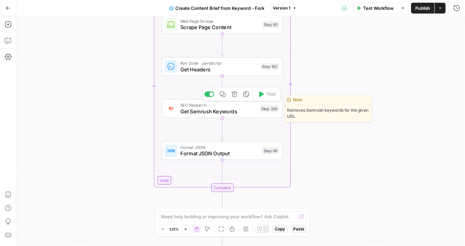
click at [216, 110] on span "Get Semrush Keywords" at bounding box center [218, 112] width 76 height 8
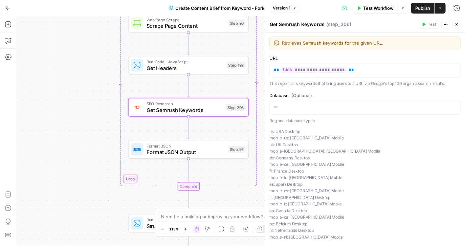
drag, startPoint x: 139, startPoint y: 128, endPoint x: 92, endPoint y: 124, distance: 47.8
click at [92, 124] on div "Workflow Set Inputs Inputs Google Search Perform Google Search Step 51 Loop Ite…" at bounding box center [240, 131] width 448 height 230
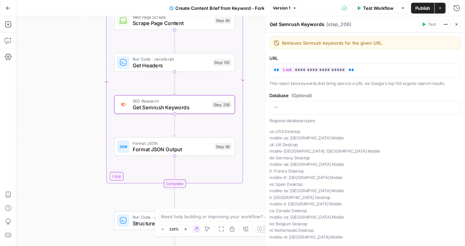
click at [459, 23] on button "Close" at bounding box center [456, 24] width 9 height 9
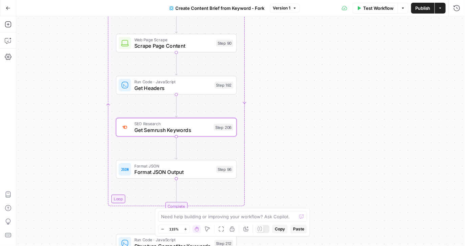
drag, startPoint x: 289, startPoint y: 83, endPoint x: 291, endPoint y: 105, distance: 22.7
click at [291, 105] on div "Workflow Set Inputs Inputs Google Search Perform Google Search Step 51 Loop Ite…" at bounding box center [240, 131] width 448 height 230
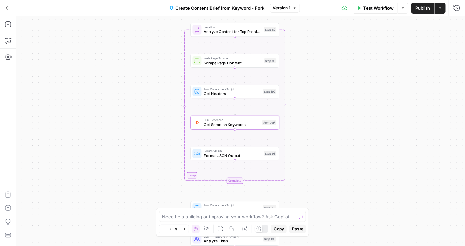
drag, startPoint x: 285, startPoint y: 101, endPoint x: 313, endPoint y: 102, distance: 28.1
click at [313, 102] on div "Workflow Set Inputs Inputs Google Search Perform Google Search Step 51 Loop Ite…" at bounding box center [240, 131] width 448 height 230
click at [312, 103] on div "Workflow Set Inputs Inputs Google Search Perform Google Search Step 51 Loop Ite…" at bounding box center [240, 131] width 448 height 230
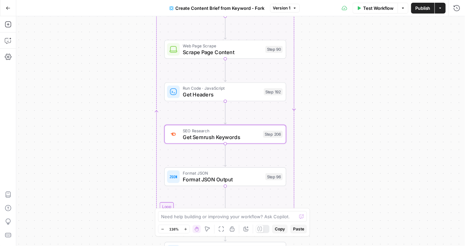
drag, startPoint x: 315, startPoint y: 92, endPoint x: 350, endPoint y: 92, distance: 34.8
click at [350, 92] on div "Workflow Set Inputs Inputs Google Search Perform Google Search Step 51 Loop Ite…" at bounding box center [240, 131] width 448 height 230
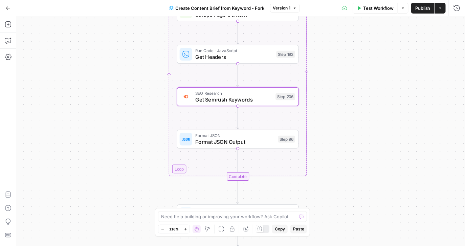
drag, startPoint x: 347, startPoint y: 109, endPoint x: 347, endPoint y: 71, distance: 37.5
click at [347, 71] on div "Workflow Set Inputs Inputs Google Search Perform Google Search Step 51 Loop Ite…" at bounding box center [240, 131] width 448 height 230
click at [333, 116] on div "Workflow Set Inputs Inputs Google Search Perform Google Search Step 51 Loop Ite…" at bounding box center [240, 131] width 448 height 230
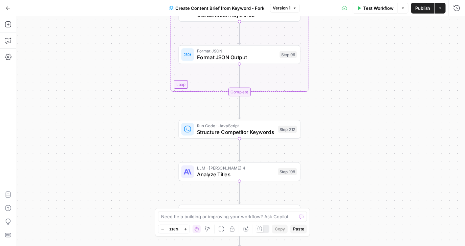
drag, startPoint x: 335, startPoint y: 144, endPoint x: 337, endPoint y: 56, distance: 87.3
click at [337, 56] on div "Workflow Set Inputs Inputs Google Search Perform Google Search Step 51 Loop Ite…" at bounding box center [240, 131] width 448 height 230
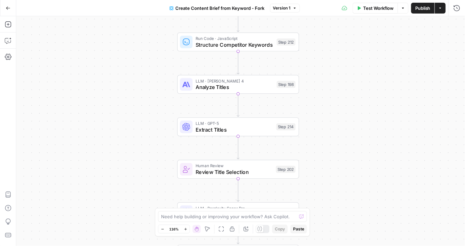
drag, startPoint x: 343, startPoint y: 132, endPoint x: 341, endPoint y: 47, distance: 84.9
click at [341, 47] on div "Workflow Set Inputs Inputs Google Search Perform Google Search Step 51 Loop Ite…" at bounding box center [240, 131] width 448 height 230
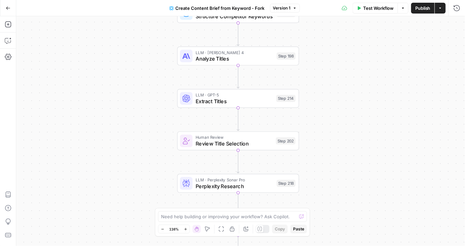
drag, startPoint x: 332, startPoint y: 85, endPoint x: 333, endPoint y: 49, distance: 36.2
click at [333, 49] on div "Workflow Set Inputs Inputs Google Search Perform Google Search Step 51 Loop Ite…" at bounding box center [240, 131] width 448 height 230
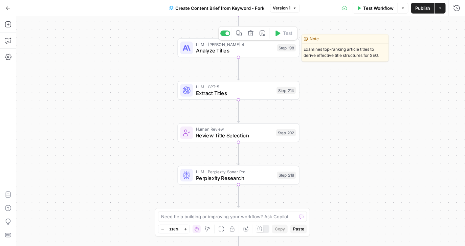
click at [241, 47] on span "Analyze Titles" at bounding box center [235, 51] width 78 height 8
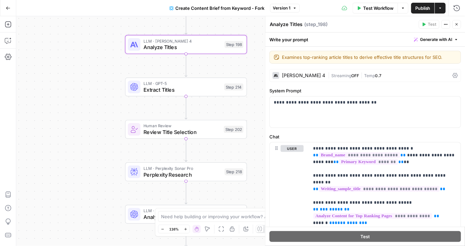
drag, startPoint x: 232, startPoint y: 73, endPoint x: 179, endPoint y: 70, distance: 52.5
click at [179, 70] on div "Workflow Set Inputs Inputs Google Search Perform Google Search Step 51 Loop Ite…" at bounding box center [240, 131] width 448 height 230
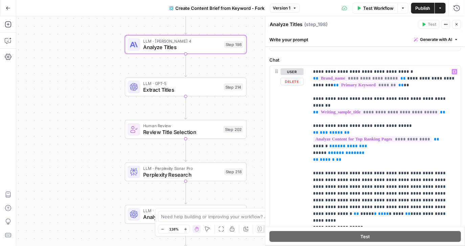
scroll to position [77, 0]
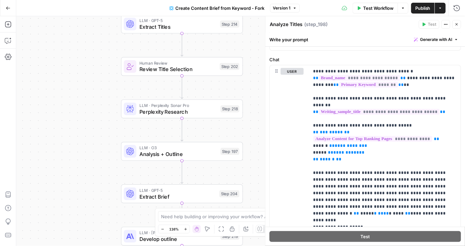
drag, startPoint x: 255, startPoint y: 129, endPoint x: 251, endPoint y: 66, distance: 63.4
click at [251, 66] on div "Workflow Set Inputs Inputs Google Search Perform Google Search Step 51 Loop Ite…" at bounding box center [240, 131] width 448 height 230
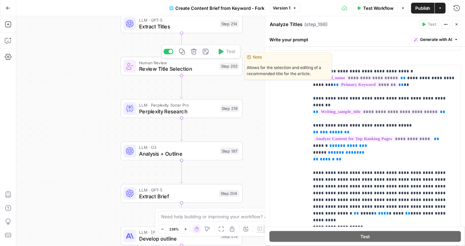
click at [176, 66] on span "Review Title Selection" at bounding box center [177, 69] width 77 height 8
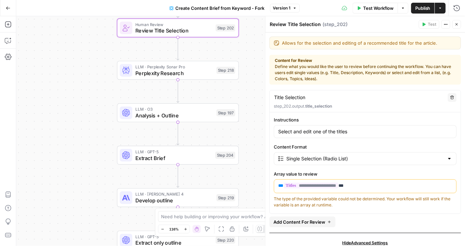
drag, startPoint x: 257, startPoint y: 117, endPoint x: 254, endPoint y: 74, distance: 43.1
click at [254, 74] on div "Workflow Set Inputs Inputs Google Search Perform Google Search Step 51 Loop Ite…" at bounding box center [240, 131] width 448 height 230
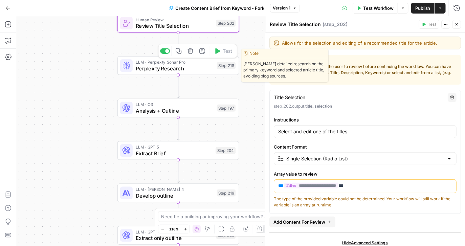
click at [192, 66] on span "Perplexity Research" at bounding box center [175, 68] width 78 height 8
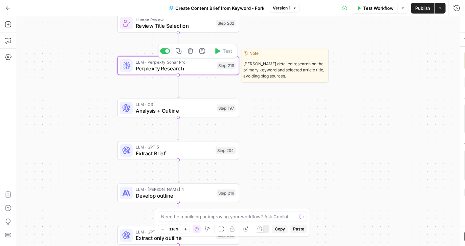
type textarea "Perplexity Research"
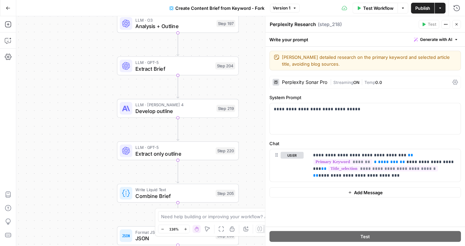
drag, startPoint x: 252, startPoint y: 111, endPoint x: 252, endPoint y: 24, distance: 87.2
click at [252, 24] on div "Workflow Set Inputs Inputs Google Search Perform Google Search Step 51 Loop Ite…" at bounding box center [240, 131] width 448 height 230
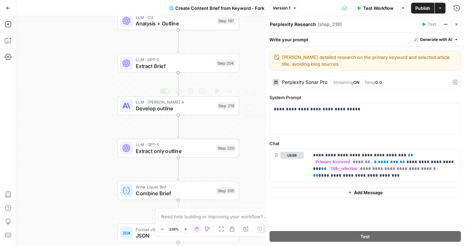
click at [198, 104] on span "LLM · [PERSON_NAME] 4" at bounding box center [175, 102] width 78 height 6
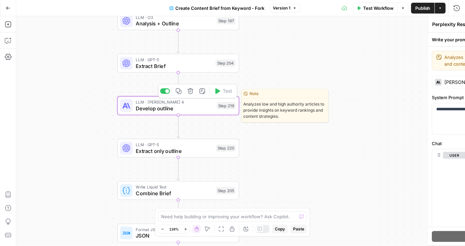
type textarea "Develop outline"
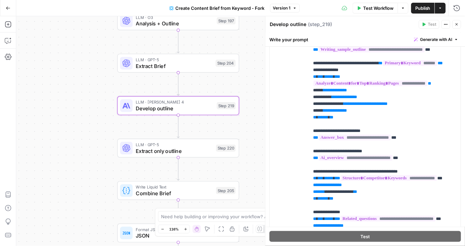
scroll to position [181, 0]
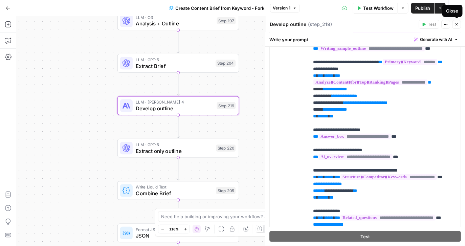
click at [456, 25] on icon "button" at bounding box center [456, 24] width 4 height 4
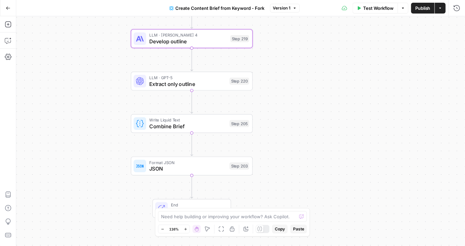
drag, startPoint x: 344, startPoint y: 121, endPoint x: 357, endPoint y: 54, distance: 68.3
click at [357, 54] on div "Workflow Set Inputs Inputs Google Search Perform Google Search Step 51 Loop Ite…" at bounding box center [240, 131] width 448 height 230
